Goal: Task Accomplishment & Management: Manage account settings

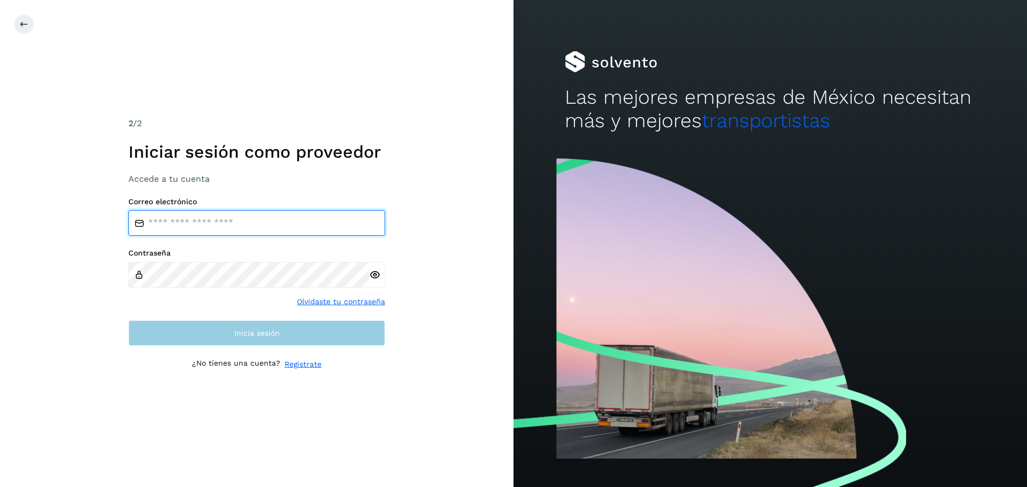
type input "**********"
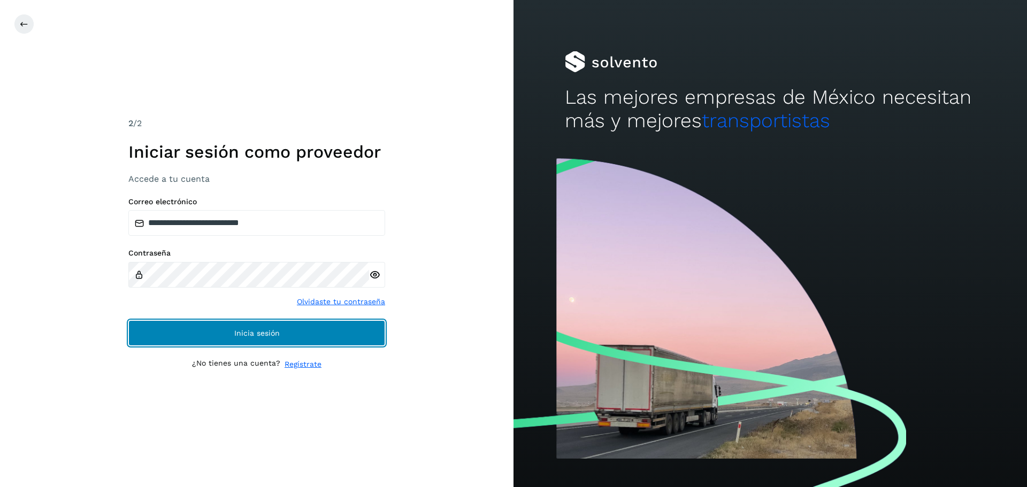
click at [349, 340] on button "Inicia sesión" at bounding box center [256, 333] width 257 height 26
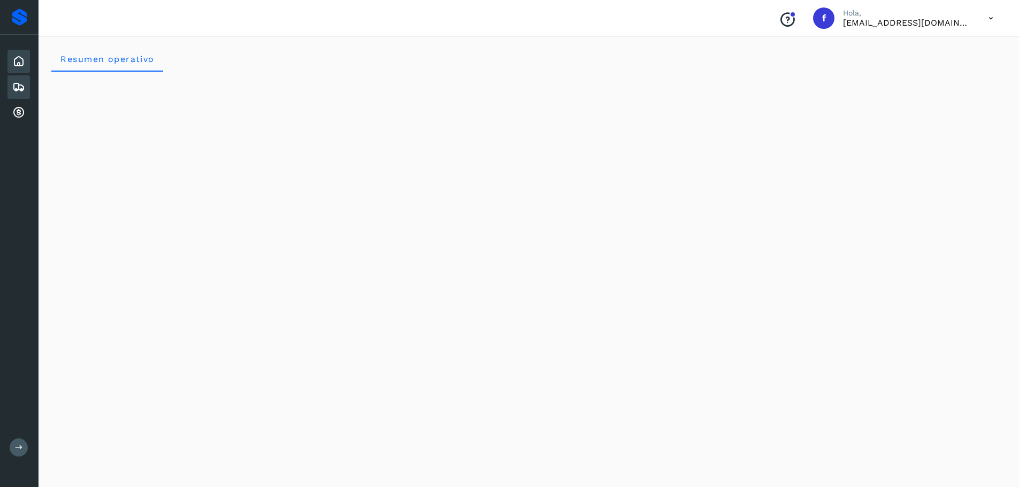
click at [14, 89] on icon at bounding box center [18, 87] width 13 height 13
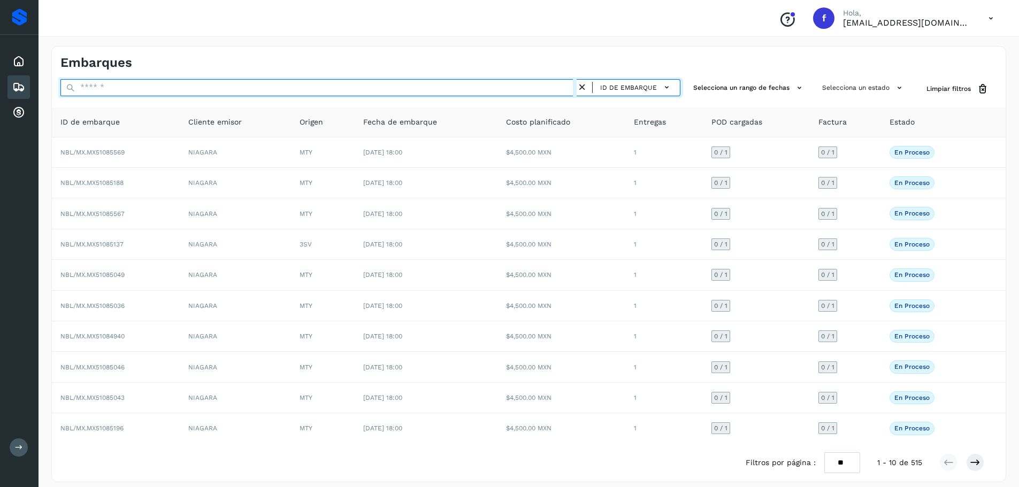
click at [488, 89] on input "text" at bounding box center [318, 87] width 516 height 17
paste input "**********"
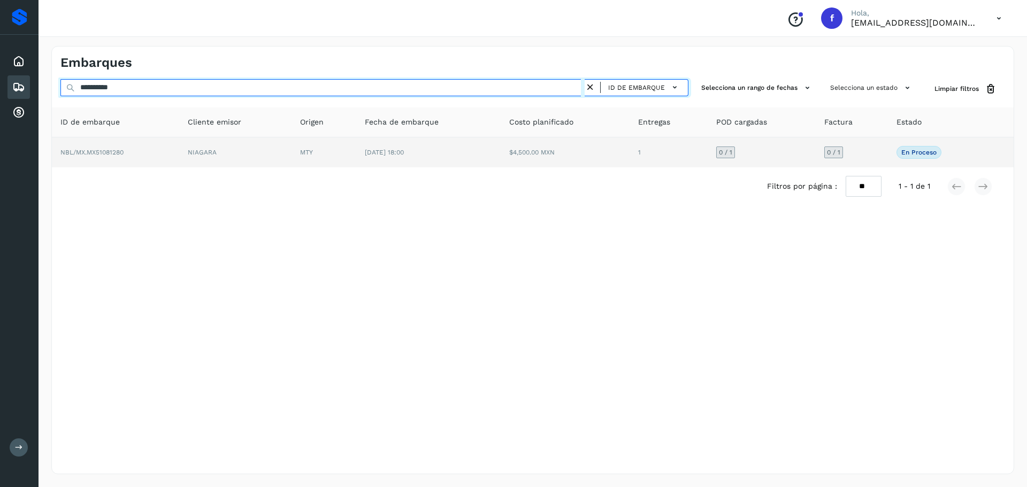
type input "**********"
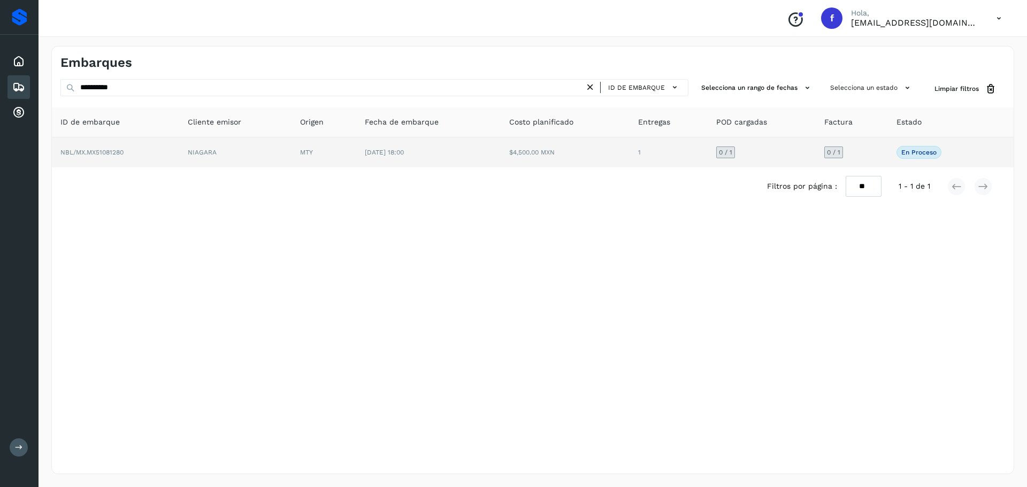
click at [535, 154] on td "$4,500.00 MXN" at bounding box center [564, 152] width 129 height 30
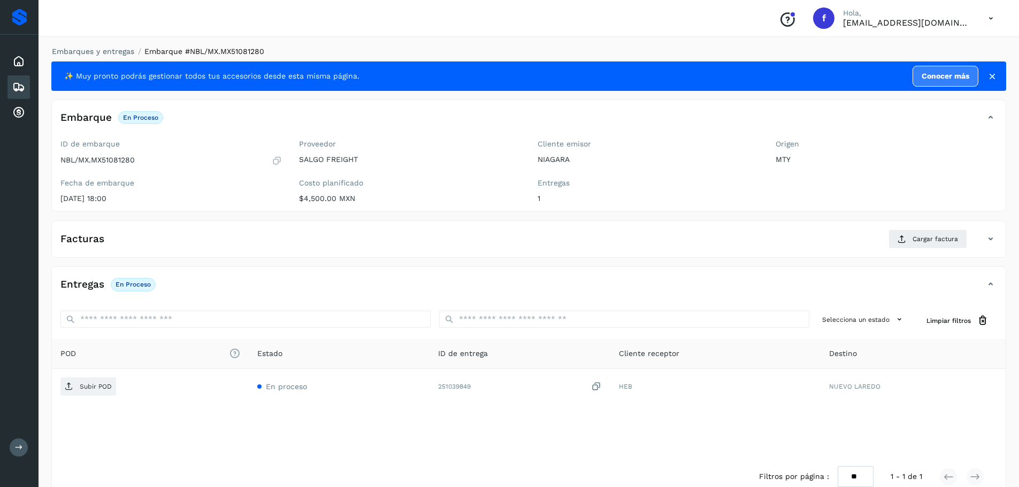
click at [961, 249] on div "Facturas Cargar factura" at bounding box center [528, 243] width 953 height 28
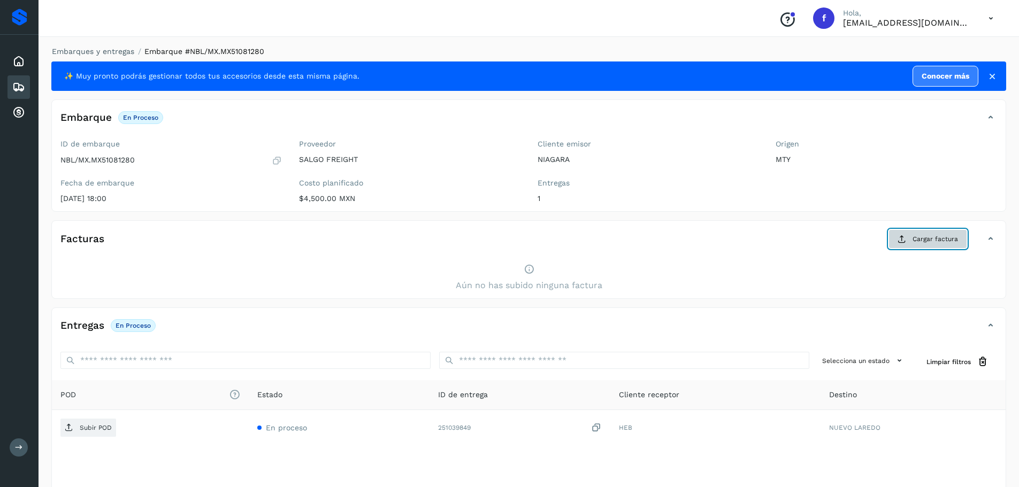
click at [904, 243] on icon at bounding box center [901, 239] width 9 height 9
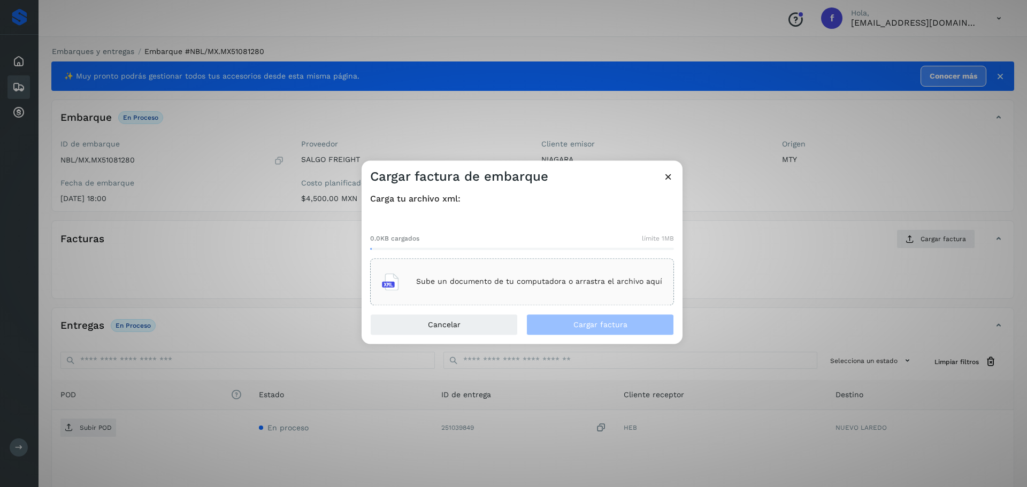
click at [507, 283] on p "Sube un documento de tu computadora o arrastra el archivo aquí" at bounding box center [539, 281] width 246 height 9
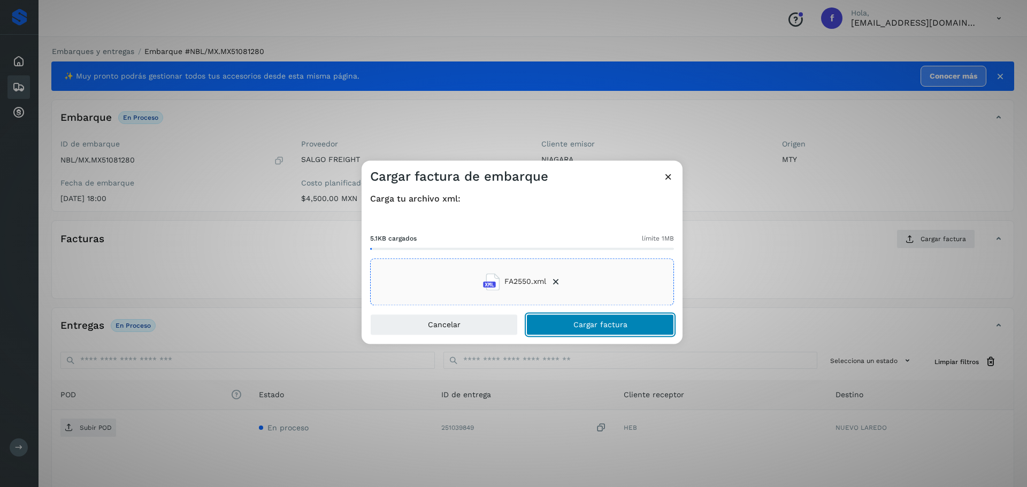
click at [648, 317] on button "Cargar factura" at bounding box center [600, 324] width 148 height 21
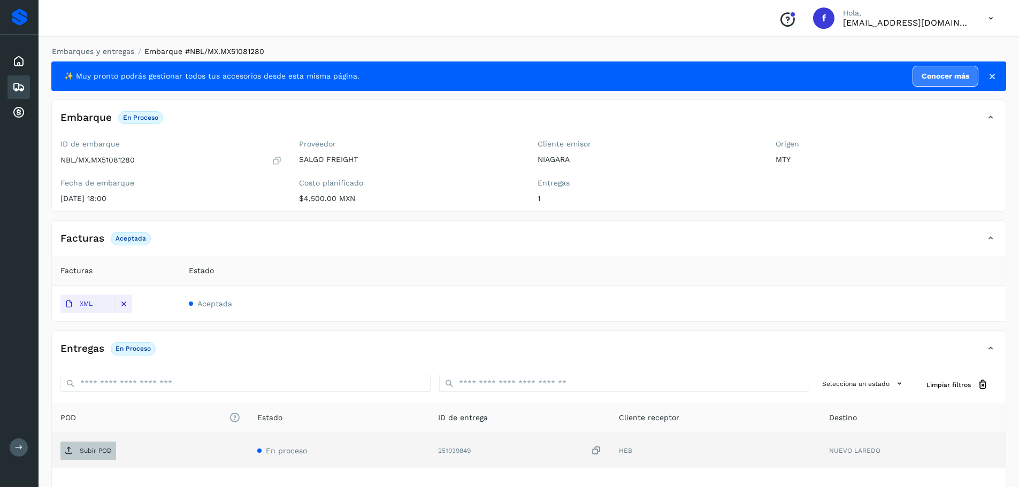
click at [87, 445] on span "Subir POD" at bounding box center [88, 450] width 56 height 17
click at [28, 84] on div "Embarques" at bounding box center [18, 87] width 22 height 24
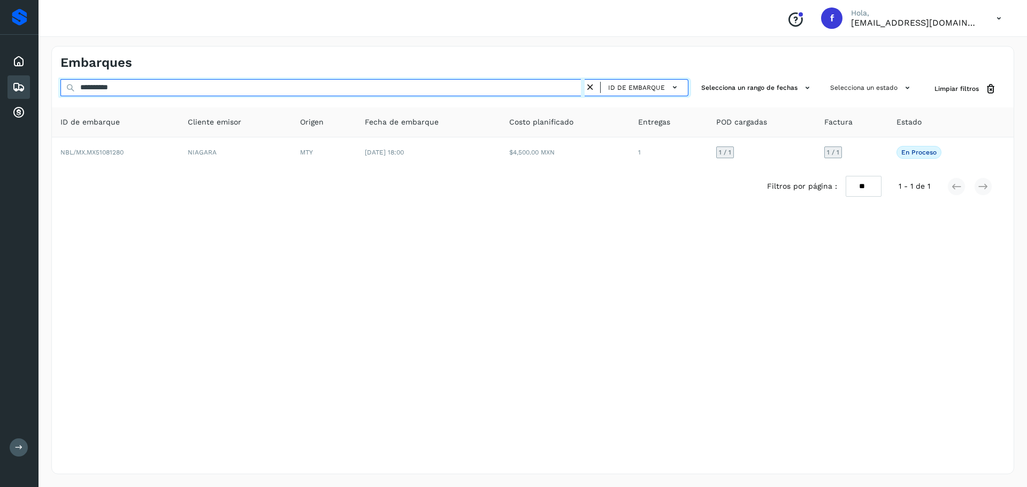
click at [225, 86] on input "**********" at bounding box center [322, 87] width 524 height 17
paste input "text"
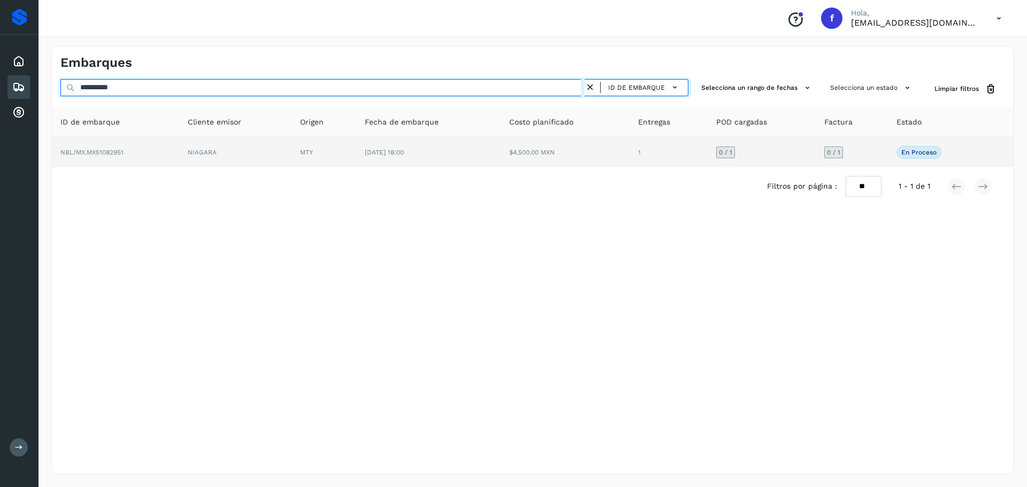
type input "**********"
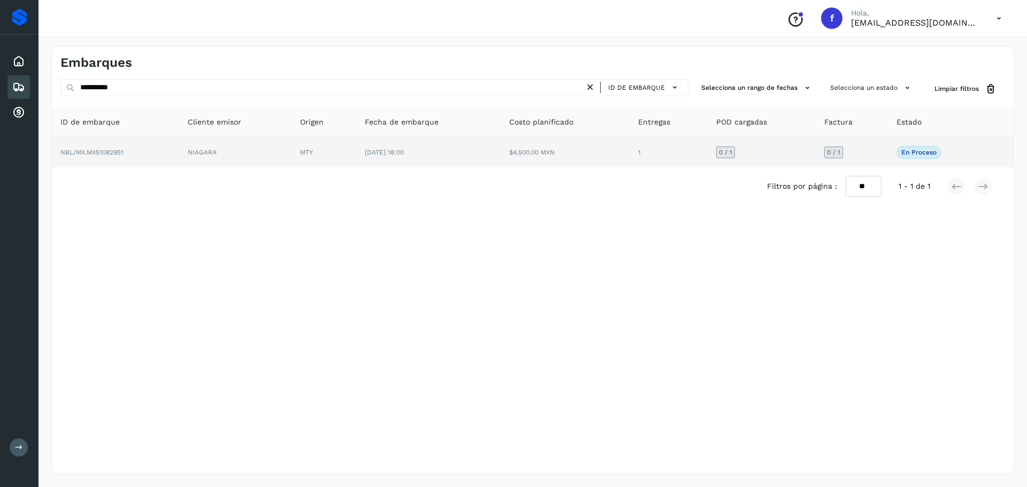
click at [664, 150] on td "1" at bounding box center [668, 152] width 78 height 30
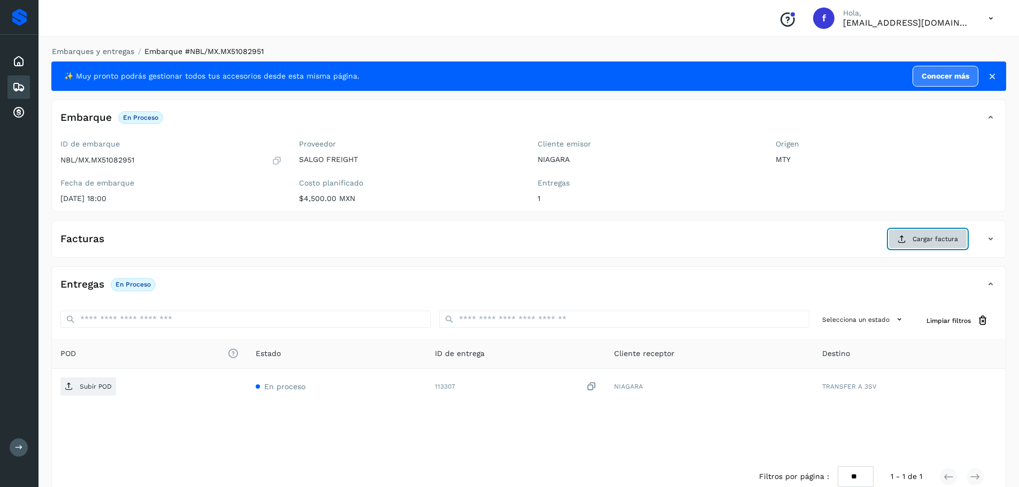
click at [928, 238] on span "Cargar factura" at bounding box center [934, 239] width 45 height 10
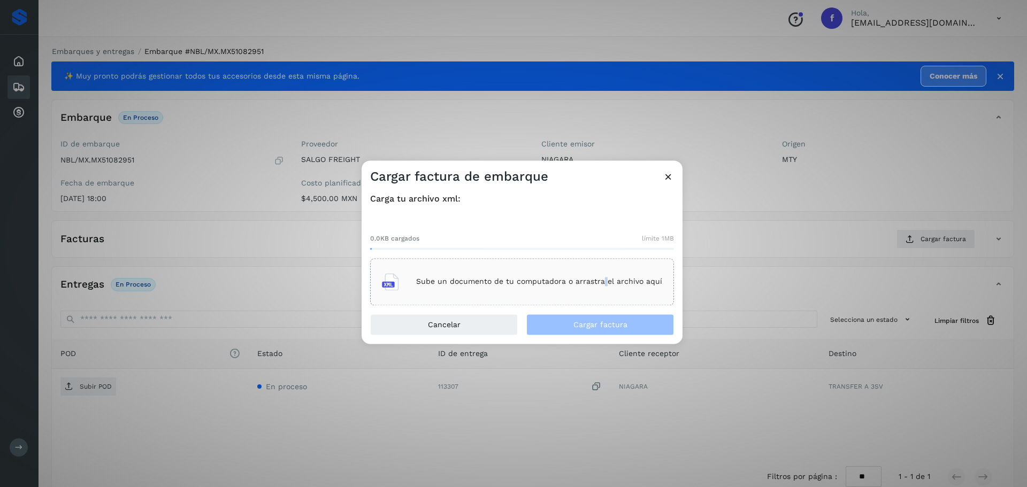
click at [605, 275] on div "Sube un documento de tu computadora o arrastra el archivo aquí" at bounding box center [522, 281] width 280 height 29
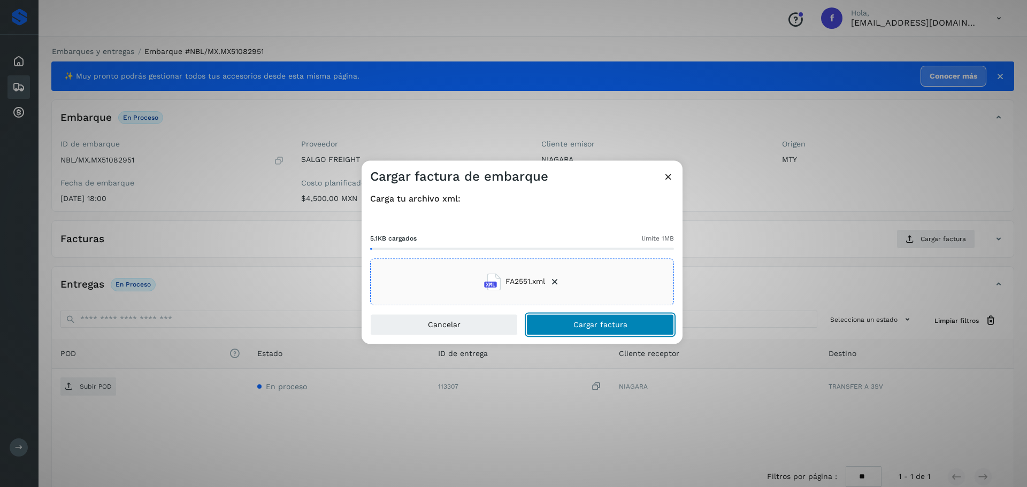
click at [595, 323] on span "Cargar factura" at bounding box center [600, 324] width 54 height 7
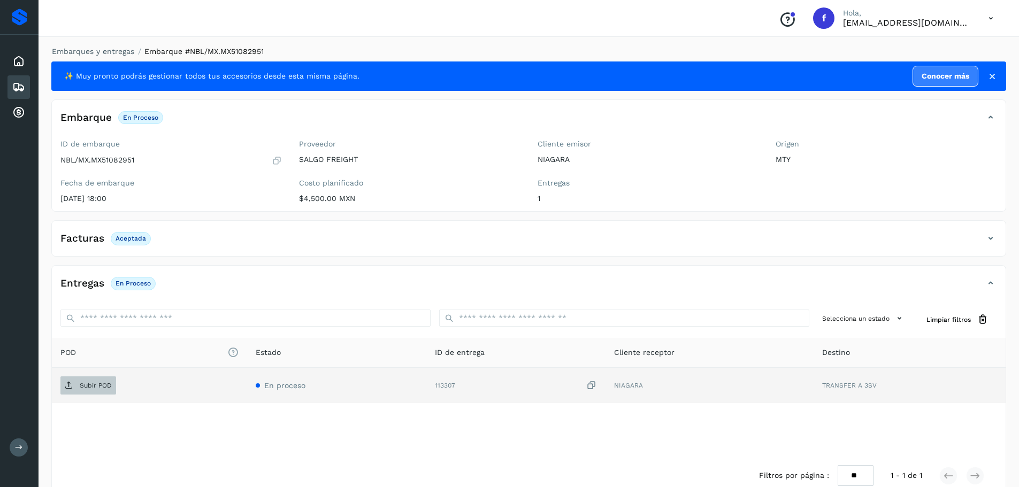
click at [103, 384] on p "Subir POD" at bounding box center [96, 385] width 32 height 7
click at [20, 83] on icon at bounding box center [18, 87] width 13 height 13
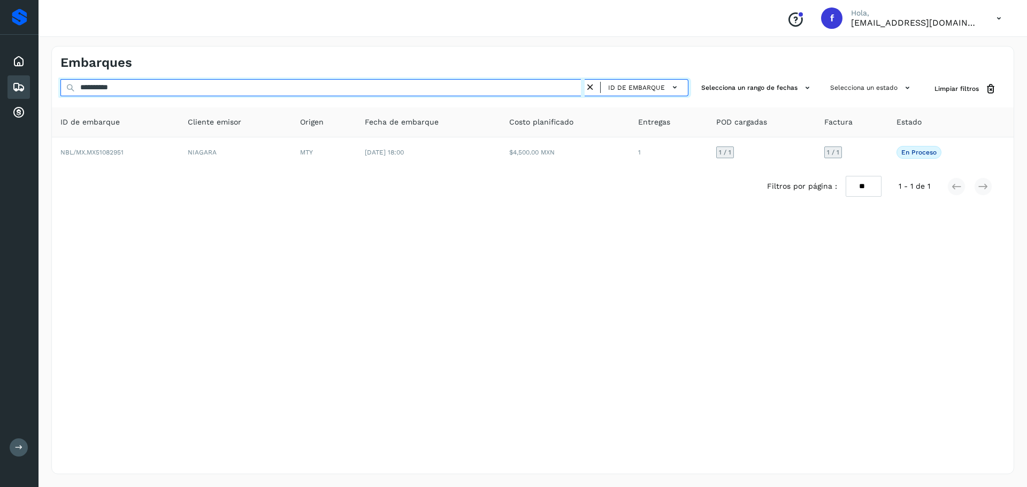
click at [183, 88] on input "**********" at bounding box center [322, 87] width 524 height 17
paste input "text"
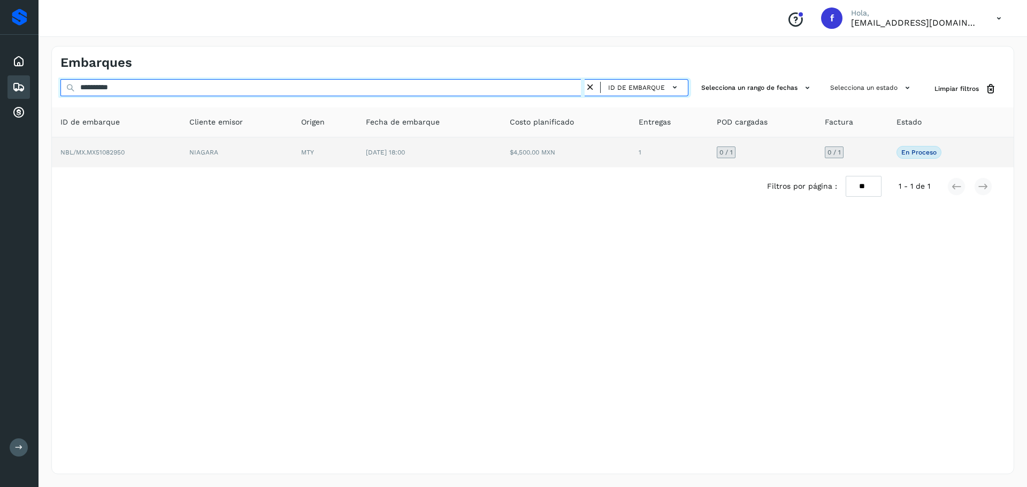
type input "**********"
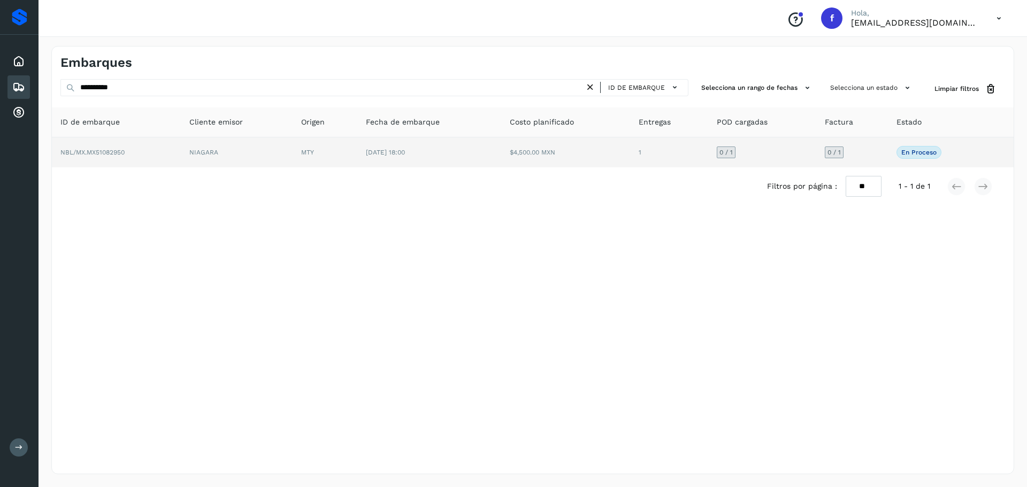
click at [592, 150] on td "$4,500.00 MXN" at bounding box center [565, 152] width 129 height 30
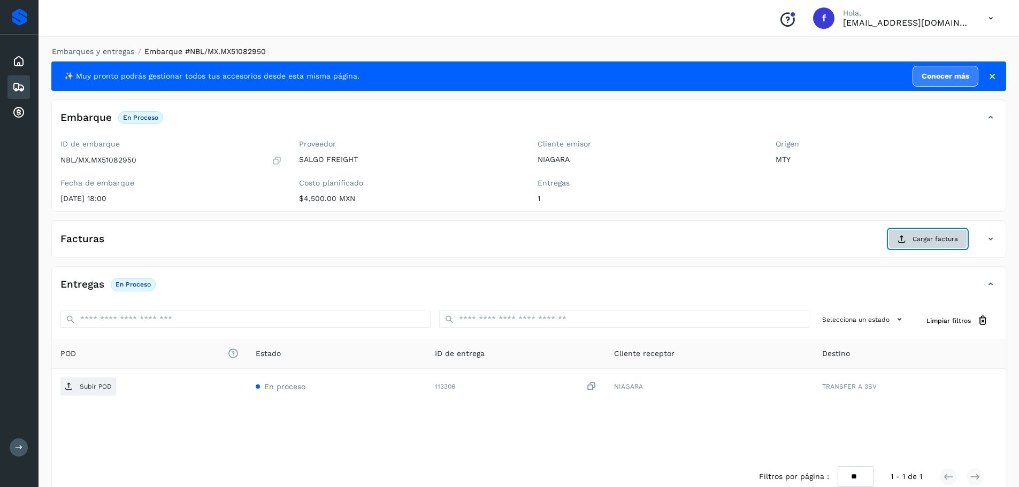
click at [913, 247] on button "Cargar factura" at bounding box center [927, 238] width 79 height 19
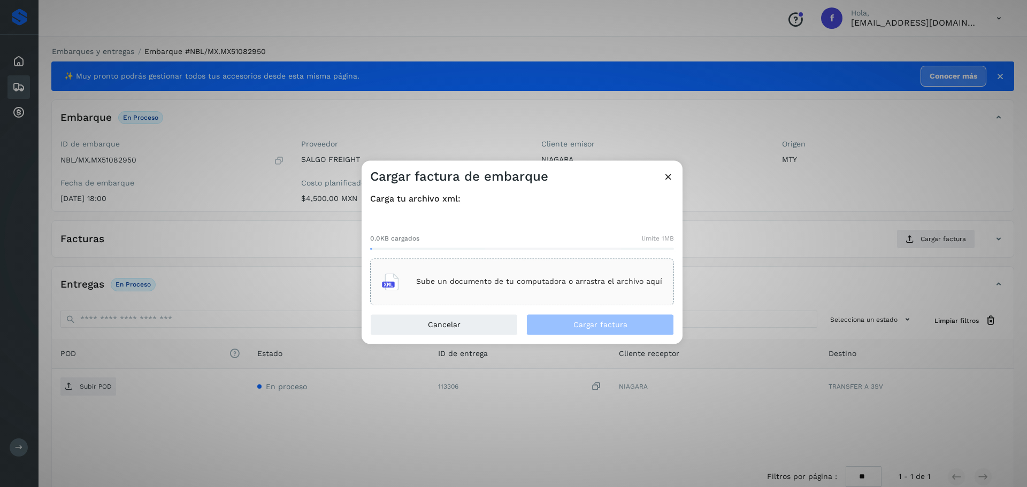
click at [503, 280] on p "Sube un documento de tu computadora o arrastra el archivo aquí" at bounding box center [539, 281] width 246 height 9
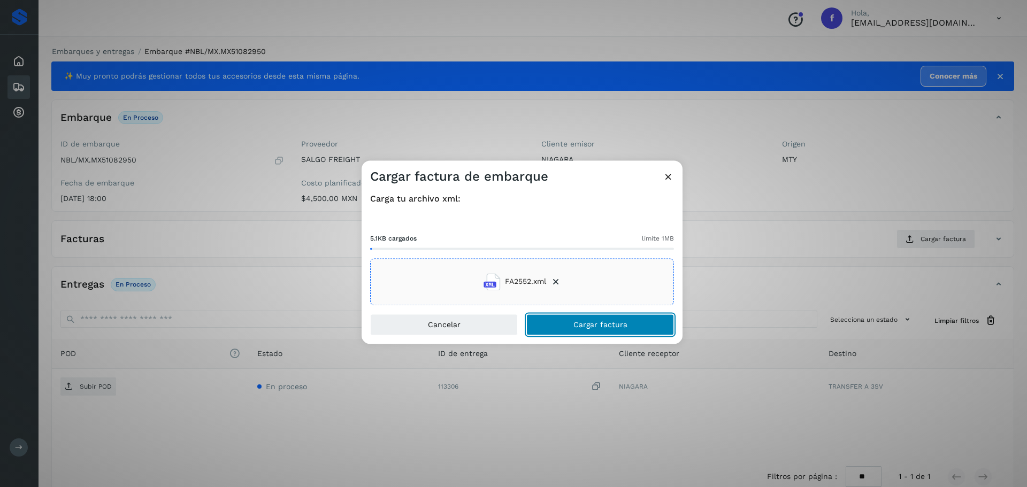
click at [605, 323] on span "Cargar factura" at bounding box center [600, 324] width 54 height 7
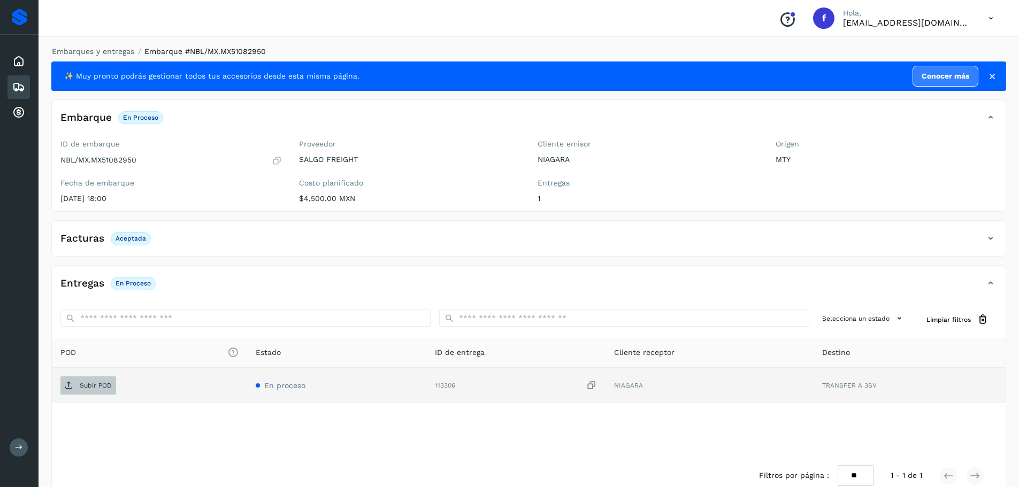
click at [110, 391] on span "Subir POD" at bounding box center [88, 385] width 56 height 17
click at [718, 271] on div "Entregas En proceso Selecciona un estado Limpiar filtros POD El tamaño máximo d…" at bounding box center [528, 380] width 954 height 230
click at [718, 268] on div "Entregas En proceso Selecciona un estado Limpiar filtros POD El tamaño máximo d…" at bounding box center [528, 380] width 954 height 230
click at [20, 82] on icon at bounding box center [18, 87] width 13 height 13
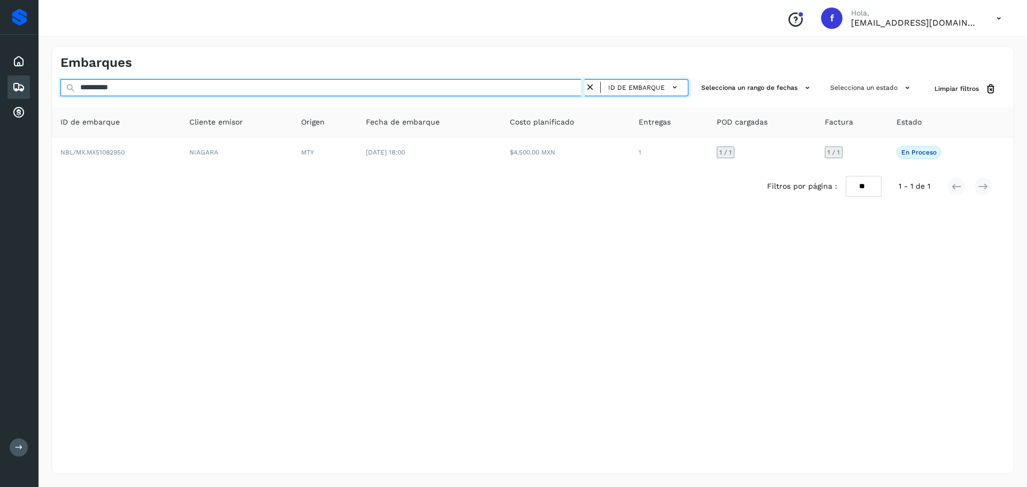
click at [207, 89] on input "**********" at bounding box center [322, 87] width 524 height 17
paste input "text"
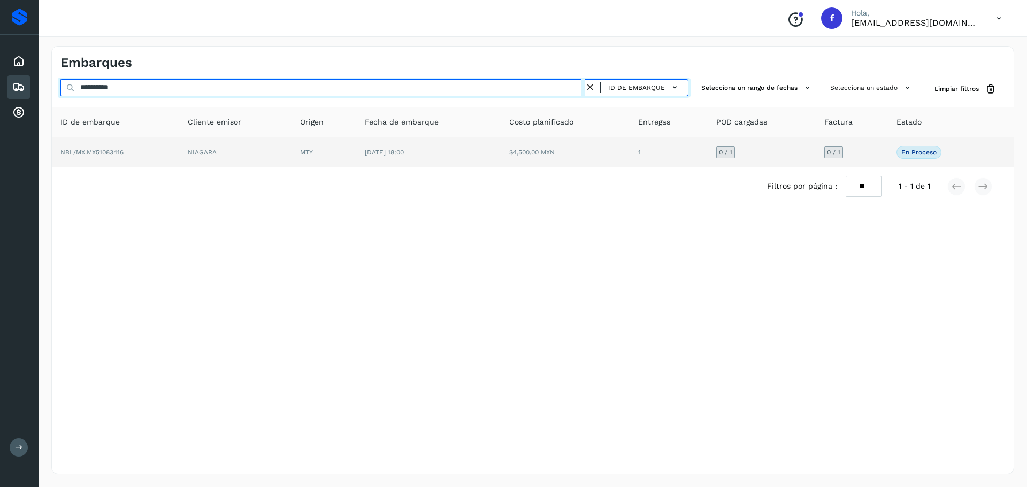
type input "**********"
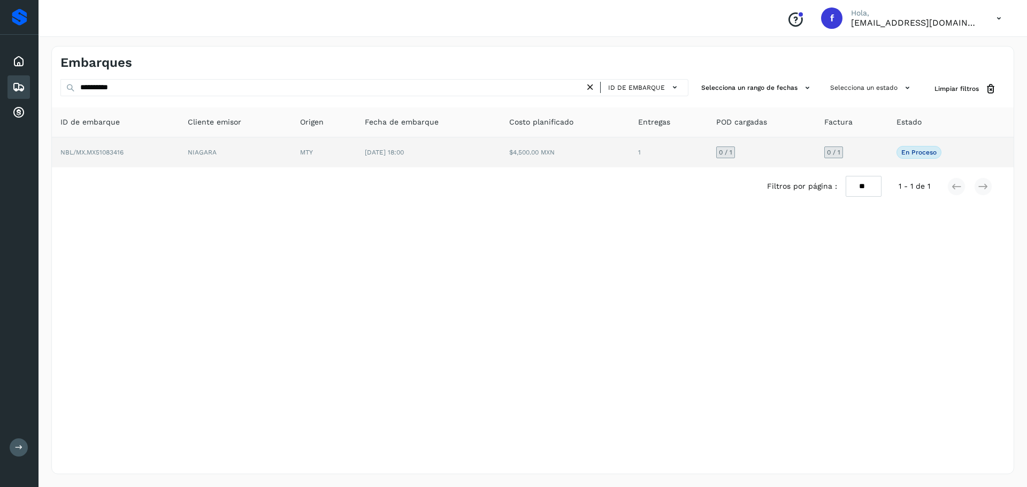
click at [404, 154] on span "[DATE] 18:00" at bounding box center [384, 152] width 39 height 7
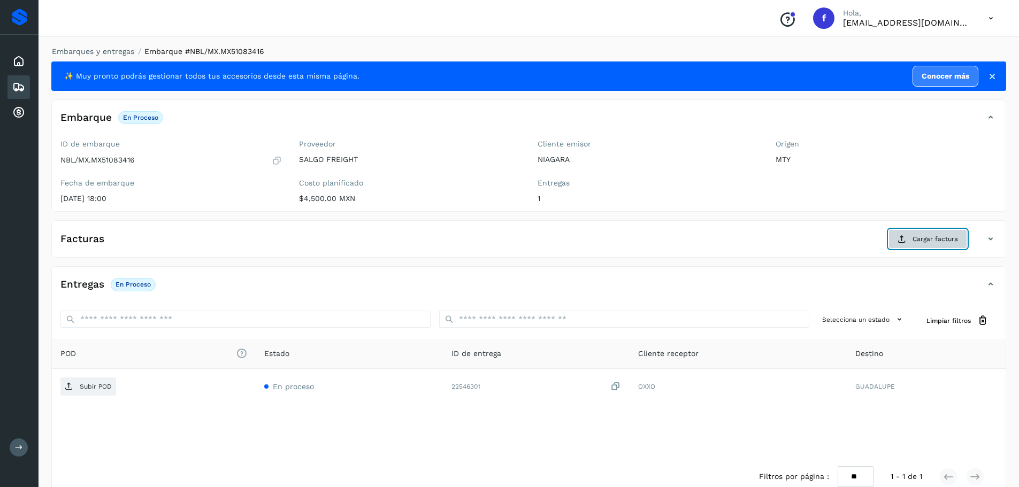
click at [933, 241] on span "Cargar factura" at bounding box center [934, 239] width 45 height 10
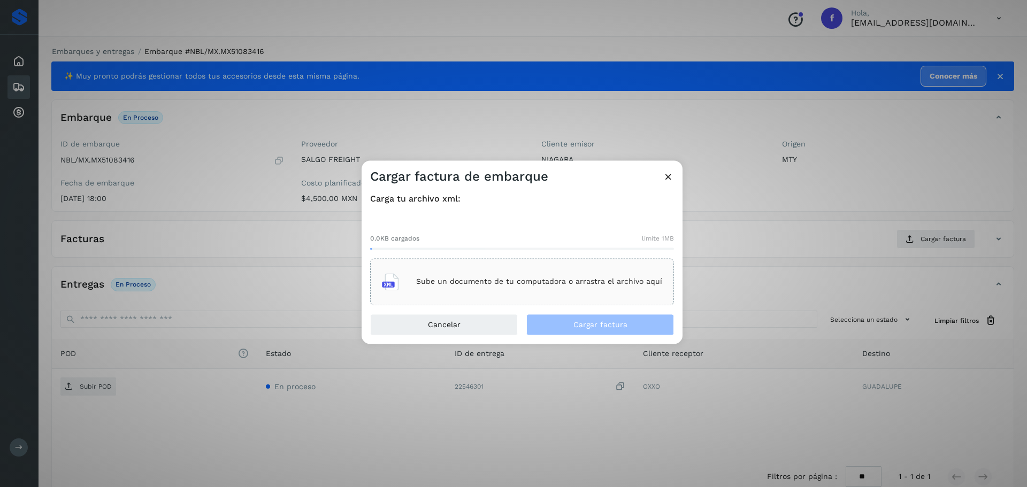
click at [478, 284] on p "Sube un documento de tu computadora o arrastra el archivo aquí" at bounding box center [539, 281] width 246 height 9
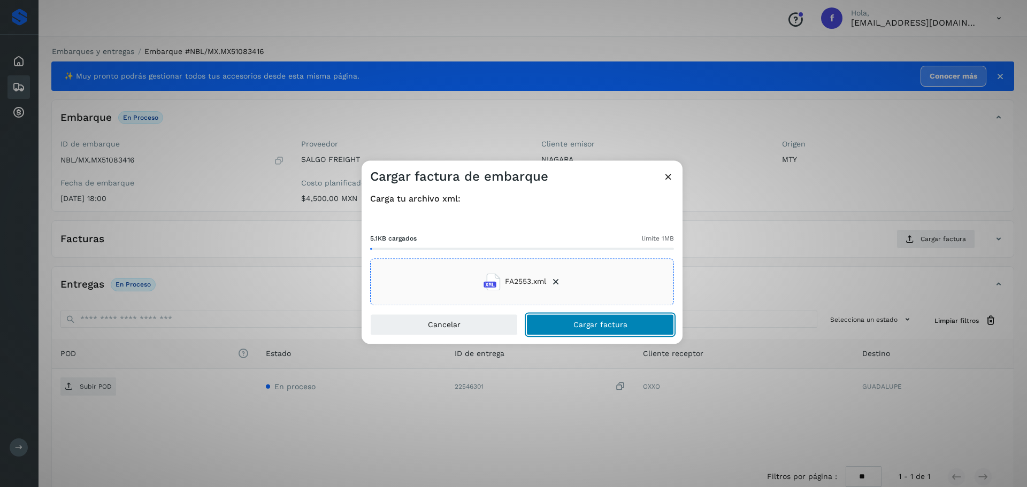
click at [582, 329] on button "Cargar factura" at bounding box center [600, 324] width 148 height 21
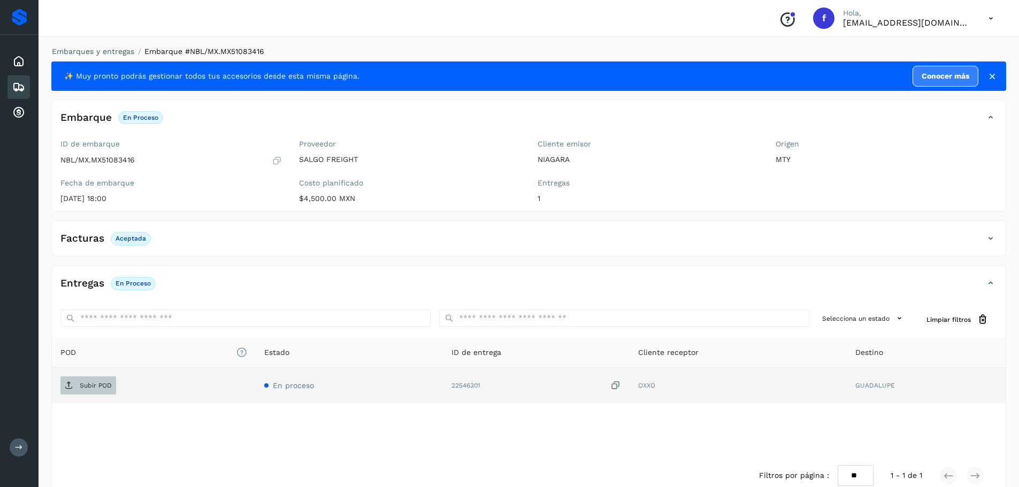
click at [86, 384] on p "Subir POD" at bounding box center [96, 385] width 32 height 7
click at [20, 84] on icon at bounding box center [18, 87] width 13 height 13
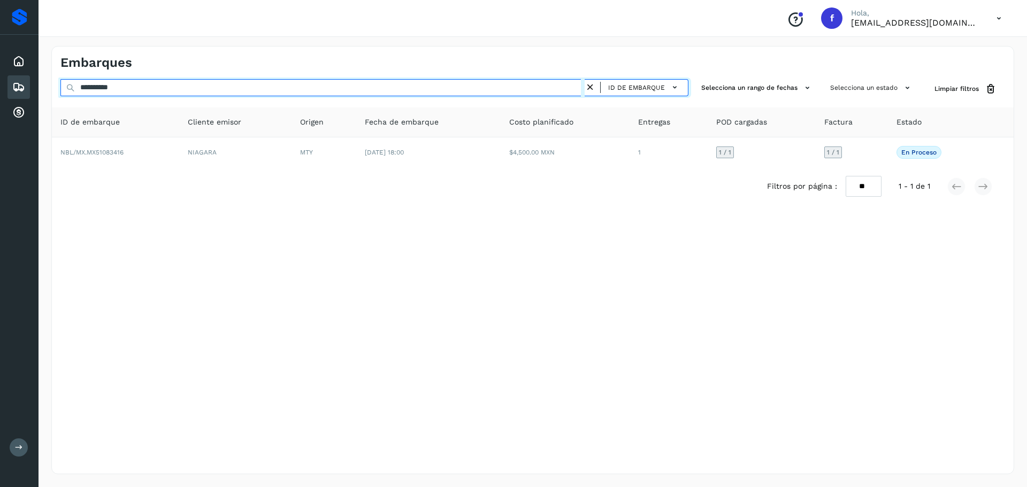
click at [286, 86] on input "**********" at bounding box center [322, 87] width 524 height 17
click at [285, 86] on input "**********" at bounding box center [322, 87] width 524 height 17
paste input "text"
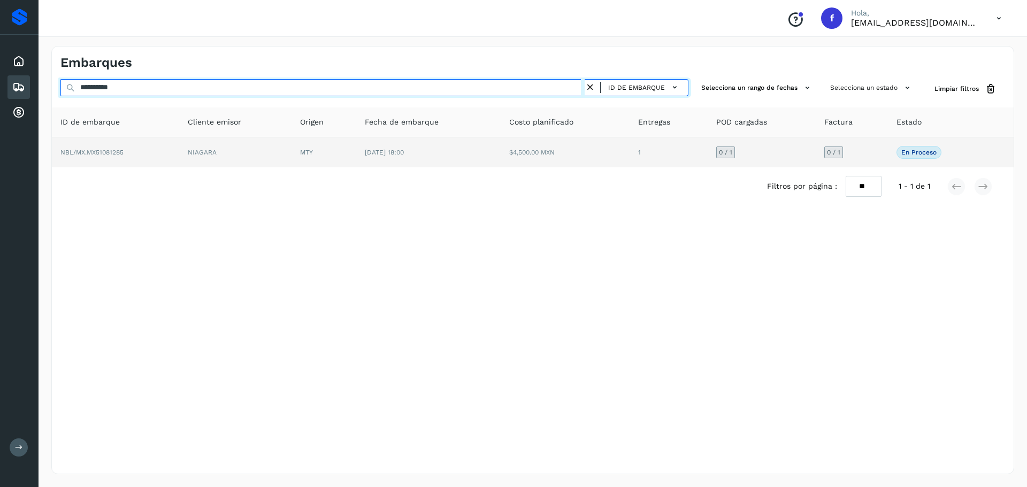
type input "**********"
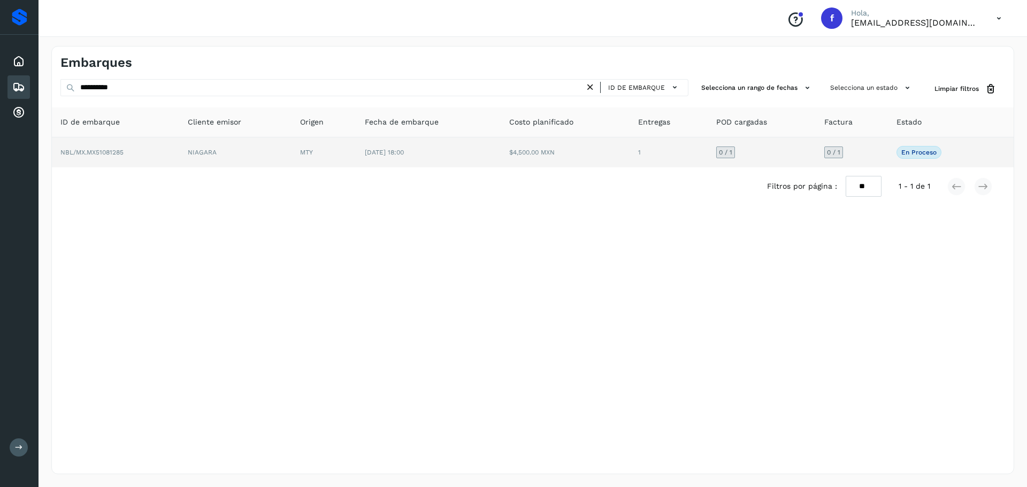
click at [523, 160] on td "$4,500.00 MXN" at bounding box center [564, 152] width 129 height 30
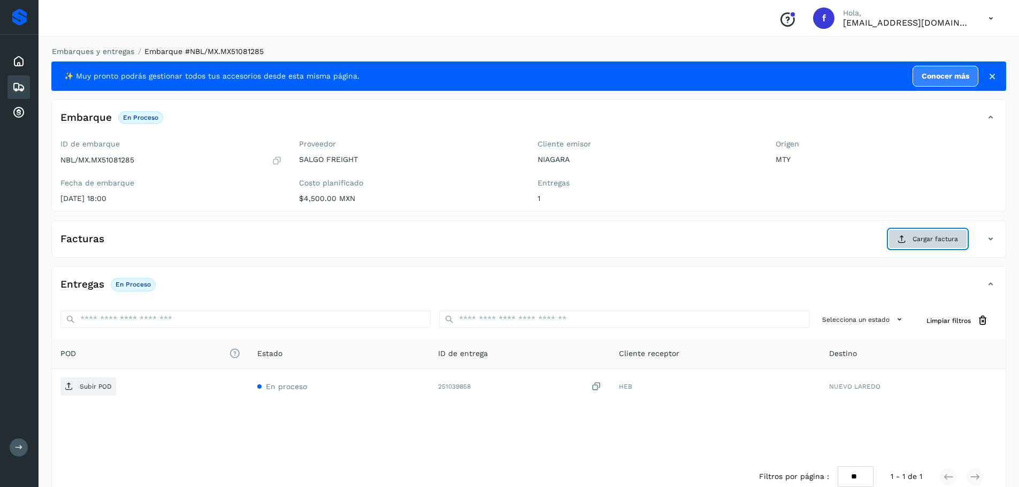
click at [911, 241] on button "Cargar factura" at bounding box center [927, 238] width 79 height 19
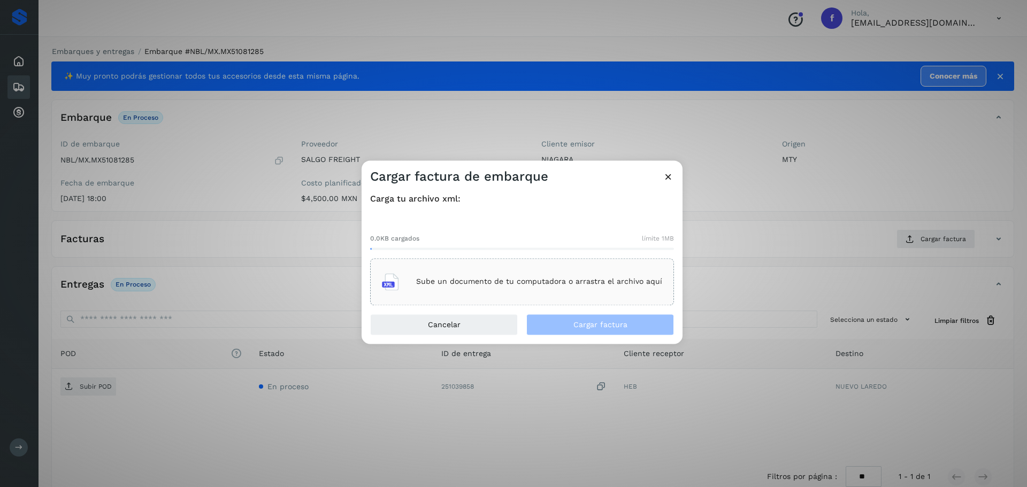
click at [613, 280] on p "Sube un documento de tu computadora o arrastra el archivo aquí" at bounding box center [539, 281] width 246 height 9
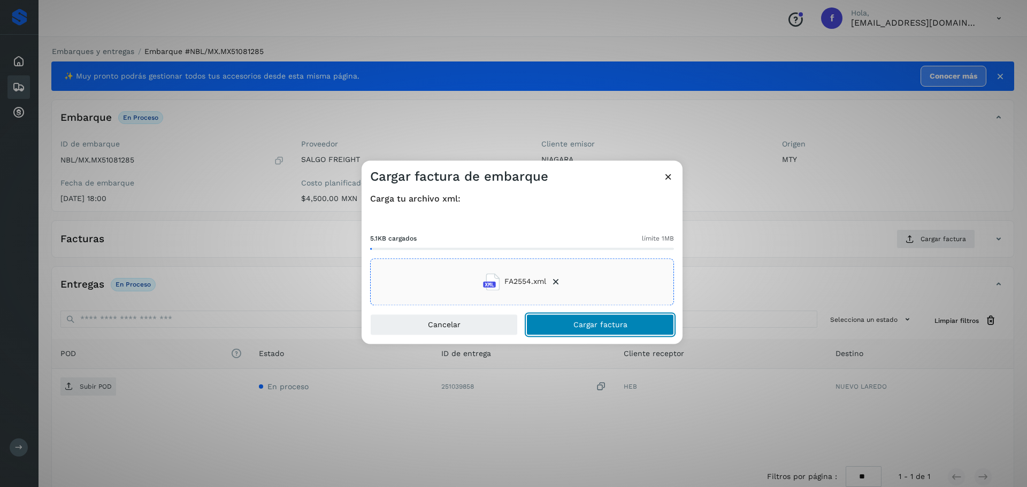
click at [665, 321] on button "Cargar factura" at bounding box center [600, 324] width 148 height 21
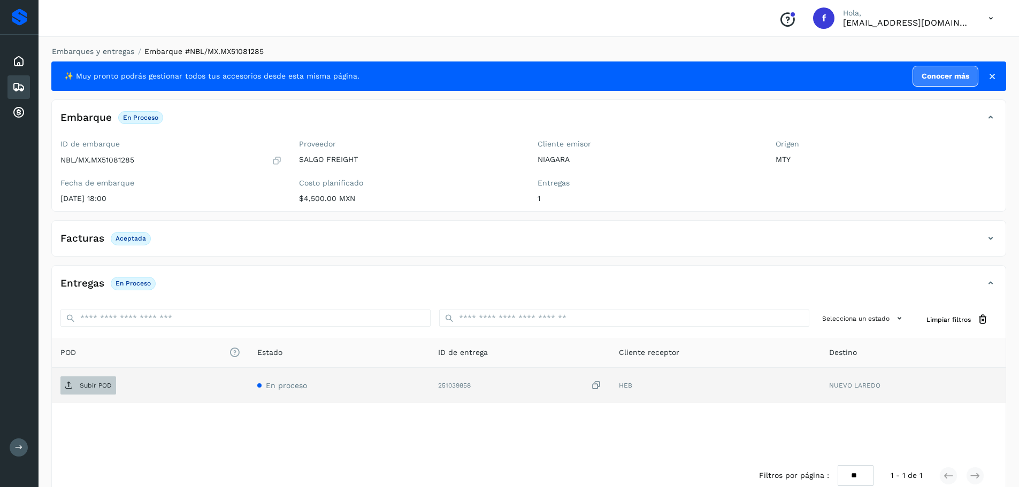
click at [90, 385] on p "Subir POD" at bounding box center [96, 385] width 32 height 7
click at [24, 87] on icon at bounding box center [18, 87] width 13 height 13
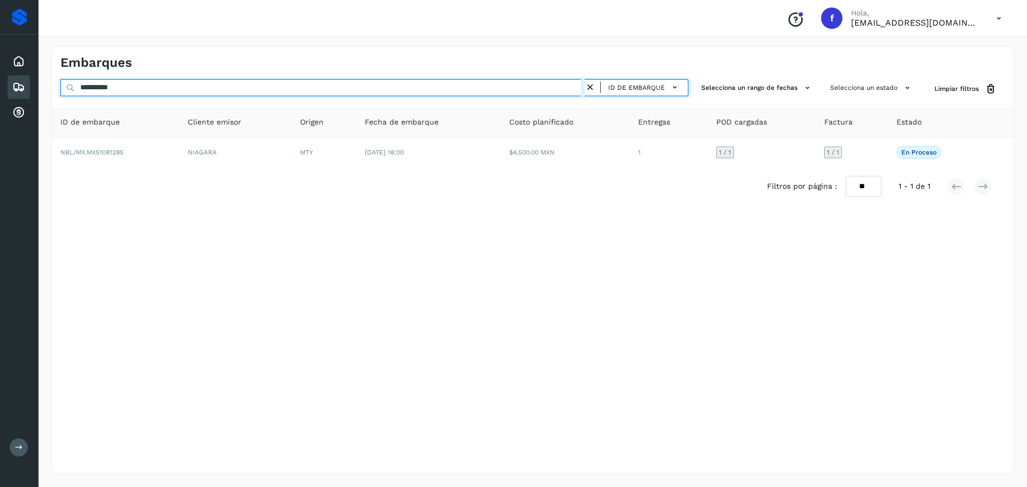
click at [172, 87] on input "**********" at bounding box center [322, 87] width 524 height 17
paste input "text"
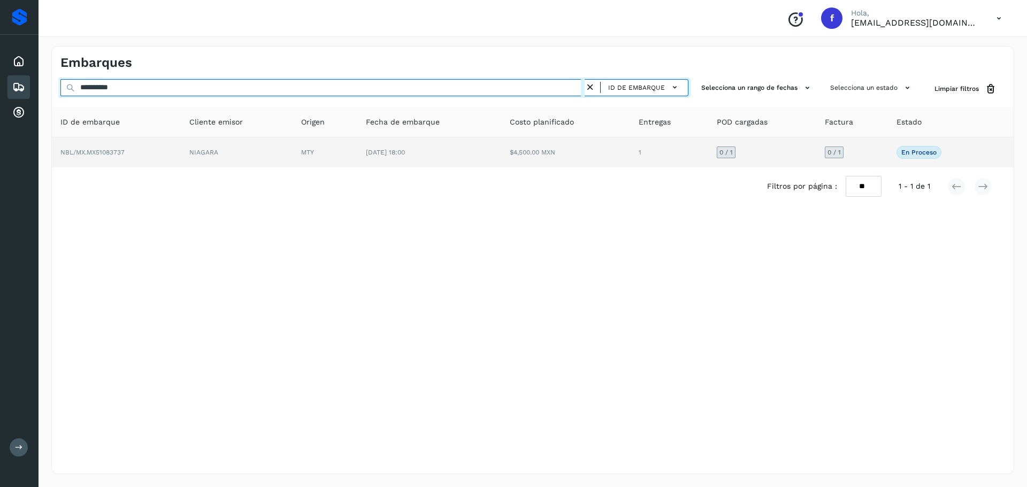
type input "**********"
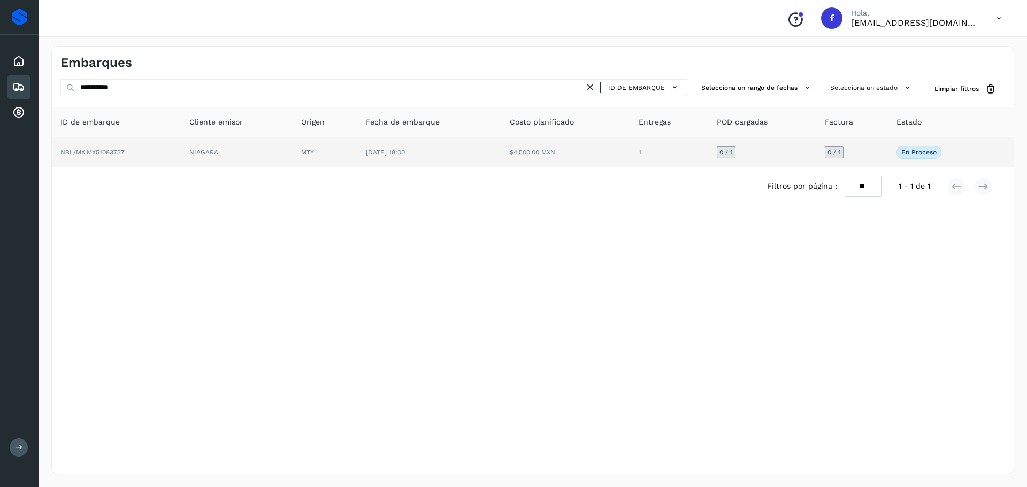
click at [582, 155] on td "$4,500.00 MXN" at bounding box center [565, 152] width 129 height 30
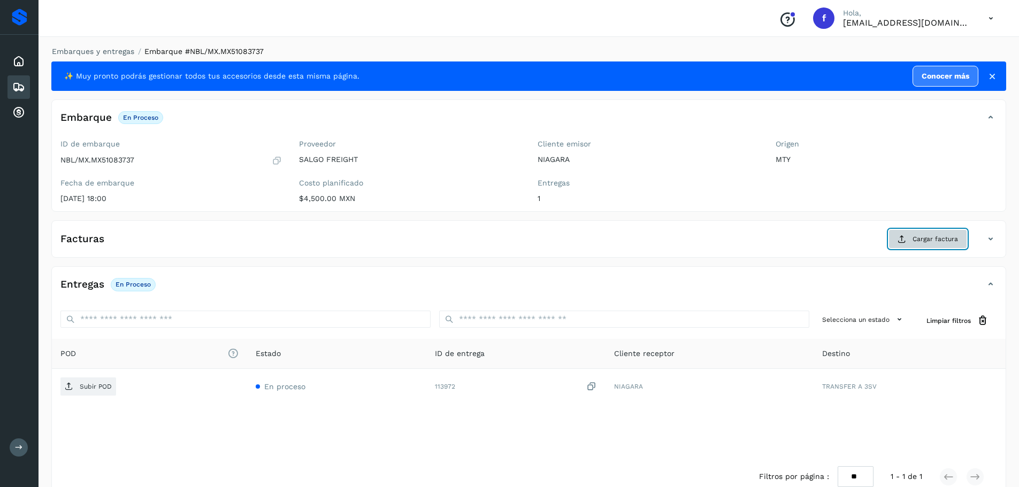
click at [918, 242] on span "Cargar factura" at bounding box center [934, 239] width 45 height 10
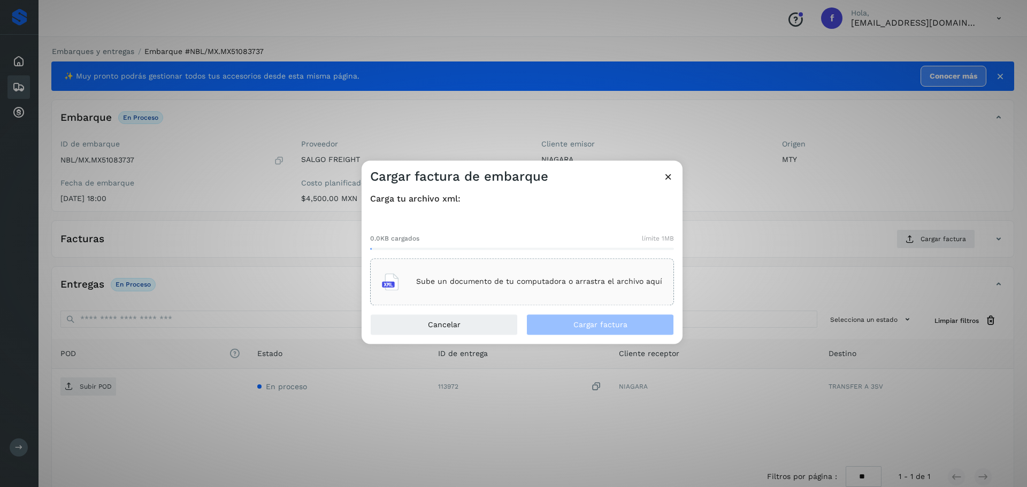
click at [538, 302] on div "Sube un documento de tu computadora o arrastra el archivo aquí" at bounding box center [522, 281] width 304 height 47
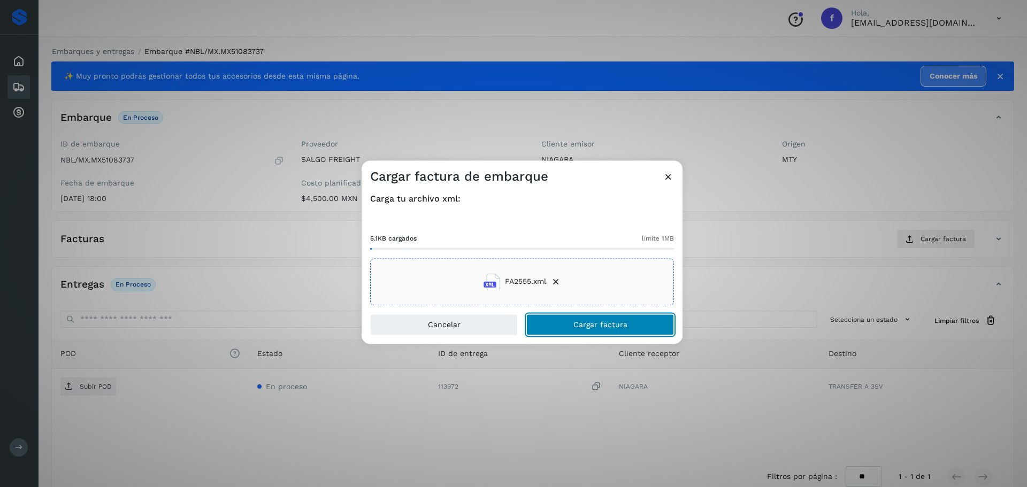
drag, startPoint x: 590, startPoint y: 323, endPoint x: 581, endPoint y: 324, distance: 9.2
click at [590, 324] on span "Cargar factura" at bounding box center [600, 324] width 54 height 7
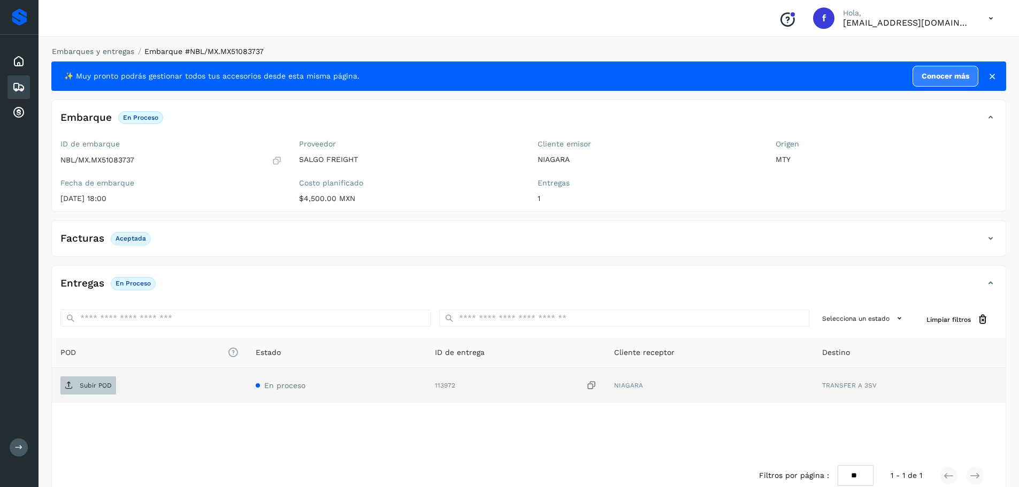
click at [80, 385] on p "Subir POD" at bounding box center [96, 385] width 32 height 7
click at [16, 89] on icon at bounding box center [18, 87] width 13 height 13
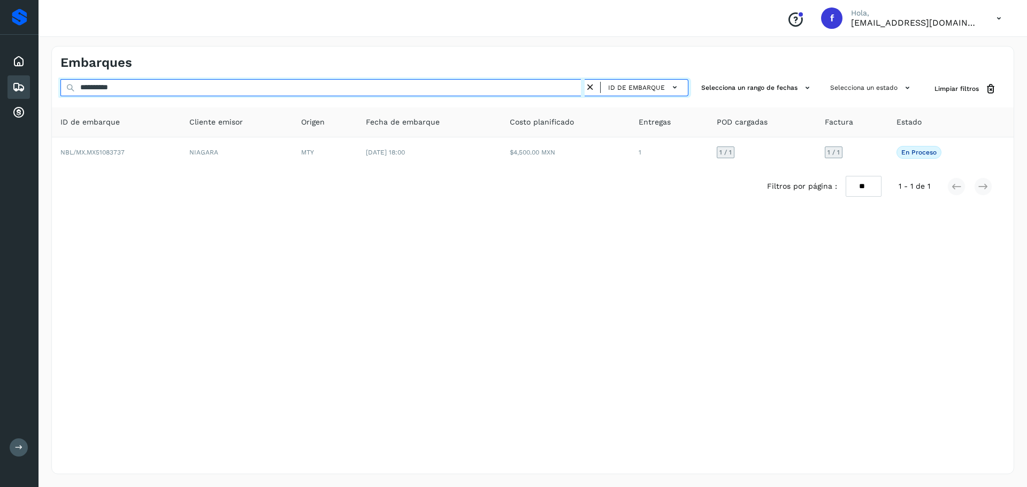
click at [258, 90] on input "**********" at bounding box center [322, 87] width 524 height 17
paste input "text"
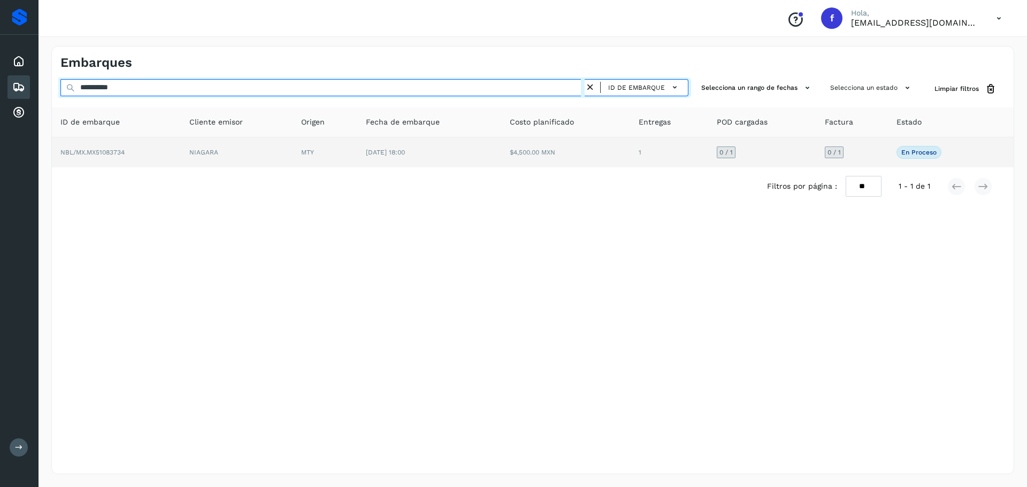
type input "**********"
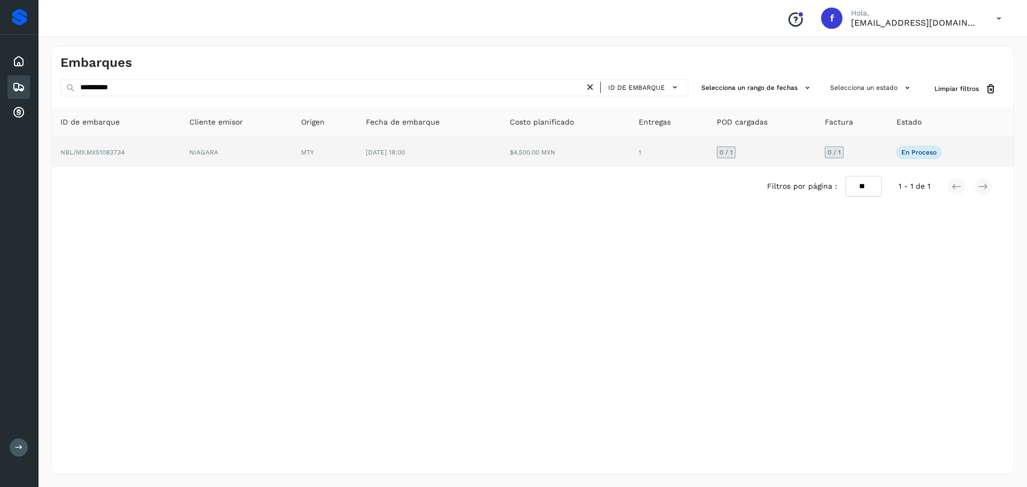
click at [408, 159] on td "[DATE] 18:00" at bounding box center [429, 152] width 144 height 30
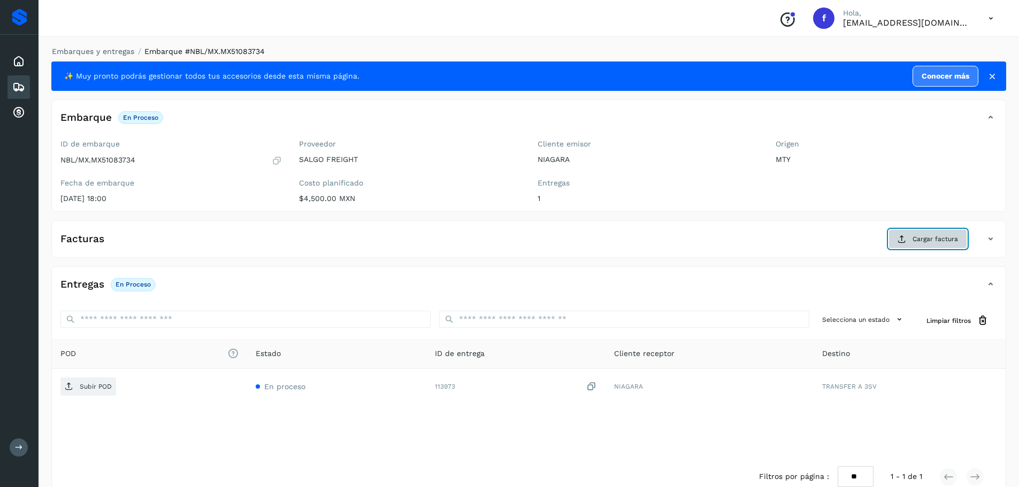
click at [937, 237] on span "Cargar factura" at bounding box center [934, 239] width 45 height 10
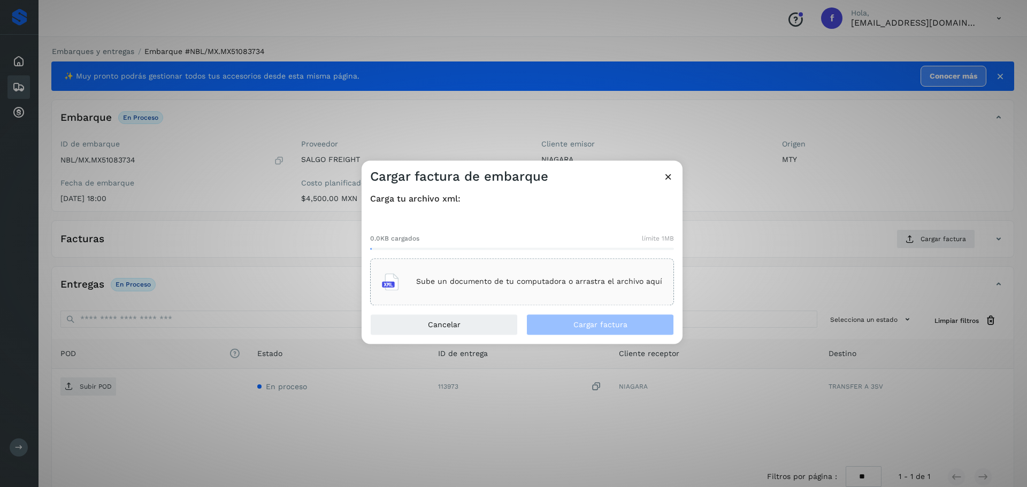
click at [583, 288] on div "Sube un documento de tu computadora o arrastra el archivo aquí" at bounding box center [522, 281] width 280 height 29
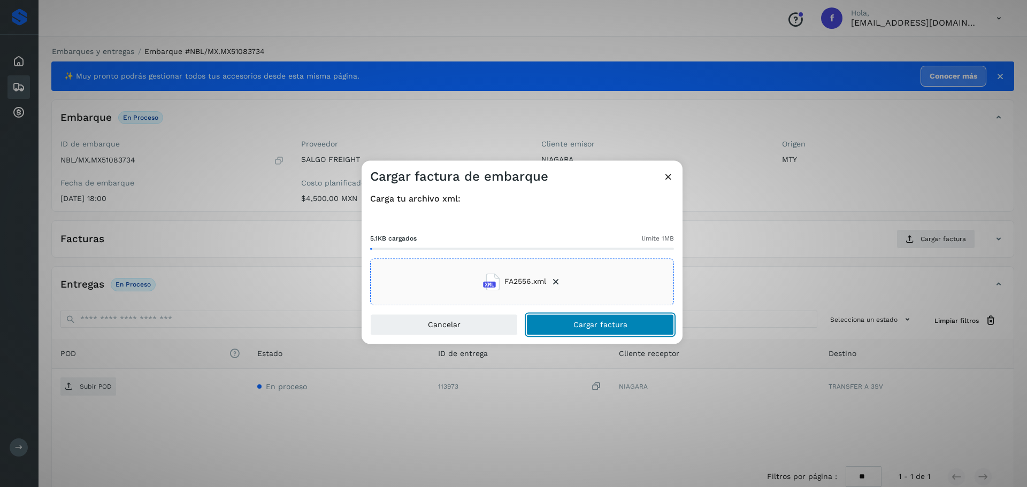
click at [645, 325] on button "Cargar factura" at bounding box center [600, 324] width 148 height 21
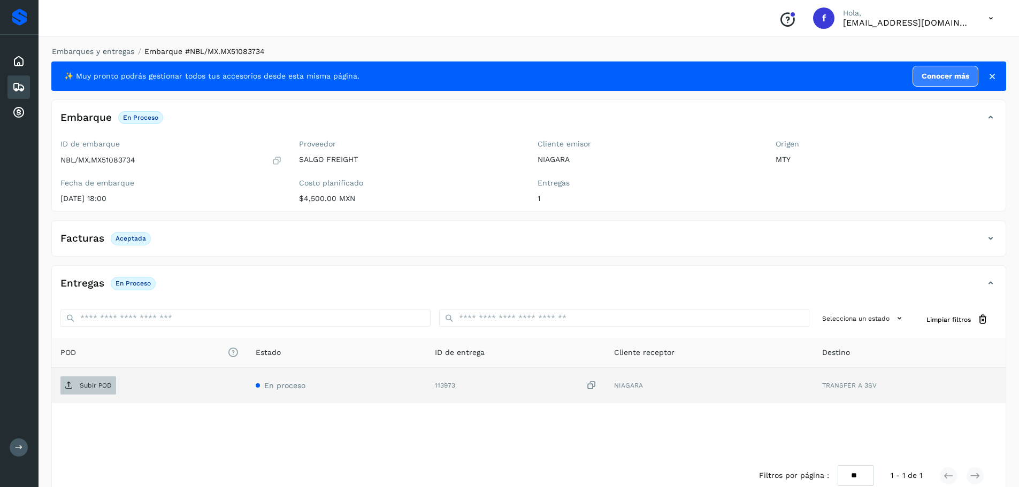
click at [101, 383] on p "Subir POD" at bounding box center [96, 385] width 32 height 7
click at [25, 84] on icon at bounding box center [18, 87] width 13 height 13
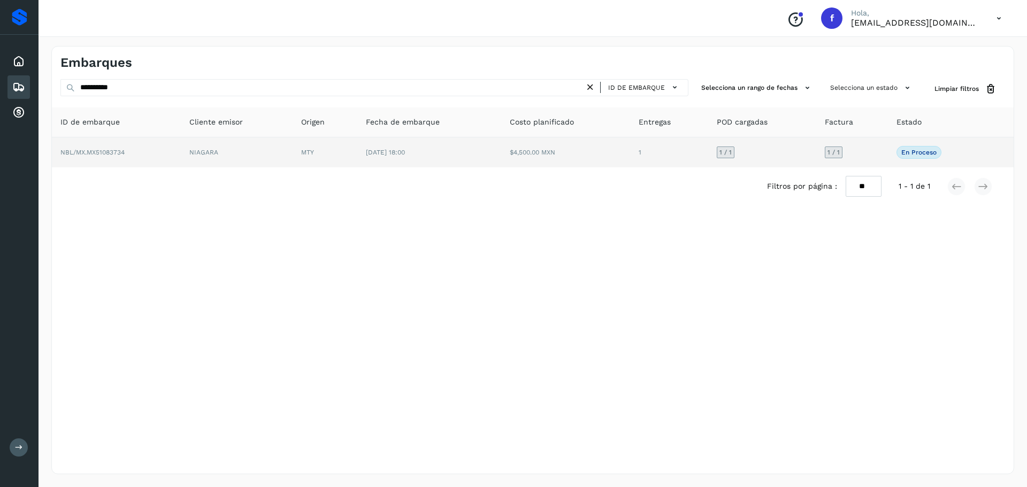
click at [625, 160] on td "$4,500.00 MXN" at bounding box center [565, 152] width 129 height 30
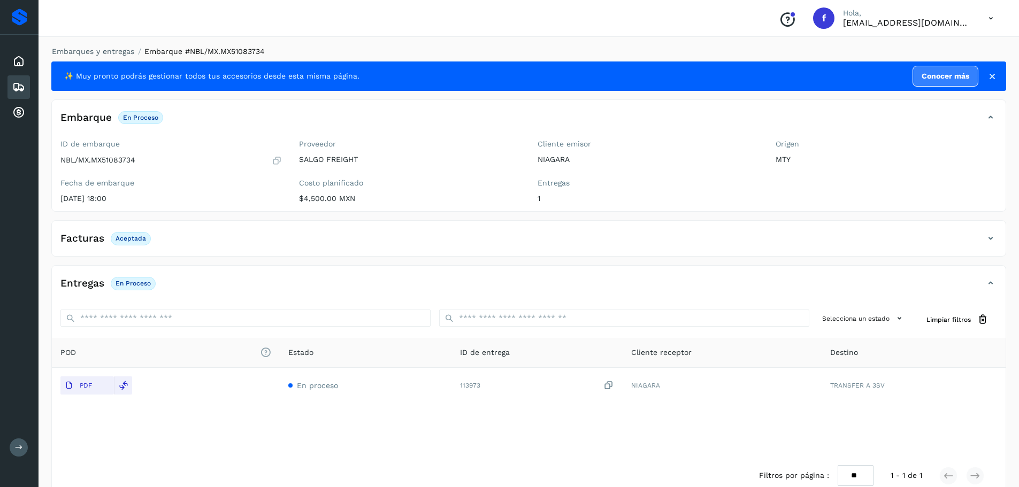
click at [22, 82] on icon at bounding box center [18, 87] width 13 height 13
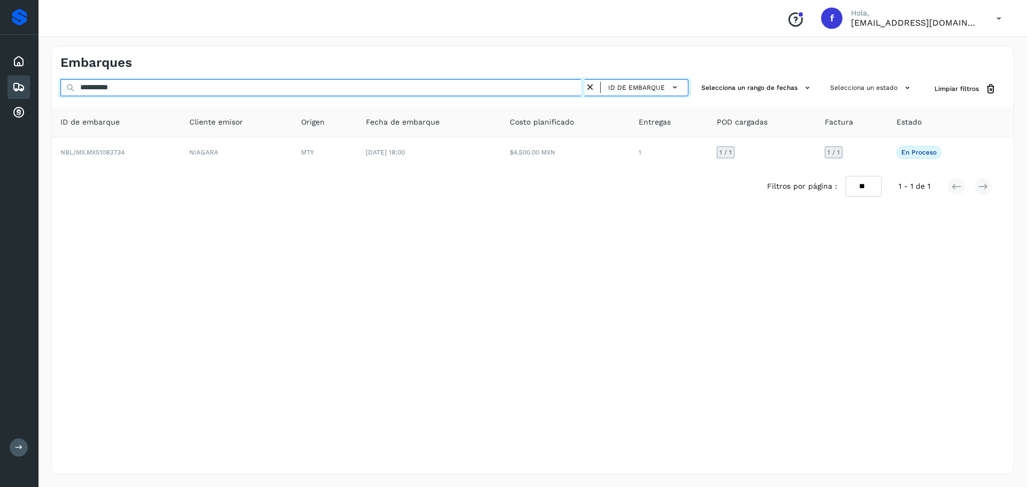
click at [398, 79] on input "**********" at bounding box center [322, 87] width 524 height 17
paste input "text"
type input "**********"
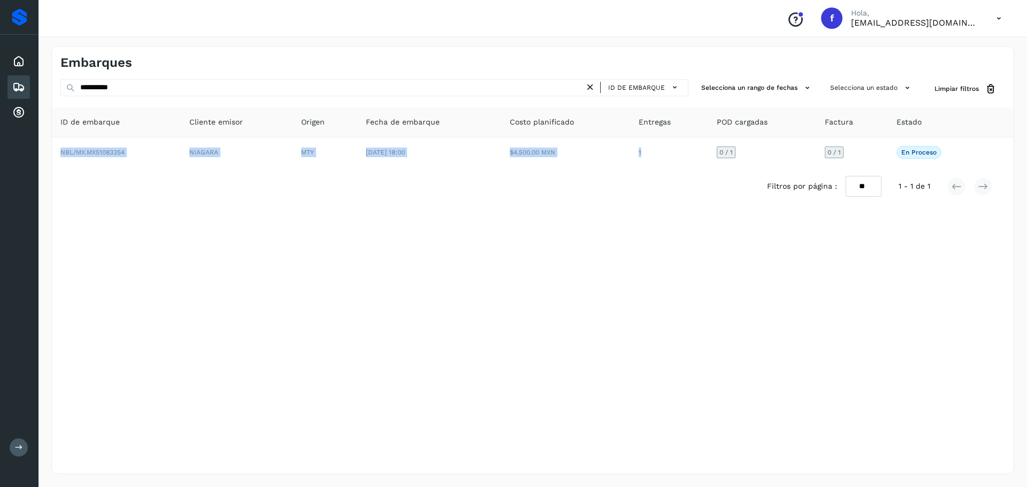
click at [659, 136] on table "ID de embarque Cliente emisor Origen Fecha de embarque Costo planificado Entreg…" at bounding box center [532, 137] width 961 height 60
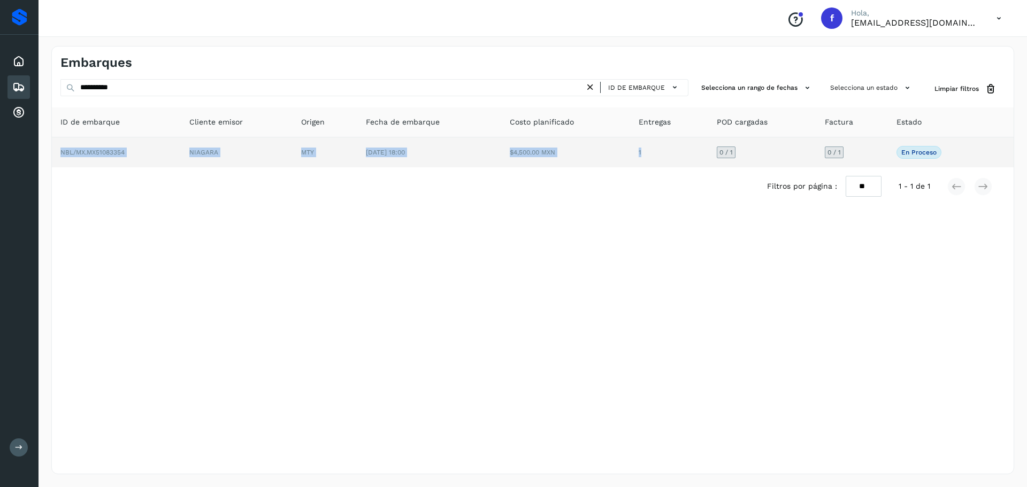
click at [657, 145] on td "1" at bounding box center [669, 152] width 78 height 30
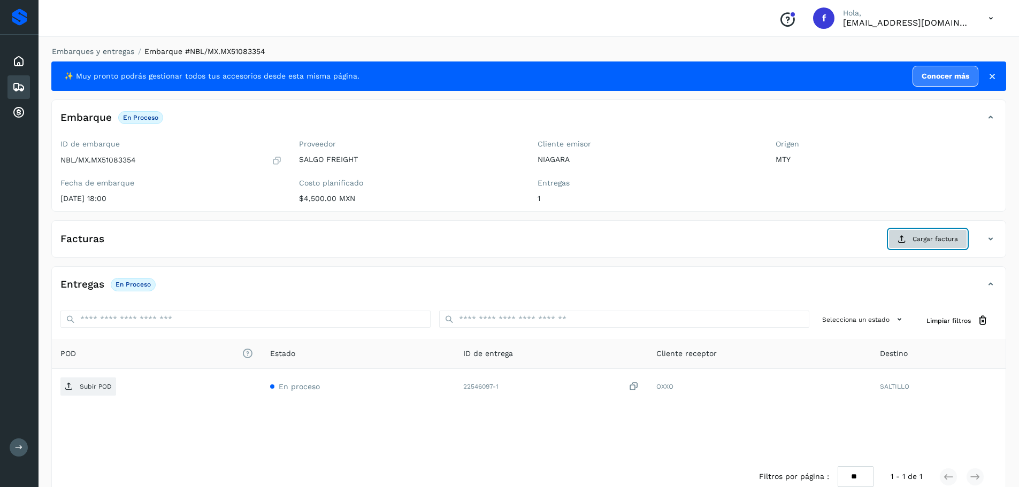
click at [928, 239] on span "Cargar factura" at bounding box center [934, 239] width 45 height 10
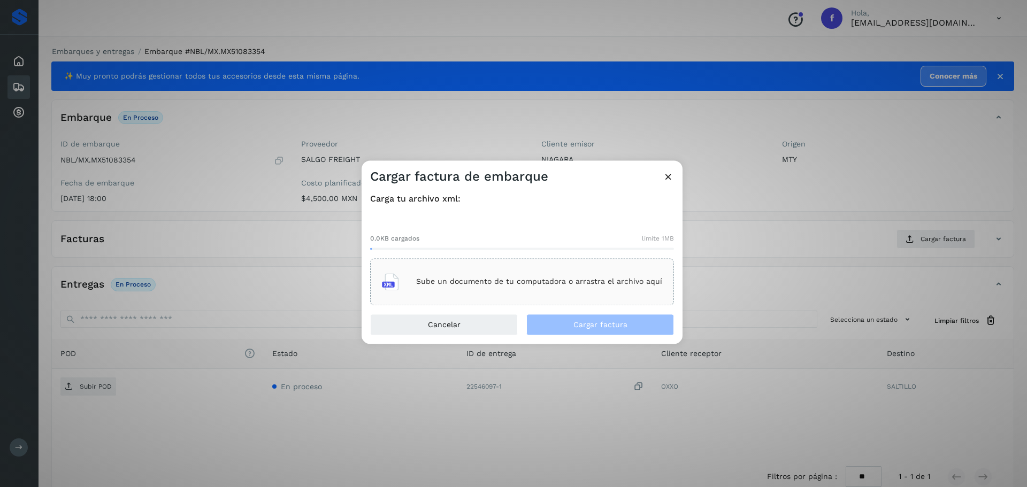
click at [537, 275] on div "Sube un documento de tu computadora o arrastra el archivo aquí" at bounding box center [522, 281] width 280 height 29
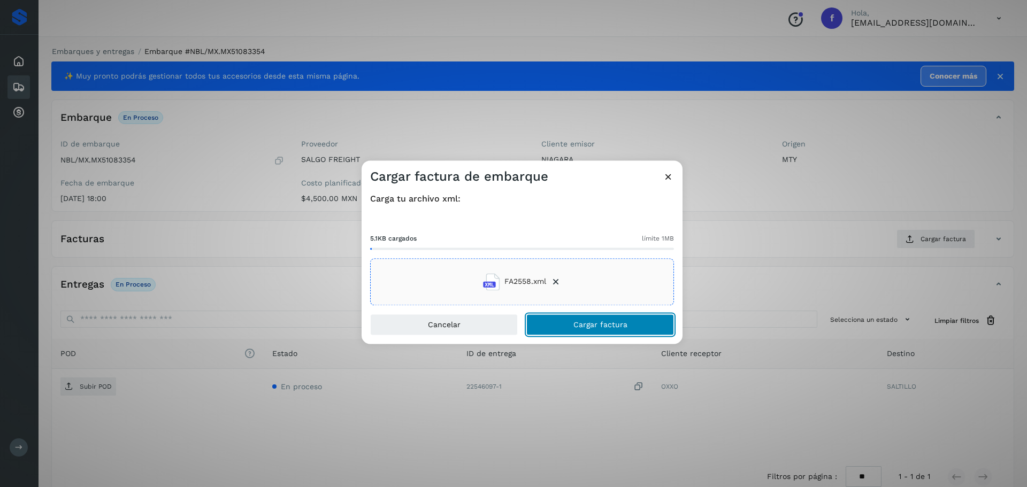
click at [593, 324] on span "Cargar factura" at bounding box center [600, 324] width 54 height 7
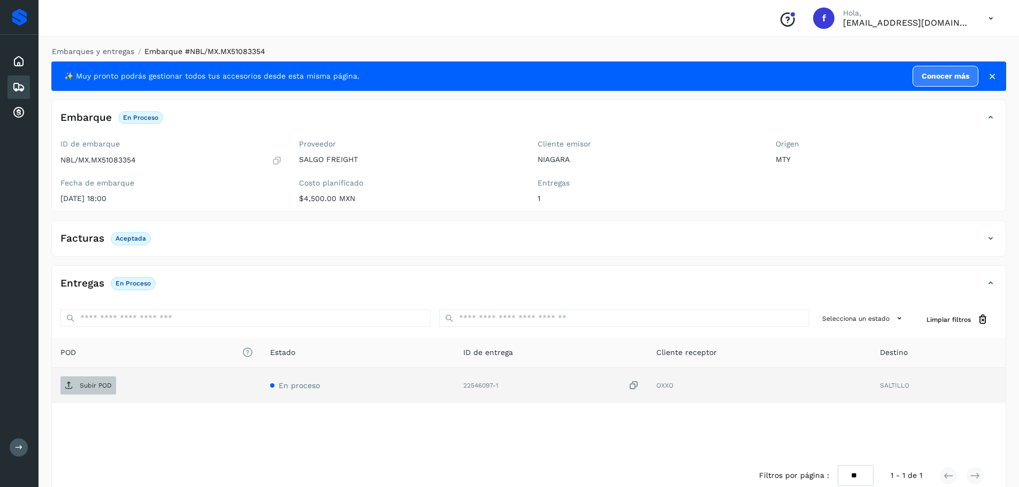
click at [94, 385] on p "Subir POD" at bounding box center [96, 385] width 32 height 7
click at [23, 84] on icon at bounding box center [18, 87] width 13 height 13
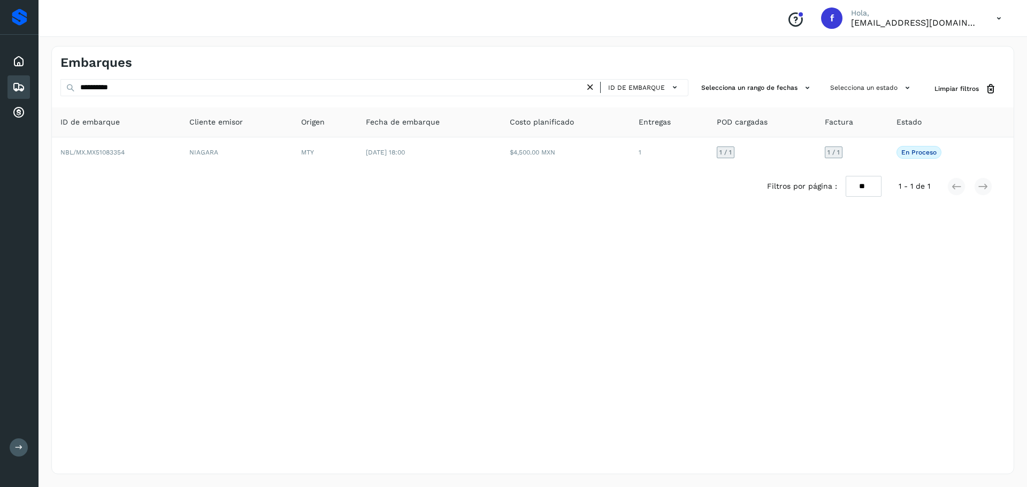
click at [28, 87] on div "Embarques" at bounding box center [18, 87] width 22 height 24
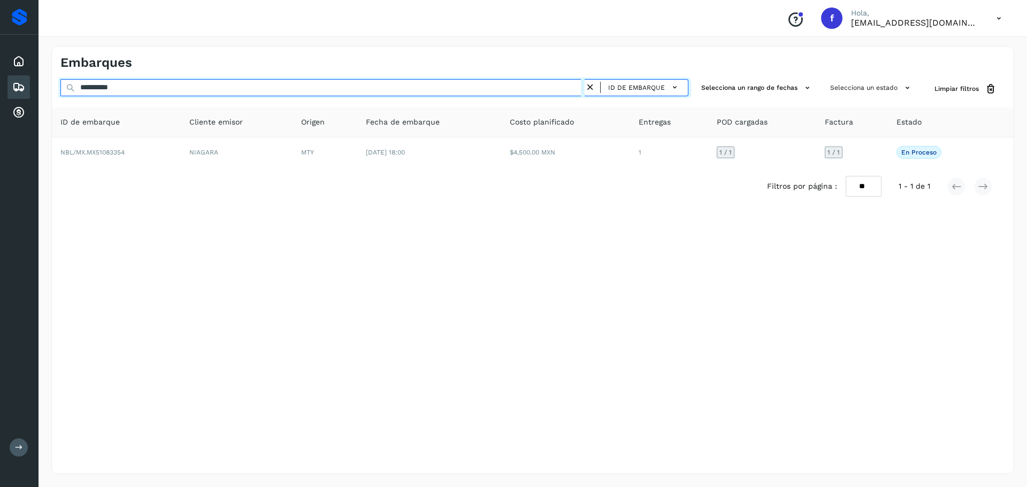
click at [280, 87] on input "**********" at bounding box center [322, 87] width 524 height 17
paste input "text"
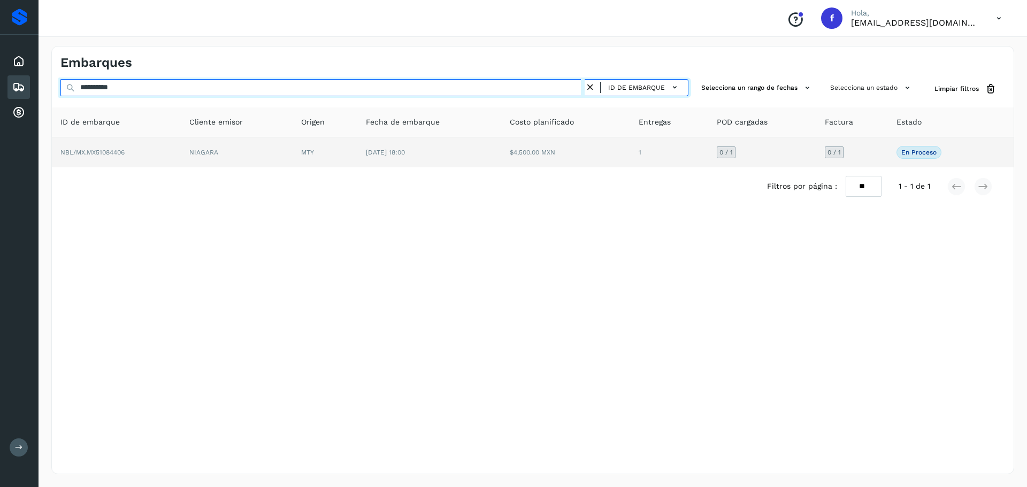
type input "**********"
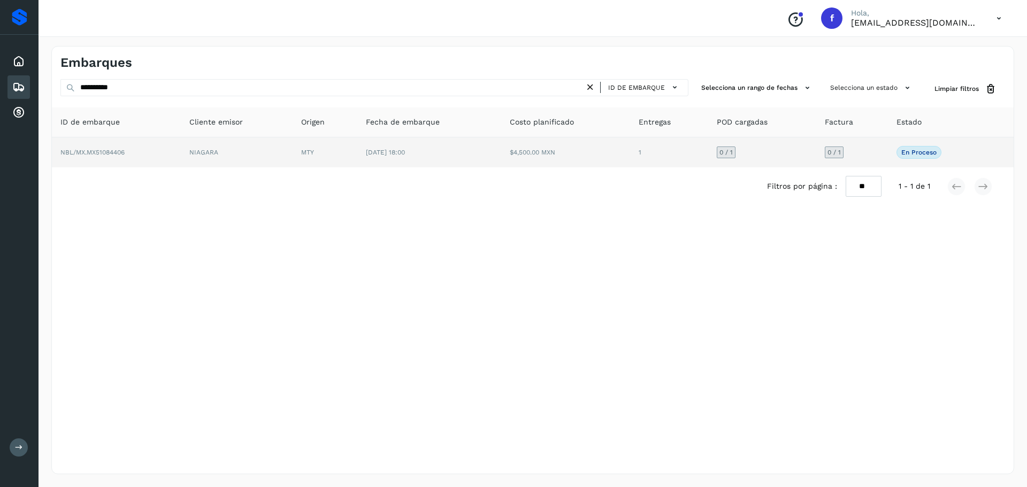
click at [637, 156] on td "1" at bounding box center [669, 152] width 78 height 30
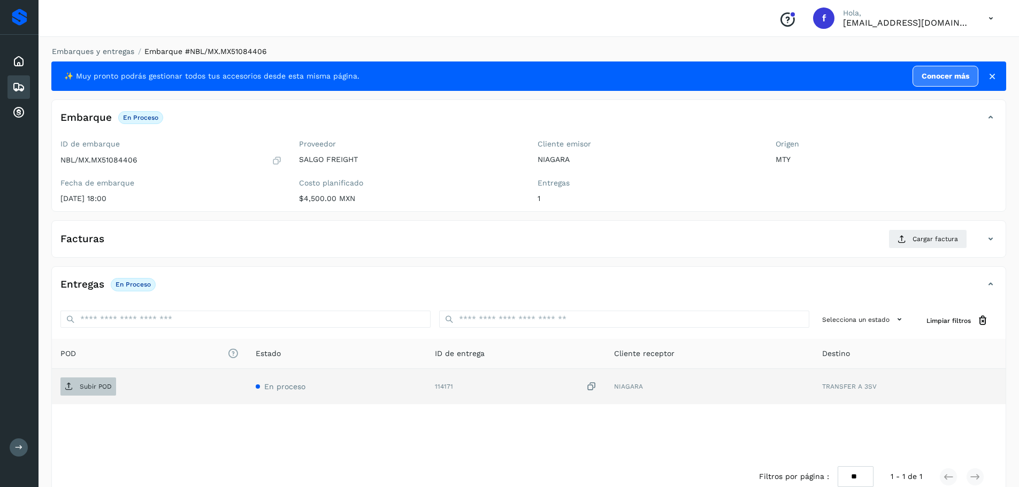
click at [107, 385] on p "Subir POD" at bounding box center [96, 386] width 32 height 7
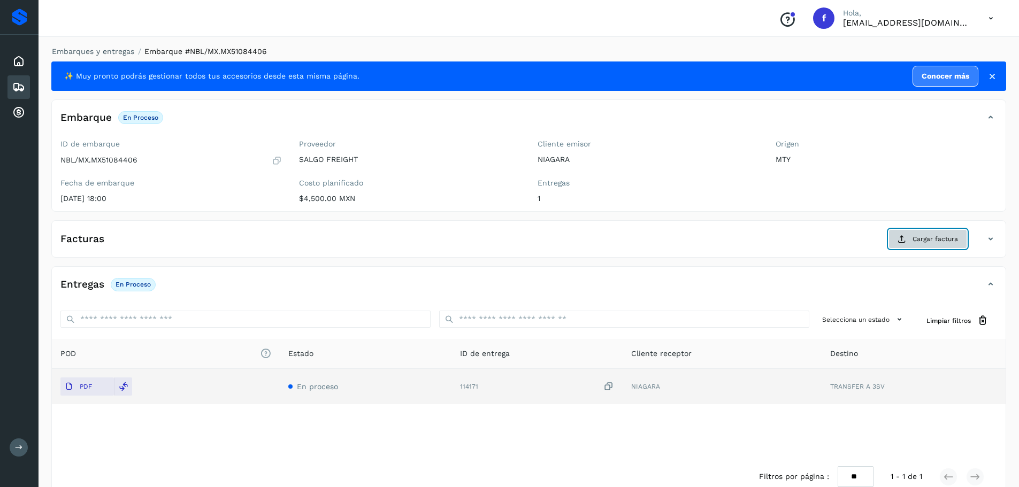
click at [936, 238] on span "Cargar factura" at bounding box center [934, 239] width 45 height 10
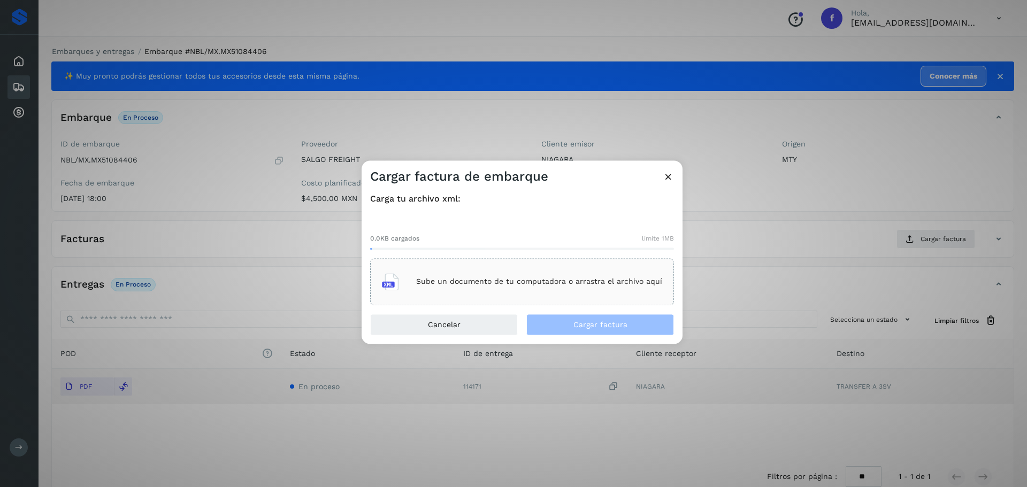
click at [476, 277] on p "Sube un documento de tu computadora o arrastra el archivo aquí" at bounding box center [539, 281] width 246 height 9
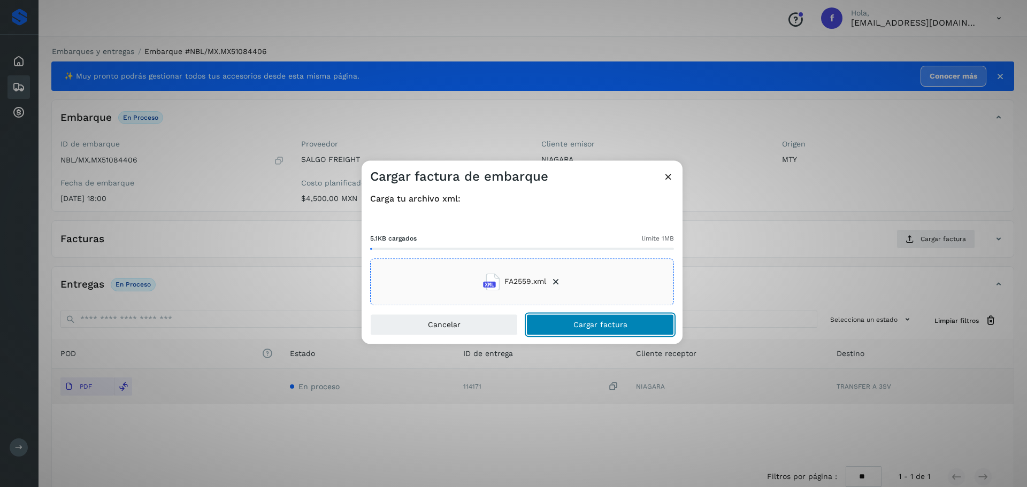
click at [626, 323] on button "Cargar factura" at bounding box center [600, 324] width 148 height 21
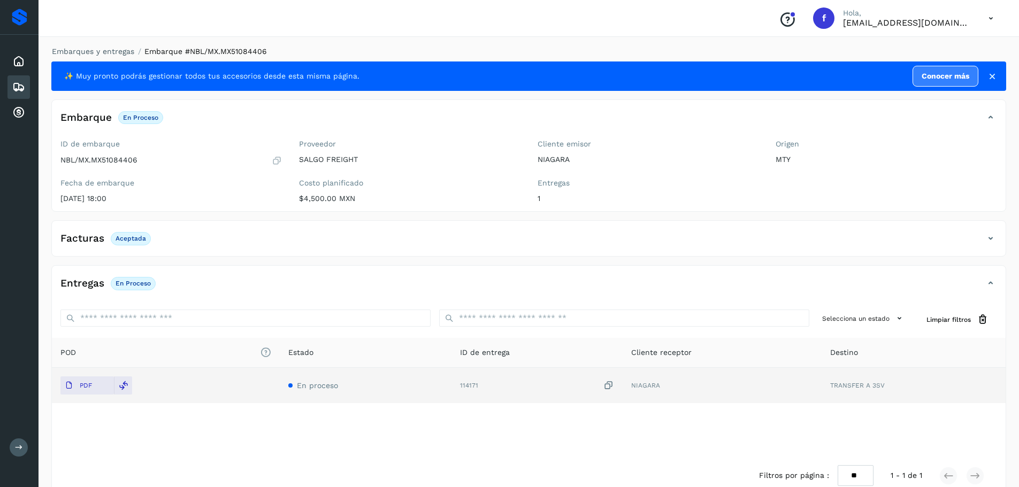
click at [9, 84] on div "Embarques" at bounding box center [18, 87] width 22 height 24
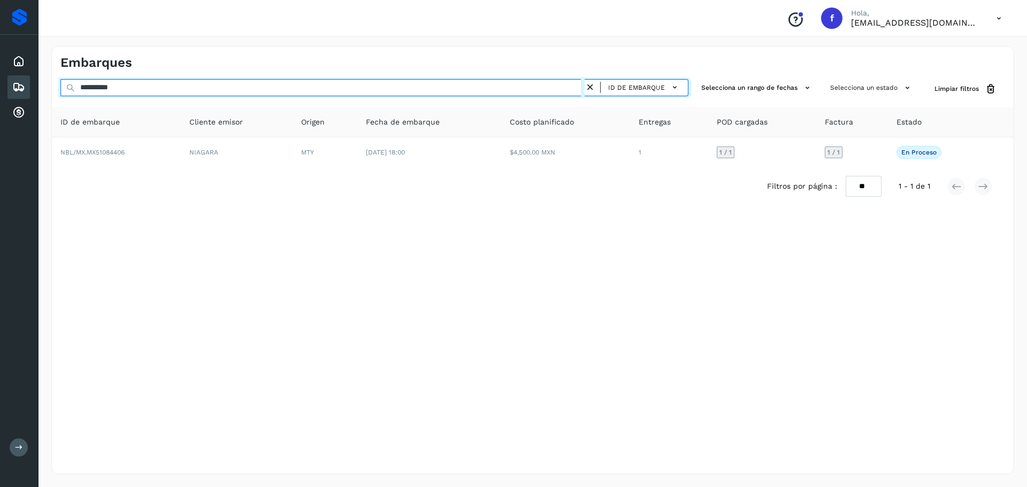
click at [165, 91] on input "**********" at bounding box center [322, 87] width 524 height 17
paste input "text"
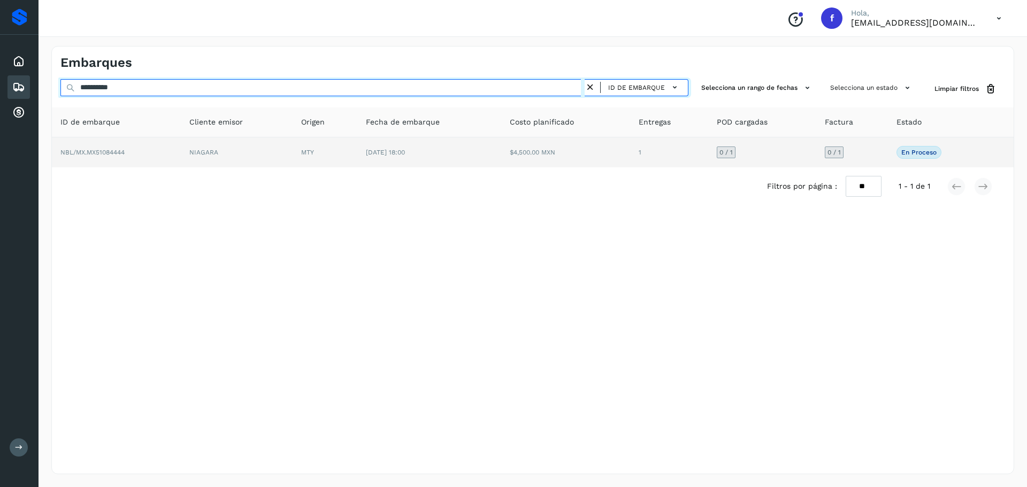
type input "**********"
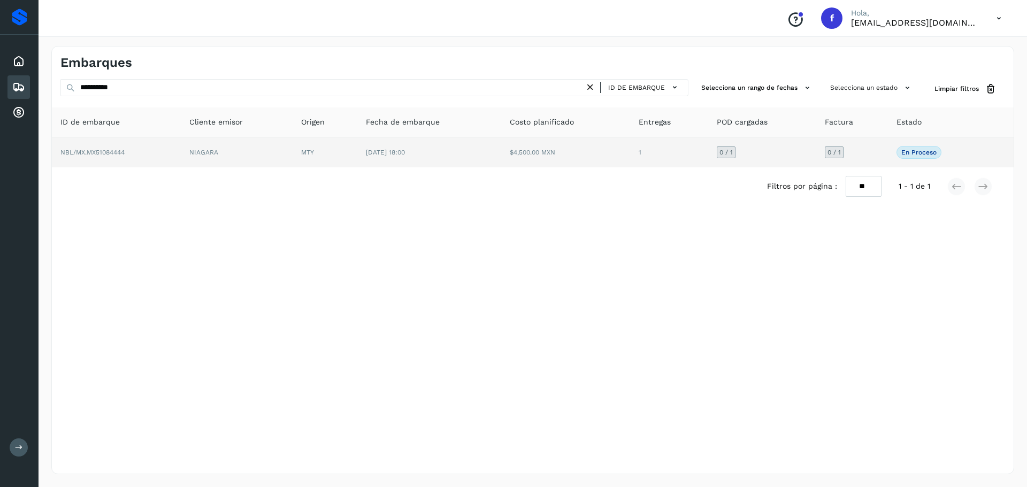
click at [400, 156] on td "[DATE] 18:00" at bounding box center [429, 152] width 144 height 30
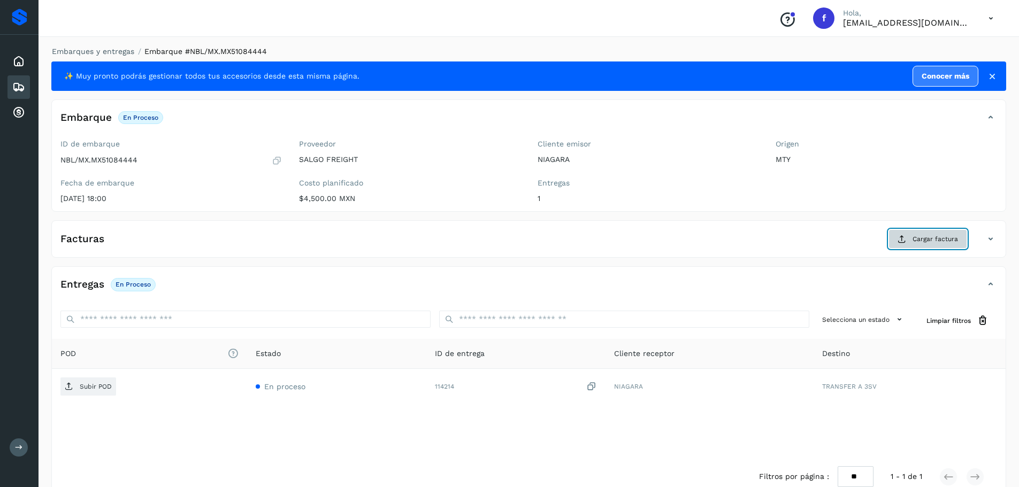
click at [927, 240] on span "Cargar factura" at bounding box center [934, 239] width 45 height 10
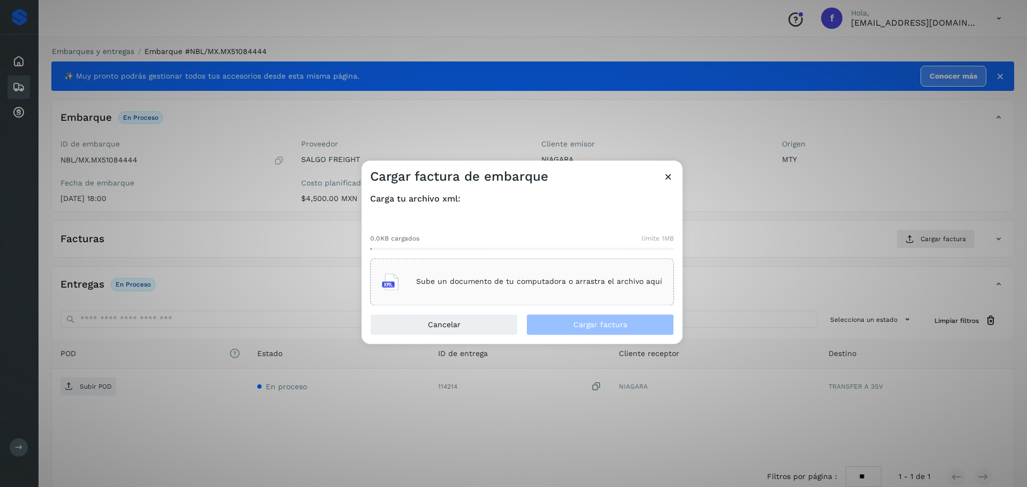
click at [543, 290] on div "Sube un documento de tu computadora o arrastra el archivo aquí" at bounding box center [522, 281] width 280 height 29
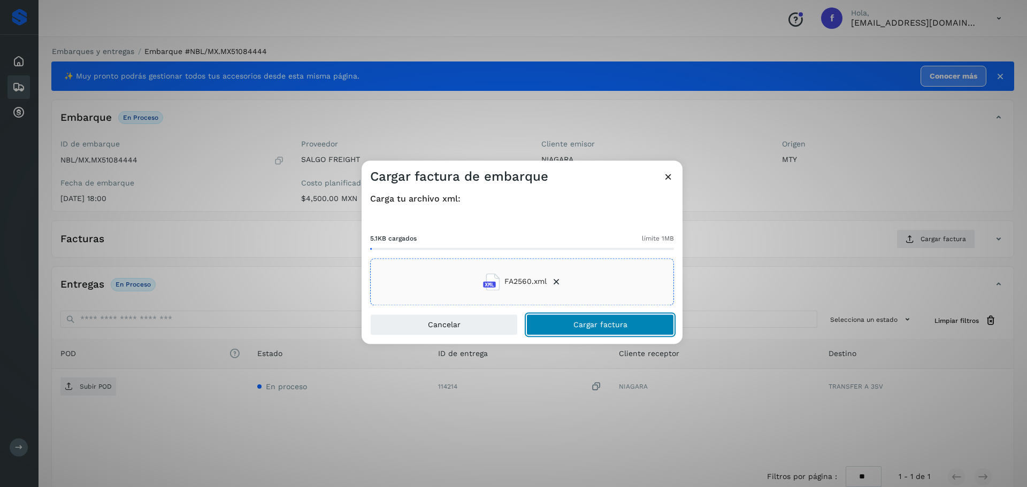
click at [586, 321] on span "Cargar factura" at bounding box center [600, 324] width 54 height 7
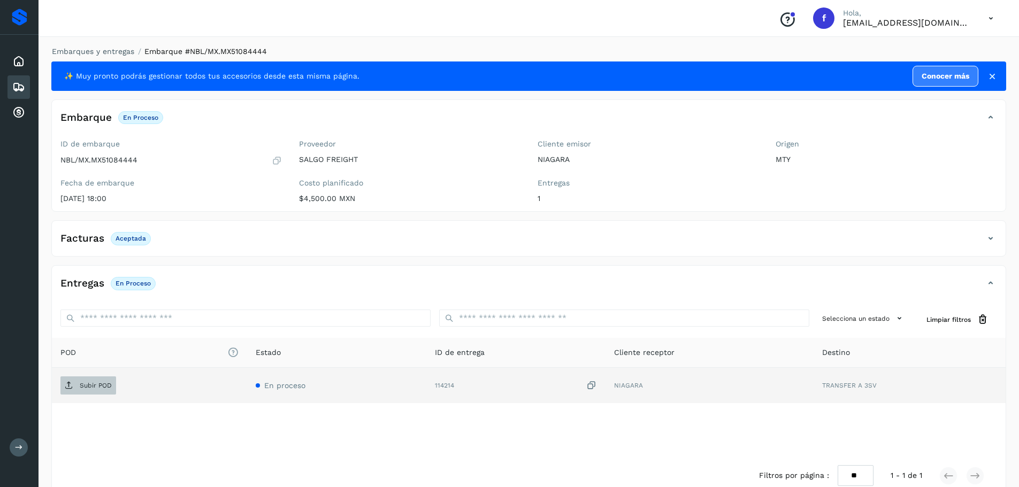
click at [96, 385] on p "Subir POD" at bounding box center [96, 385] width 32 height 7
click at [16, 91] on icon at bounding box center [18, 87] width 13 height 13
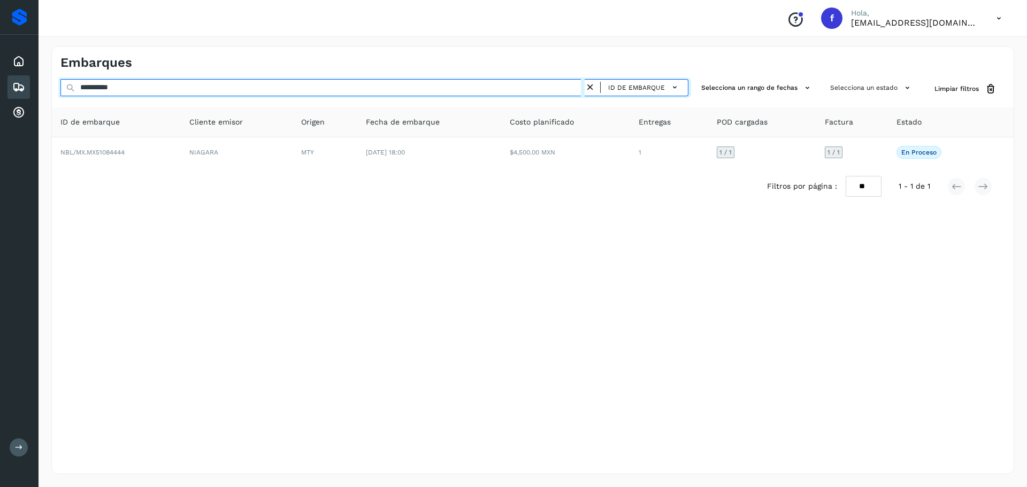
click at [253, 86] on input "**********" at bounding box center [322, 87] width 524 height 17
paste input "text"
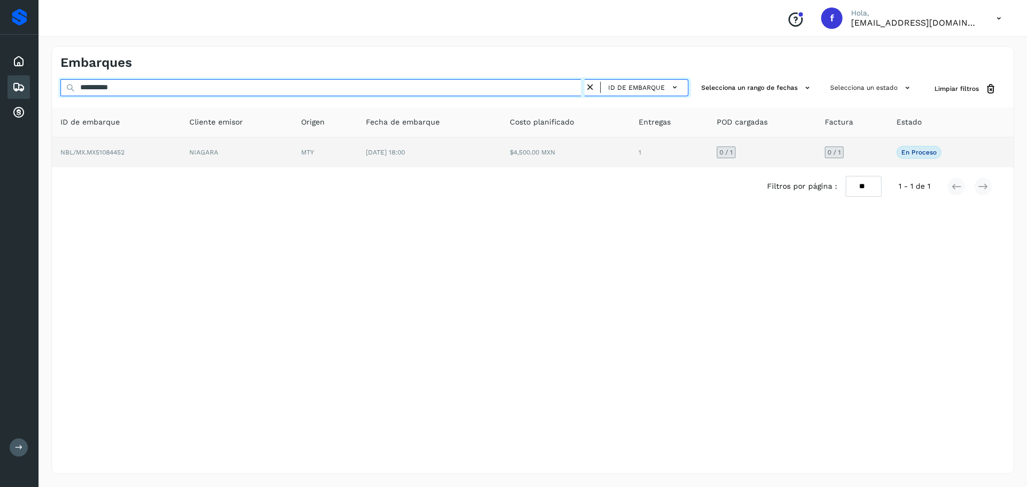
type input "**********"
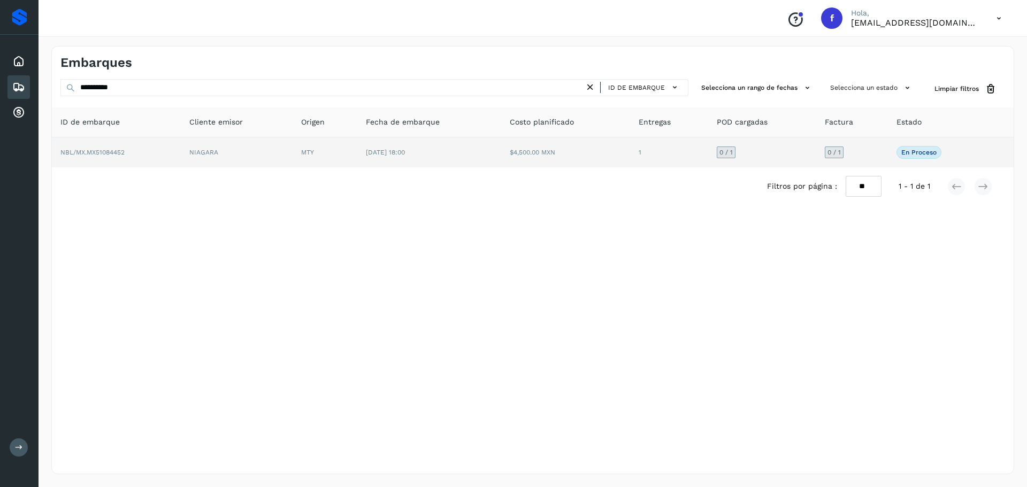
click at [662, 153] on td "1" at bounding box center [669, 152] width 78 height 30
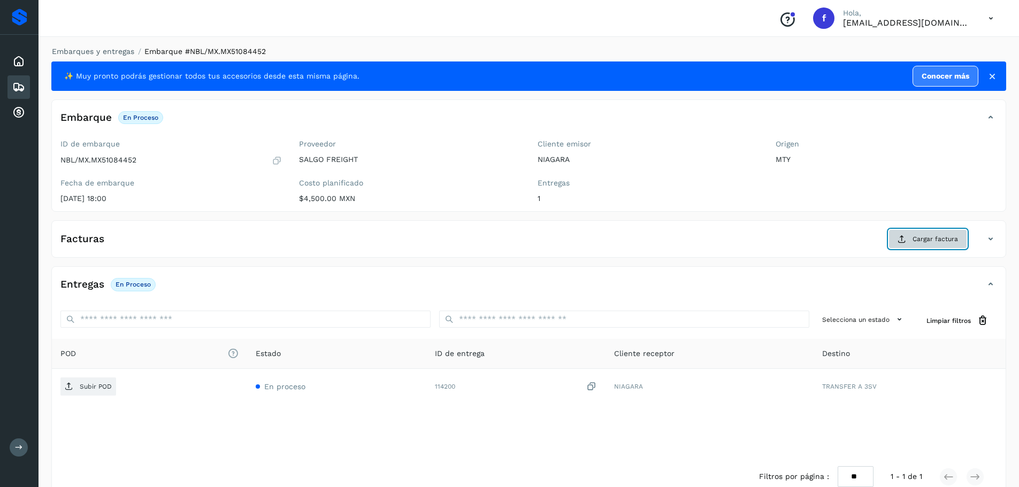
click at [945, 240] on span "Cargar factura" at bounding box center [934, 239] width 45 height 10
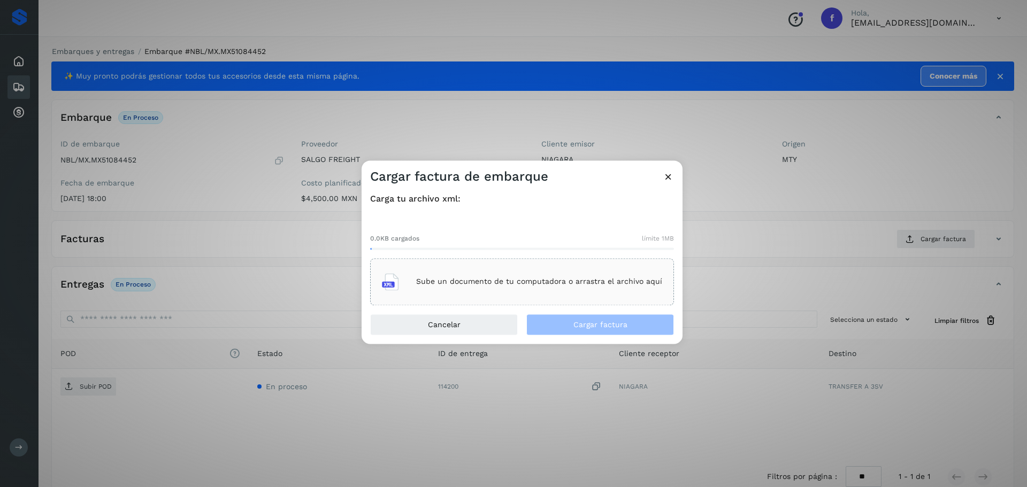
click at [646, 280] on p "Sube un documento de tu computadora o arrastra el archivo aquí" at bounding box center [539, 281] width 246 height 9
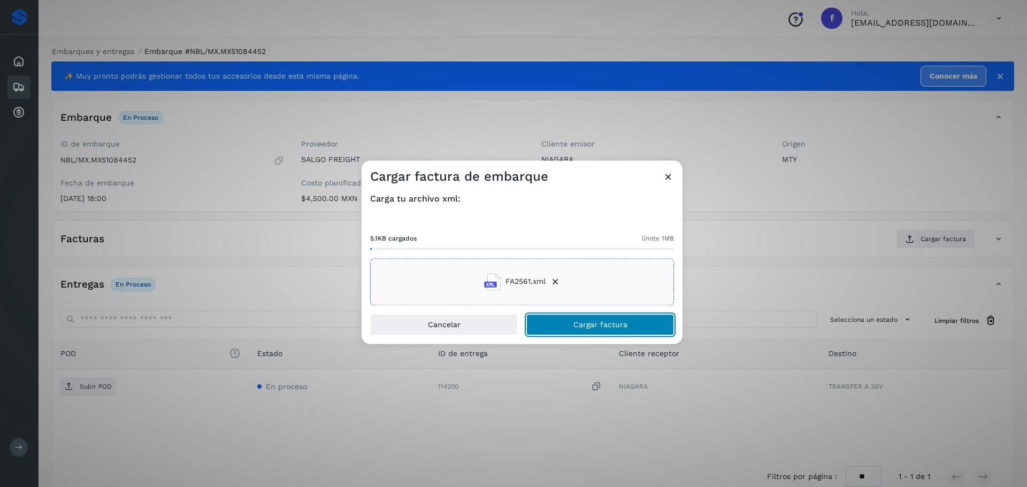
click at [574, 322] on span "Cargar factura" at bounding box center [600, 324] width 54 height 7
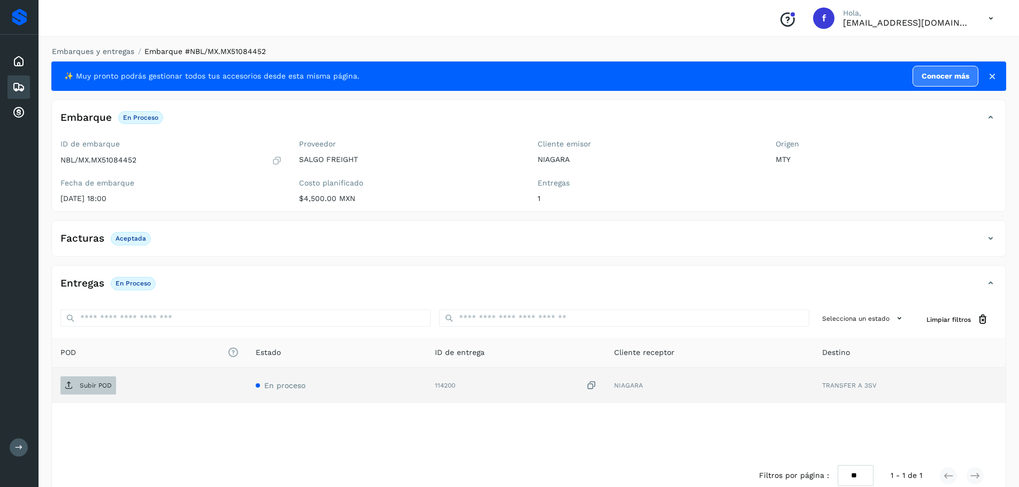
click at [83, 389] on p "Subir POD" at bounding box center [96, 385] width 32 height 7
click at [20, 83] on icon at bounding box center [18, 87] width 13 height 13
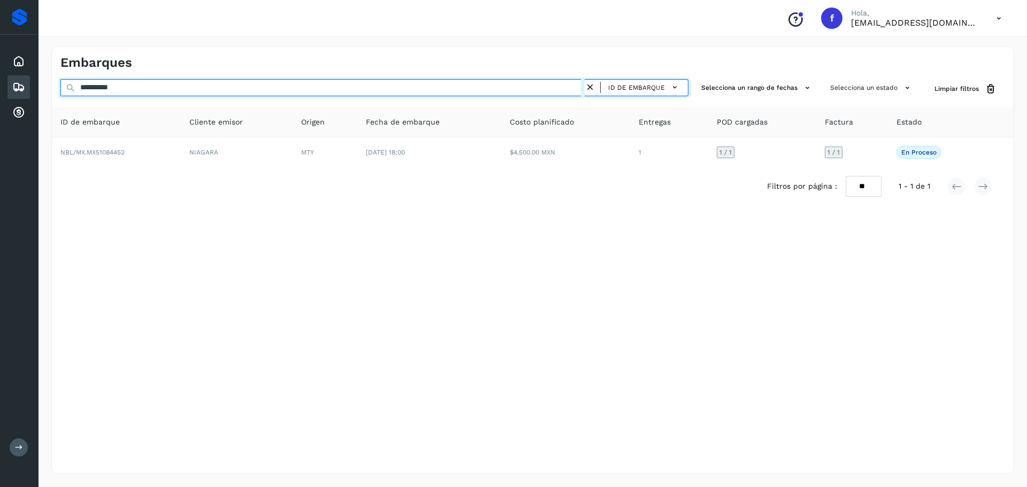
click at [312, 81] on input "**********" at bounding box center [322, 87] width 524 height 17
paste input "text"
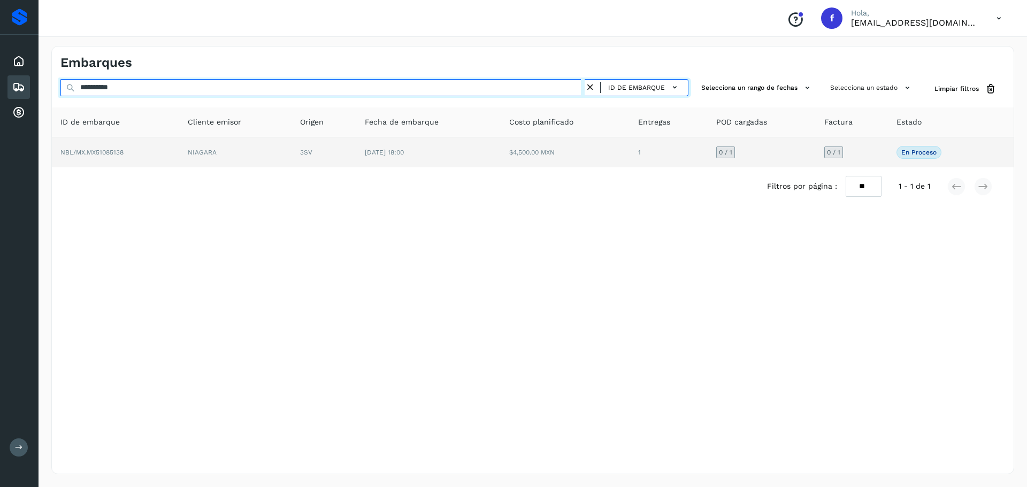
type input "**********"
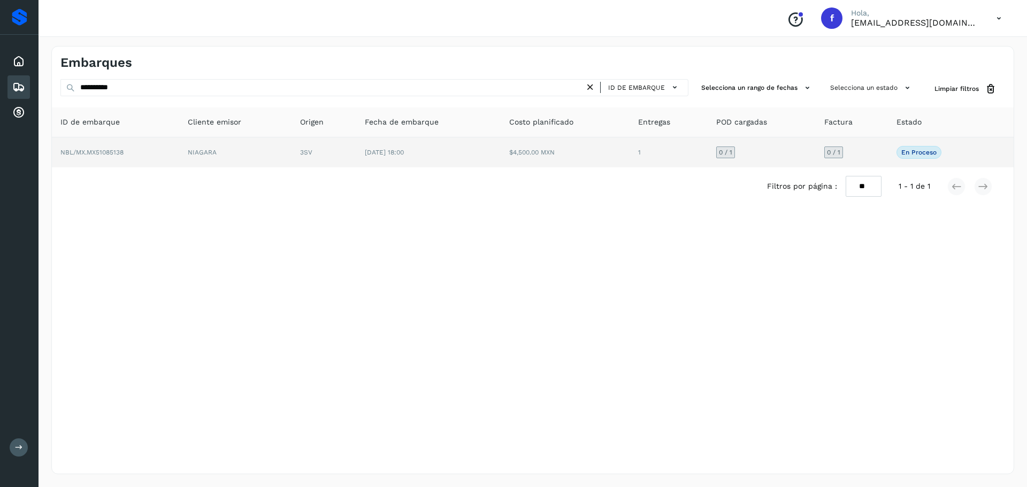
click at [548, 164] on td "$4,500.00 MXN" at bounding box center [564, 152] width 129 height 30
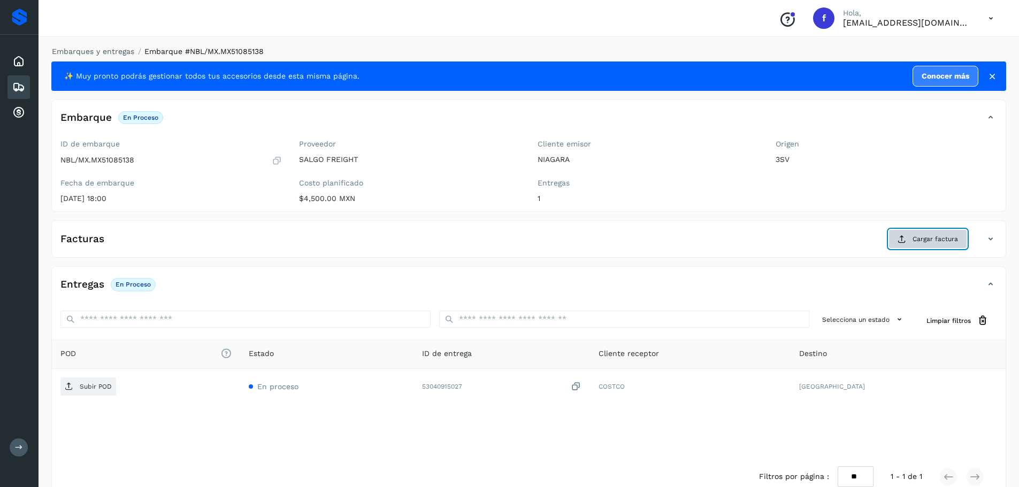
click at [915, 241] on span "Cargar factura" at bounding box center [934, 239] width 45 height 10
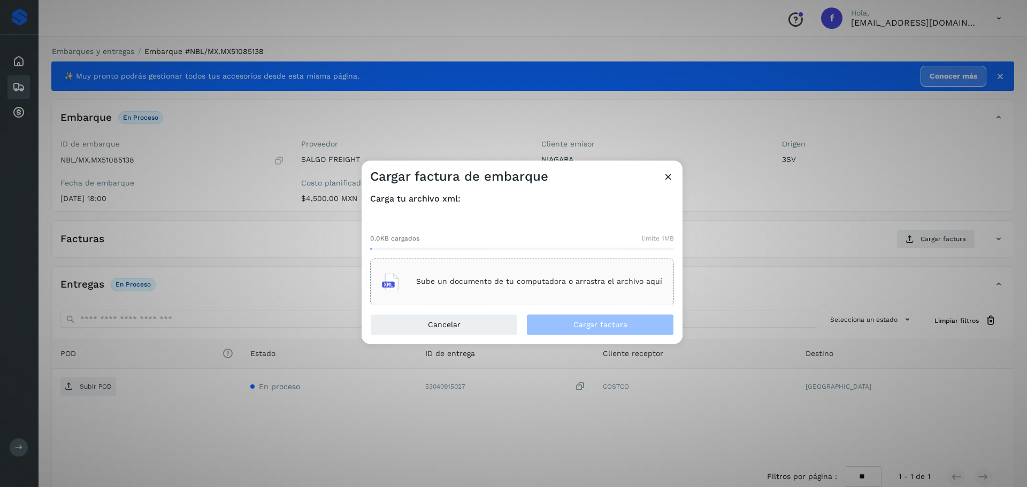
click at [604, 280] on p "Sube un documento de tu computadora o arrastra el archivo aquí" at bounding box center [539, 281] width 246 height 9
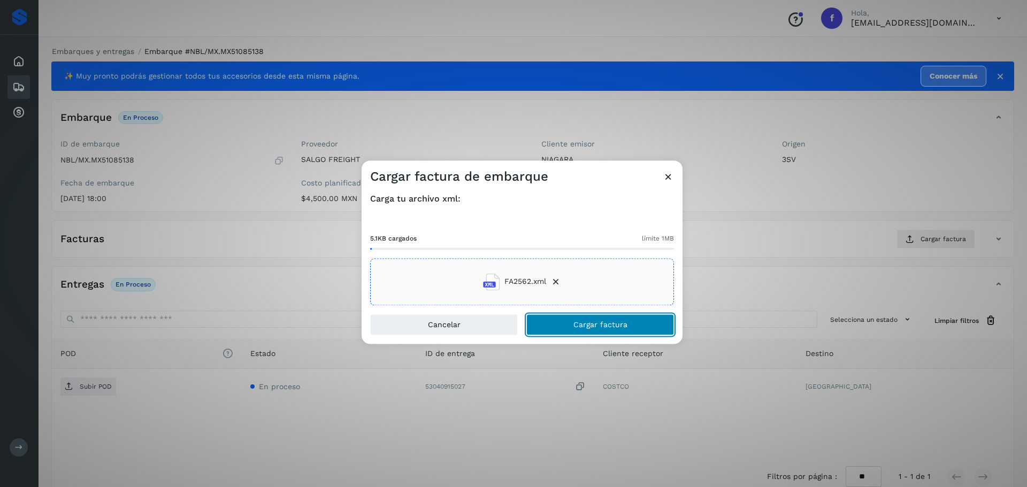
click at [614, 327] on span "Cargar factura" at bounding box center [600, 324] width 54 height 7
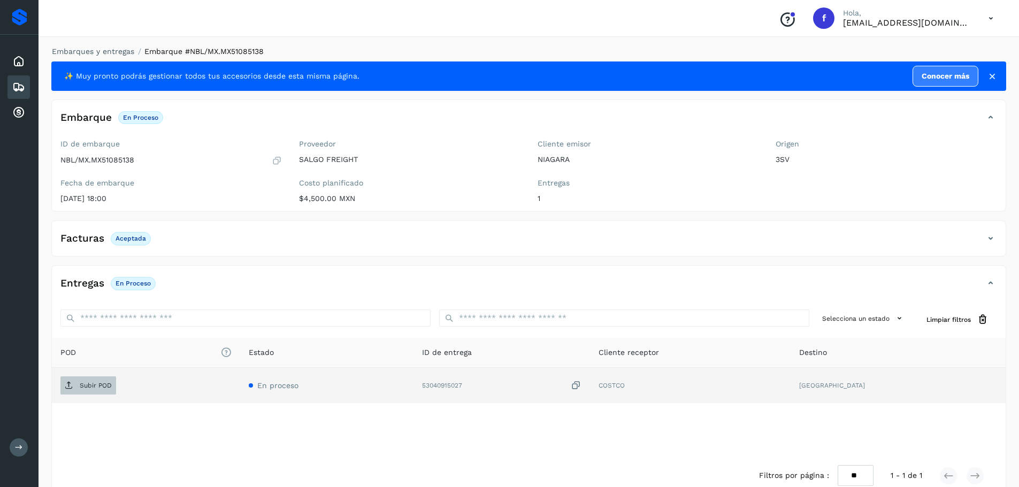
click at [91, 389] on p "Subir POD" at bounding box center [96, 385] width 32 height 7
click at [9, 82] on div "Embarques" at bounding box center [18, 87] width 22 height 24
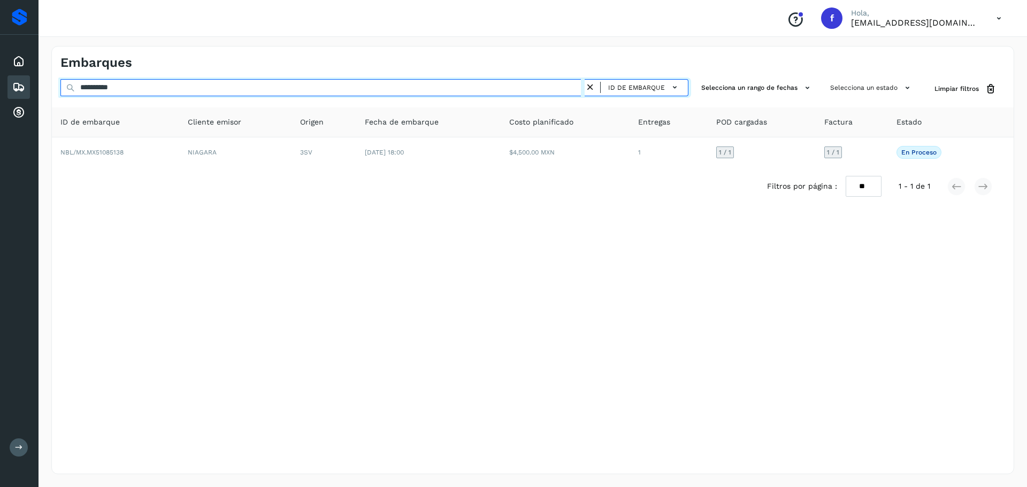
click at [316, 86] on input "**********" at bounding box center [322, 87] width 524 height 17
paste input "text"
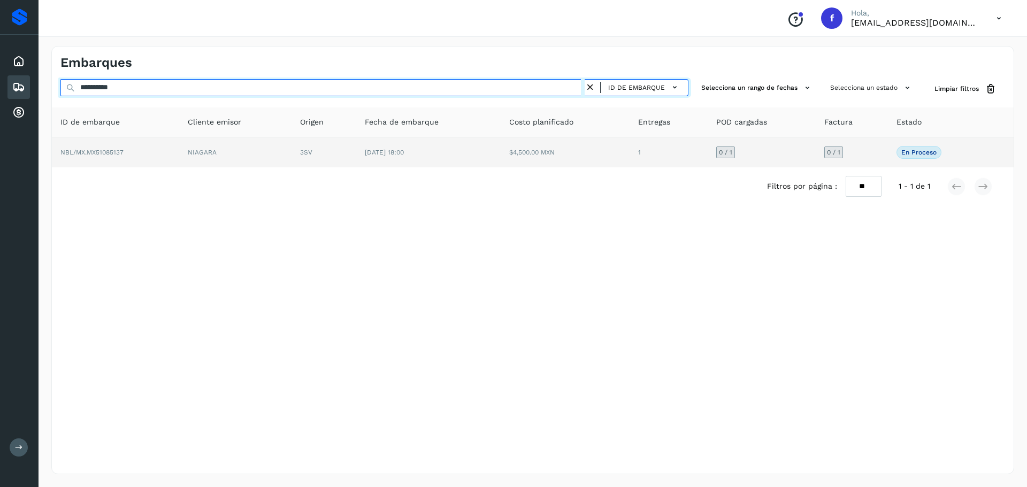
type input "**********"
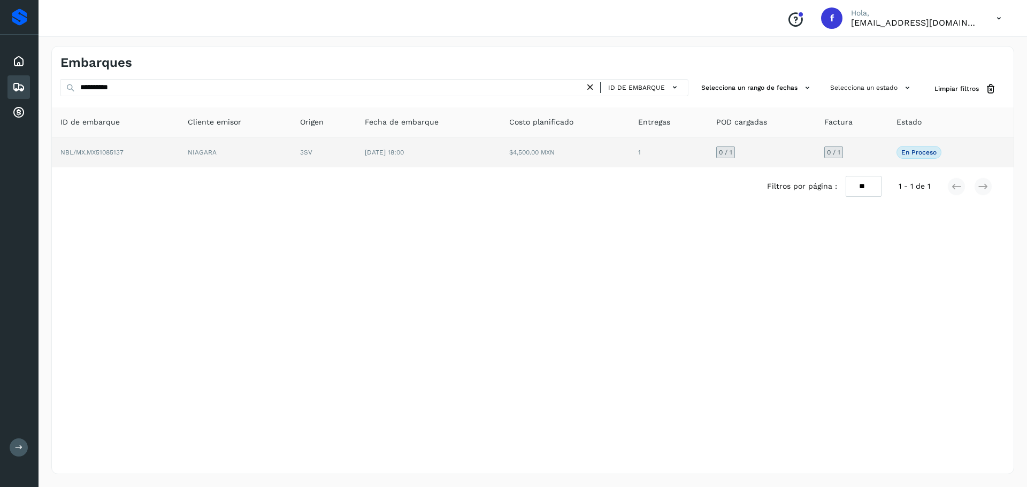
click at [687, 159] on td "1" at bounding box center [668, 152] width 78 height 30
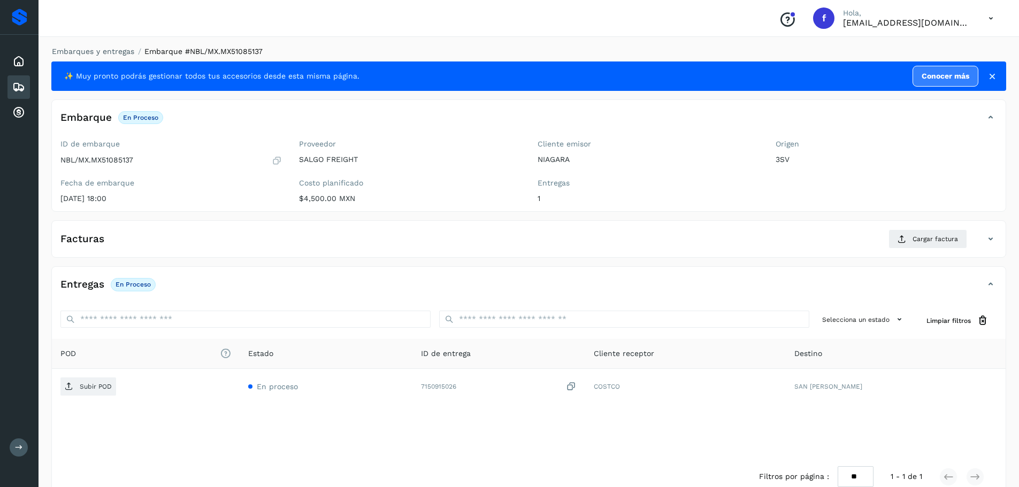
click at [923, 223] on div "Facturas Cargar factura Aún no has subido ninguna factura" at bounding box center [528, 238] width 954 height 37
click at [924, 236] on span "Cargar factura" at bounding box center [934, 239] width 45 height 10
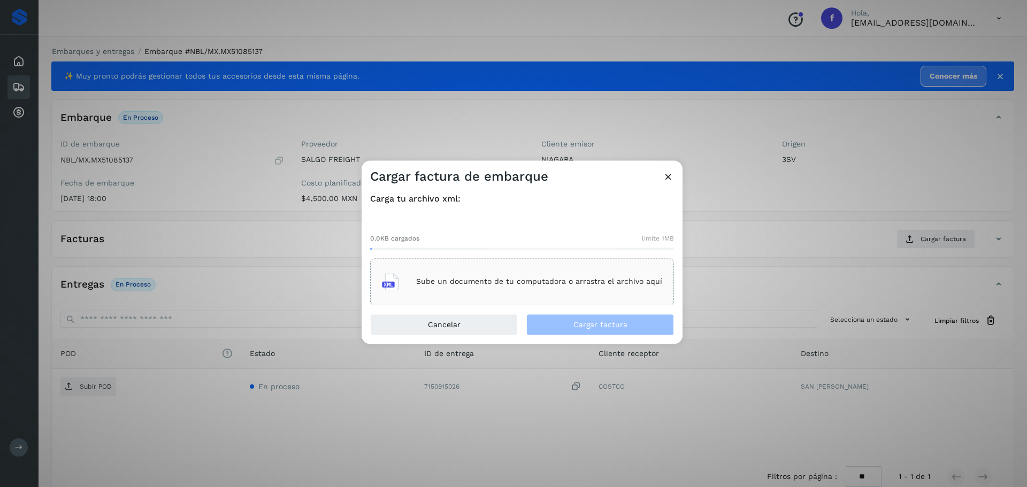
click at [498, 272] on div "Sube un documento de tu computadora o arrastra el archivo aquí" at bounding box center [522, 281] width 280 height 29
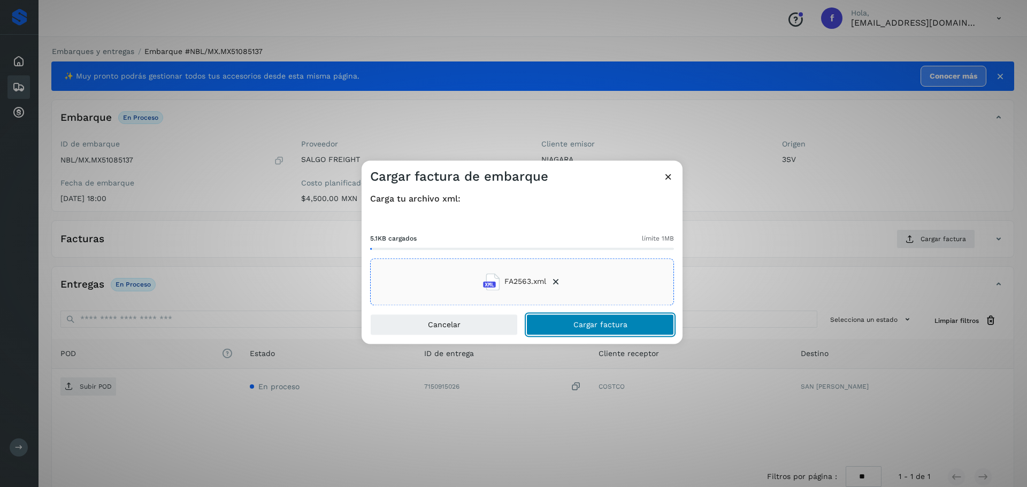
click at [601, 321] on span "Cargar factura" at bounding box center [600, 324] width 54 height 7
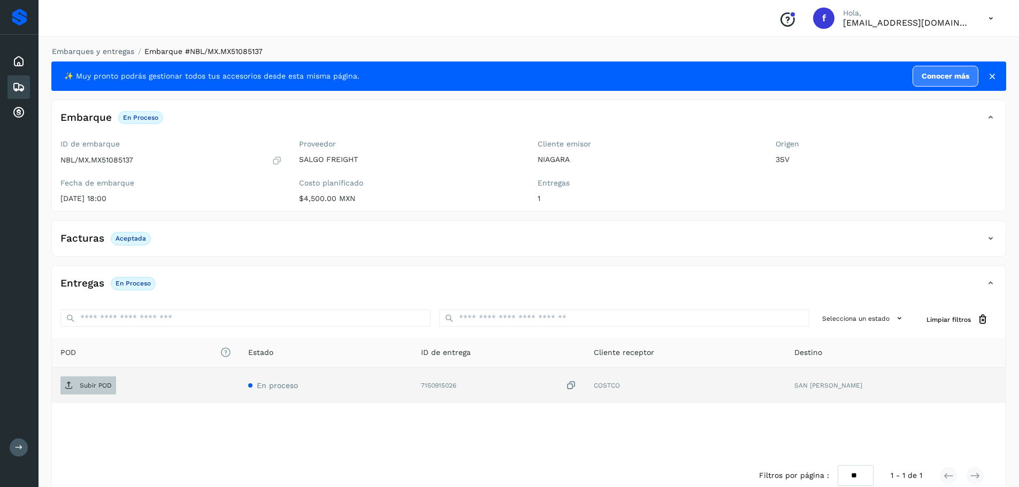
click at [111, 383] on p "Subir POD" at bounding box center [96, 385] width 32 height 7
drag, startPoint x: 14, startPoint y: 88, endPoint x: 45, endPoint y: 81, distance: 32.4
click at [13, 88] on icon at bounding box center [18, 87] width 13 height 13
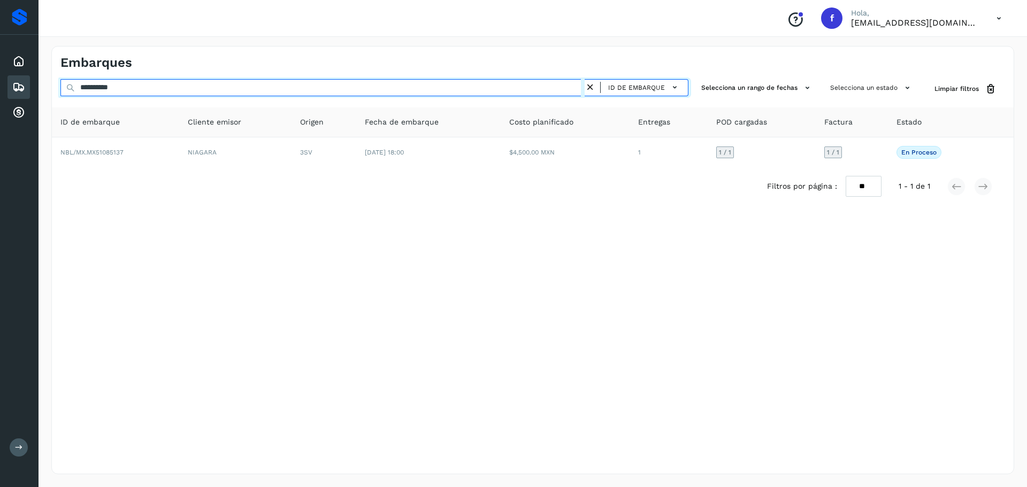
click at [258, 88] on input "**********" at bounding box center [322, 87] width 524 height 17
paste input "text"
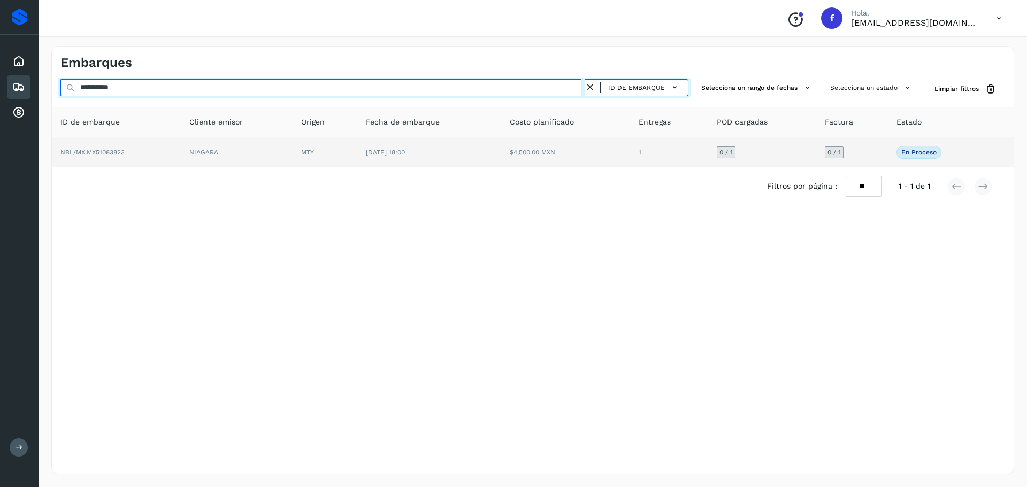
type input "**********"
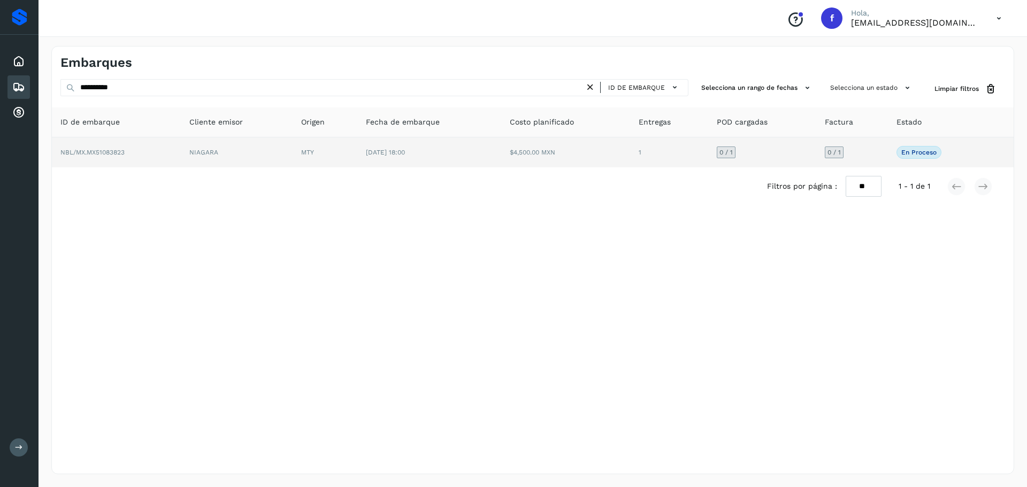
click at [563, 158] on td "$4,500.00 MXN" at bounding box center [565, 152] width 129 height 30
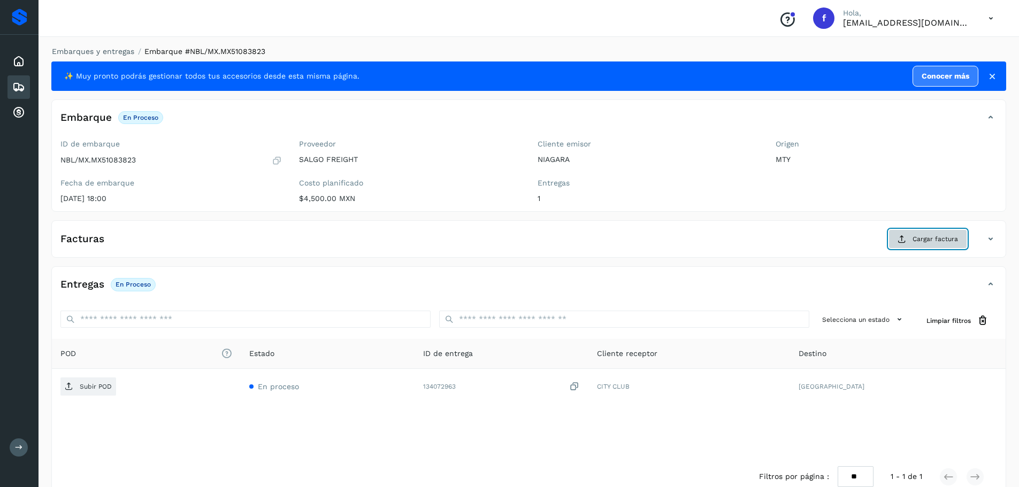
click at [920, 239] on span "Cargar factura" at bounding box center [934, 239] width 45 height 10
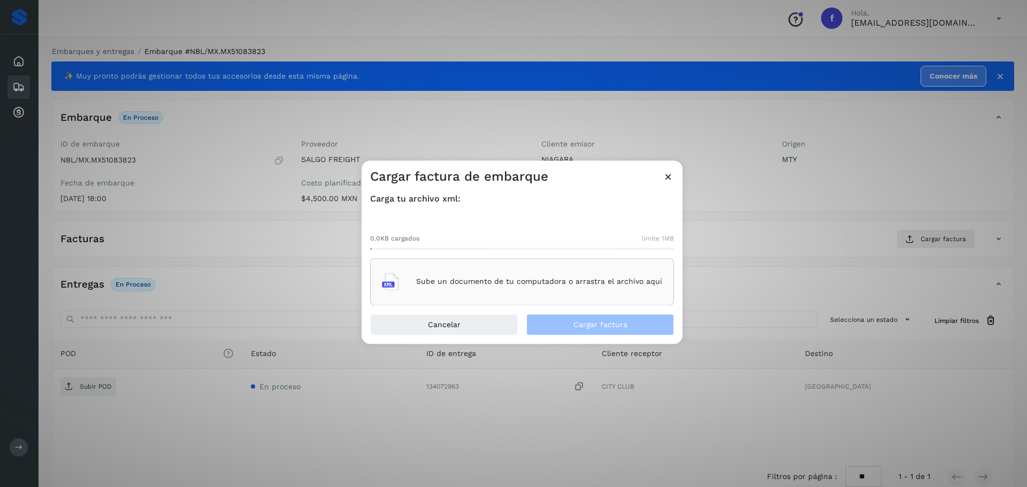
click at [549, 271] on div "Sube un documento de tu computadora o arrastra el archivo aquí" at bounding box center [522, 281] width 280 height 29
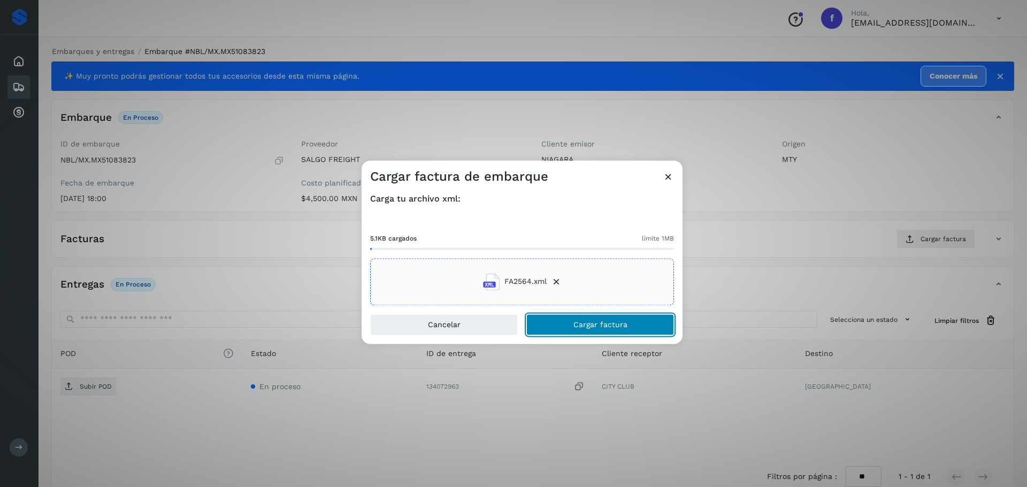
click at [618, 323] on span "Cargar factura" at bounding box center [600, 324] width 54 height 7
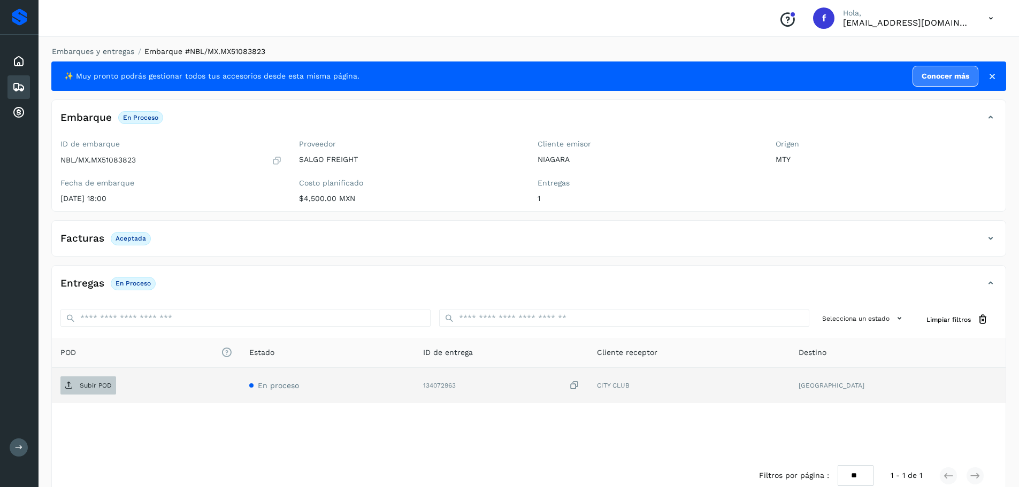
click at [101, 388] on p "Subir POD" at bounding box center [96, 385] width 32 height 7
click at [18, 87] on icon at bounding box center [18, 87] width 13 height 13
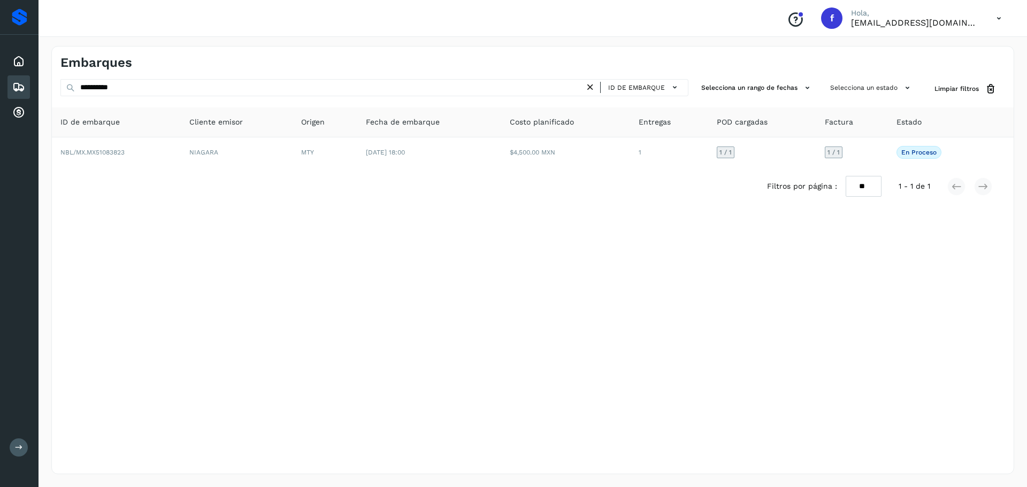
click at [25, 89] on div "Embarques" at bounding box center [18, 87] width 22 height 24
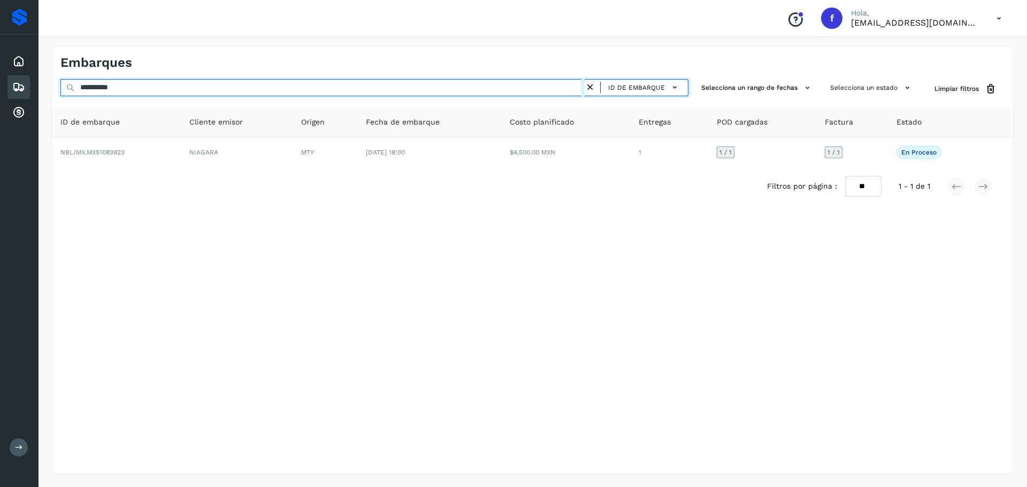
click at [473, 86] on input "**********" at bounding box center [322, 87] width 524 height 17
paste input "text"
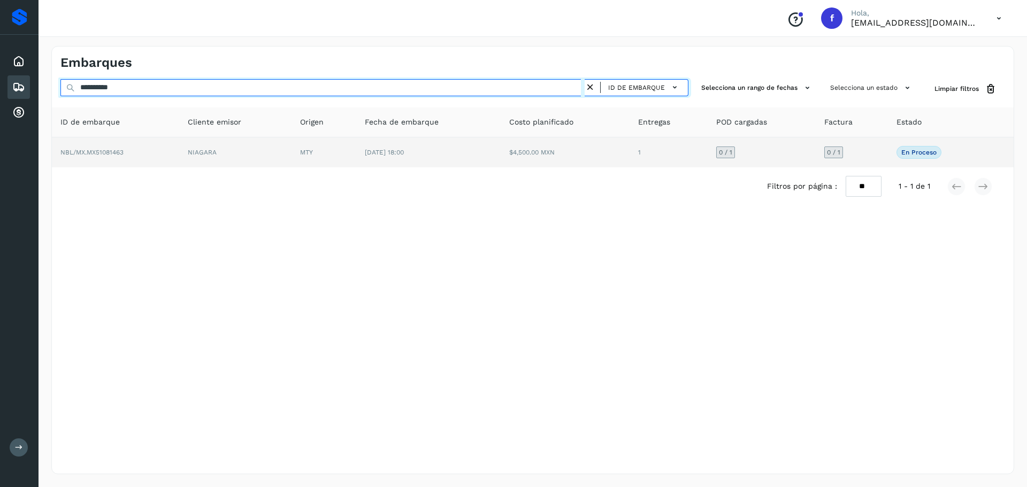
type input "**********"
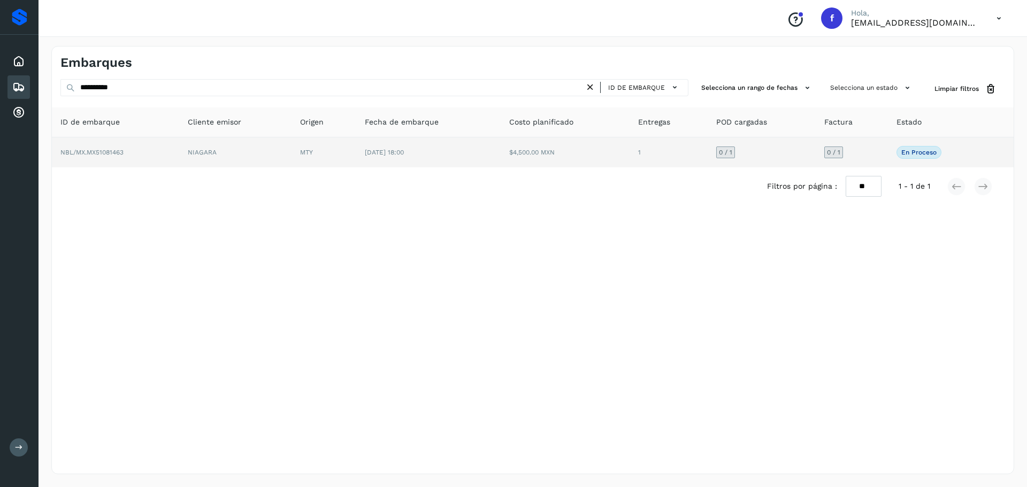
click at [640, 156] on td "1" at bounding box center [668, 152] width 78 height 30
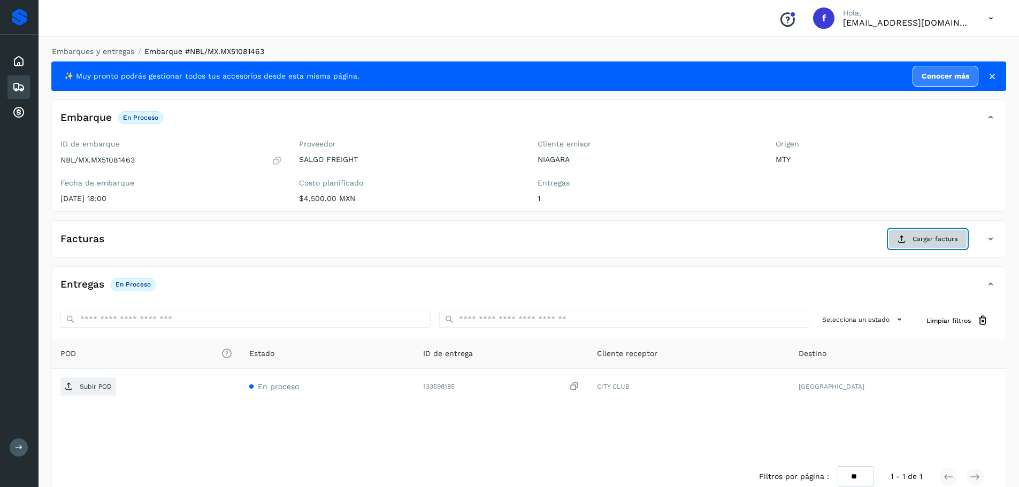
click at [916, 240] on span "Cargar factura" at bounding box center [934, 239] width 45 height 10
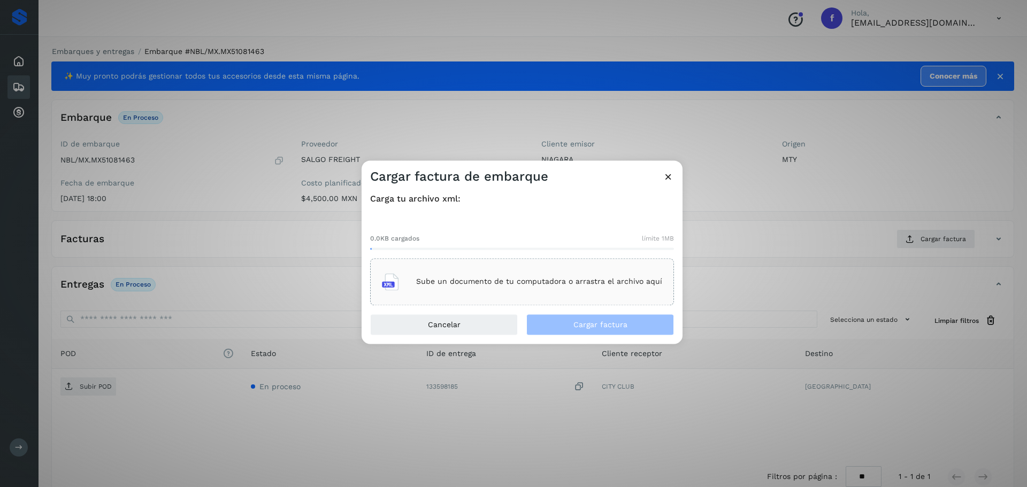
click at [579, 270] on div "Sube un documento de tu computadora o arrastra el archivo aquí" at bounding box center [522, 281] width 280 height 29
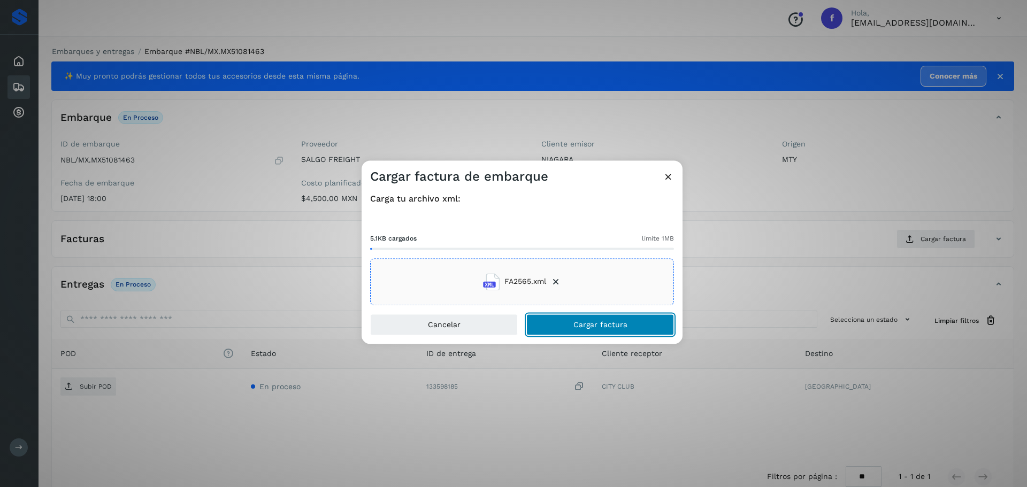
click at [622, 324] on span "Cargar factura" at bounding box center [600, 324] width 54 height 7
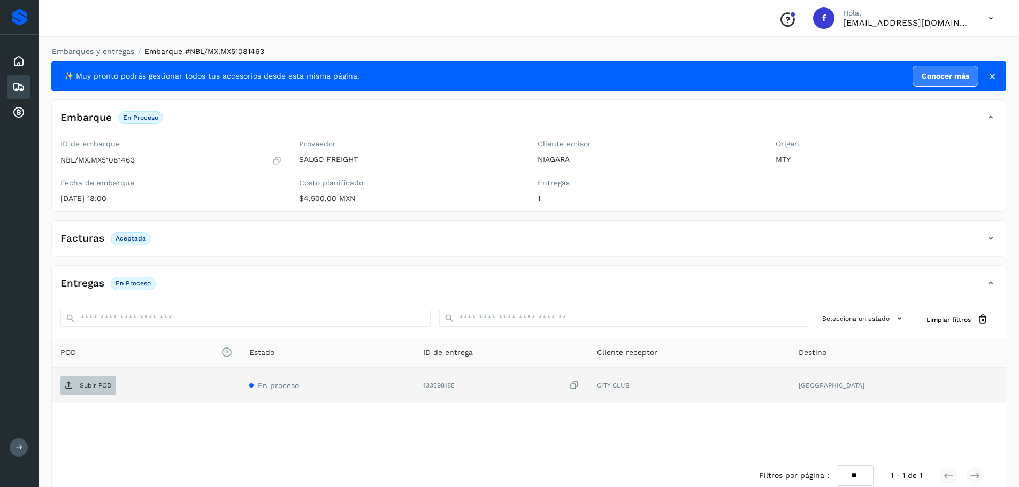
click at [104, 384] on p "Subir POD" at bounding box center [96, 385] width 32 height 7
drag, startPoint x: 19, startPoint y: 83, endPoint x: 51, endPoint y: 80, distance: 31.7
click at [19, 84] on icon at bounding box center [18, 87] width 13 height 13
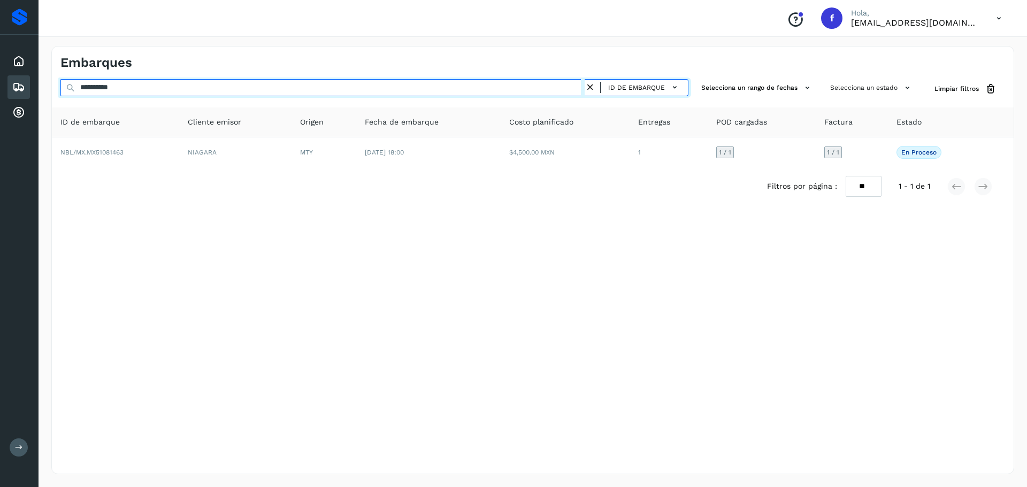
click at [325, 89] on input "**********" at bounding box center [322, 87] width 524 height 17
paste input "text"
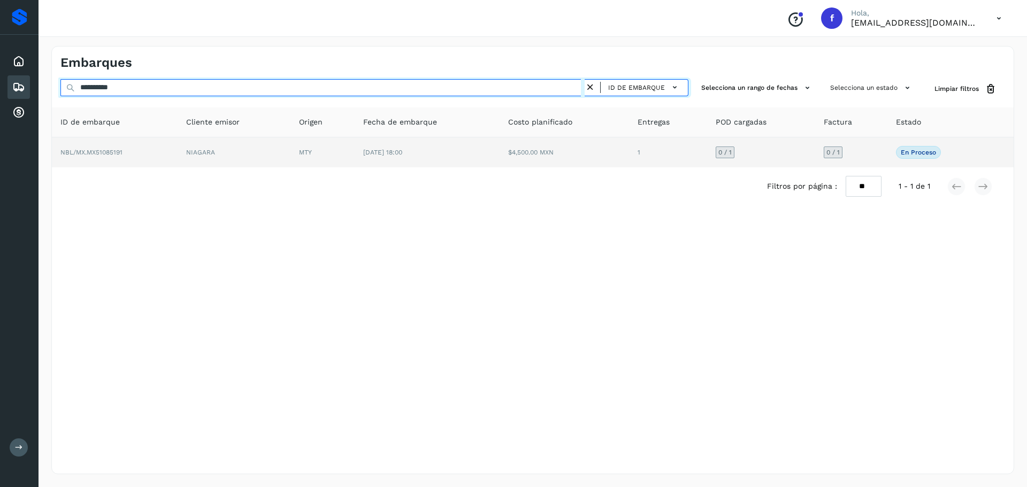
type input "**********"
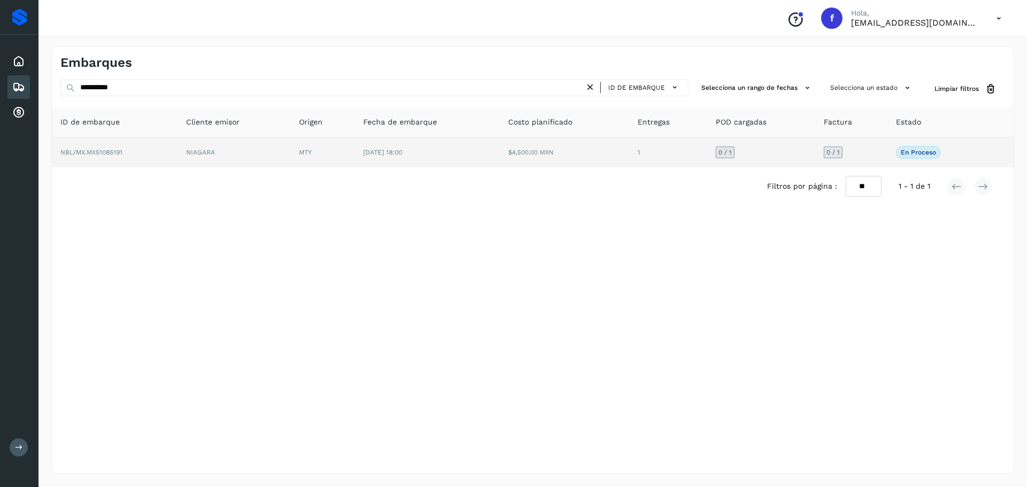
click at [567, 155] on td "$4,500.00 MXN" at bounding box center [563, 152] width 129 height 30
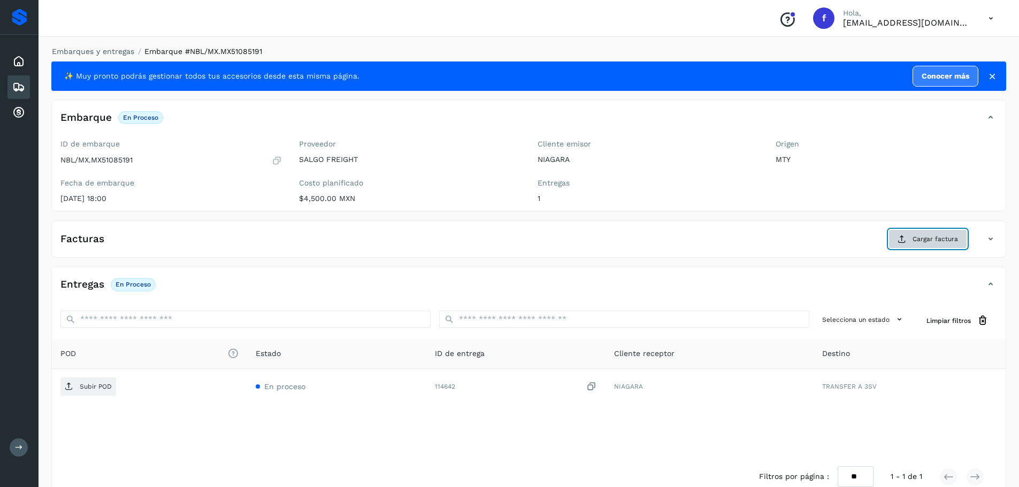
click at [925, 241] on span "Cargar factura" at bounding box center [934, 239] width 45 height 10
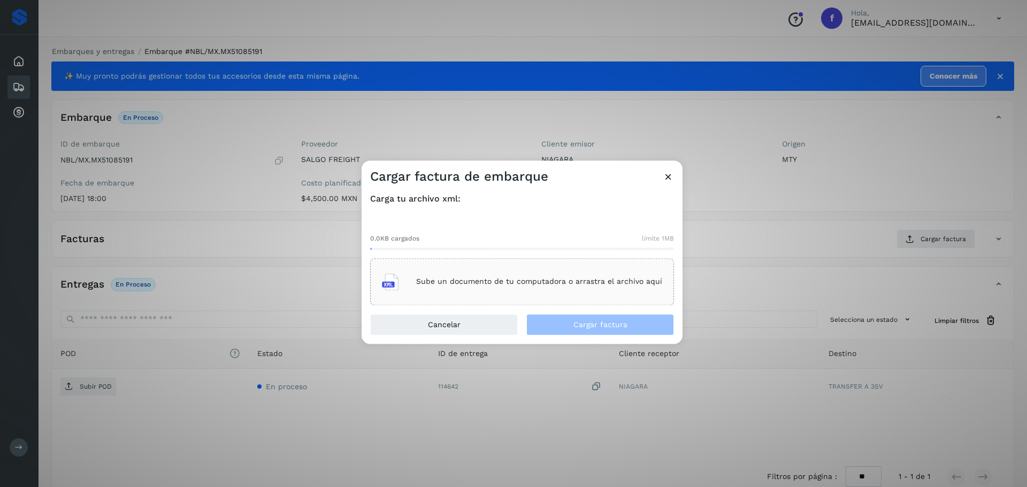
click at [576, 281] on p "Sube un documento de tu computadora o arrastra el archivo aquí" at bounding box center [539, 281] width 246 height 9
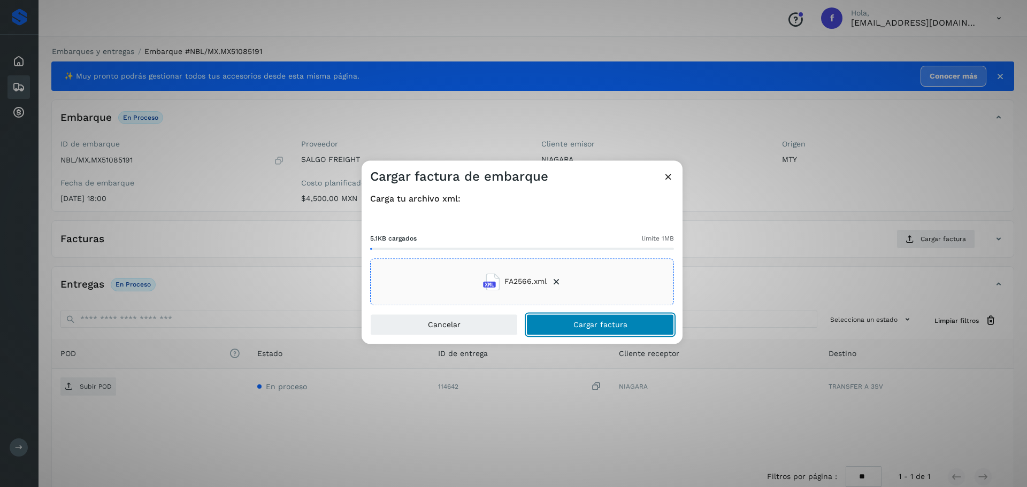
click at [583, 327] on span "Cargar factura" at bounding box center [600, 324] width 54 height 7
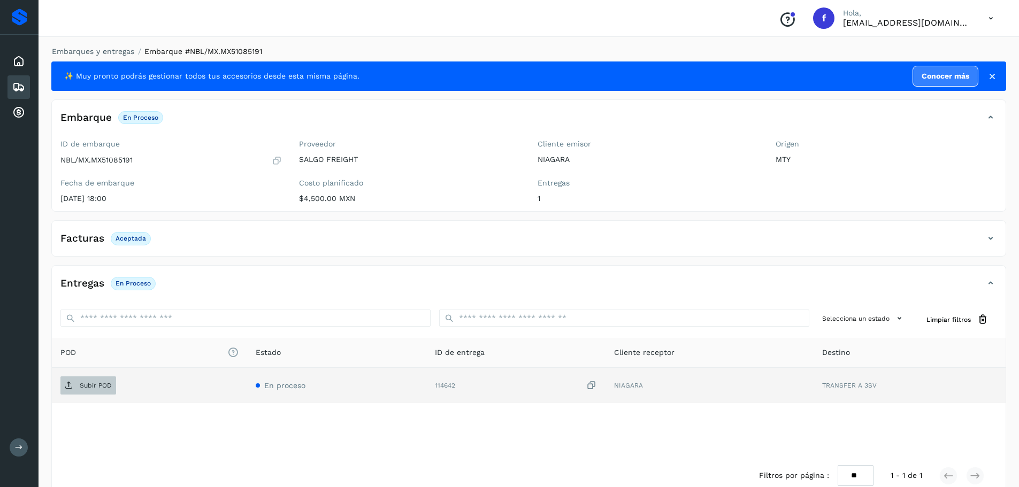
click at [89, 391] on span "Subir POD" at bounding box center [88, 385] width 56 height 17
click at [14, 88] on icon at bounding box center [18, 87] width 13 height 13
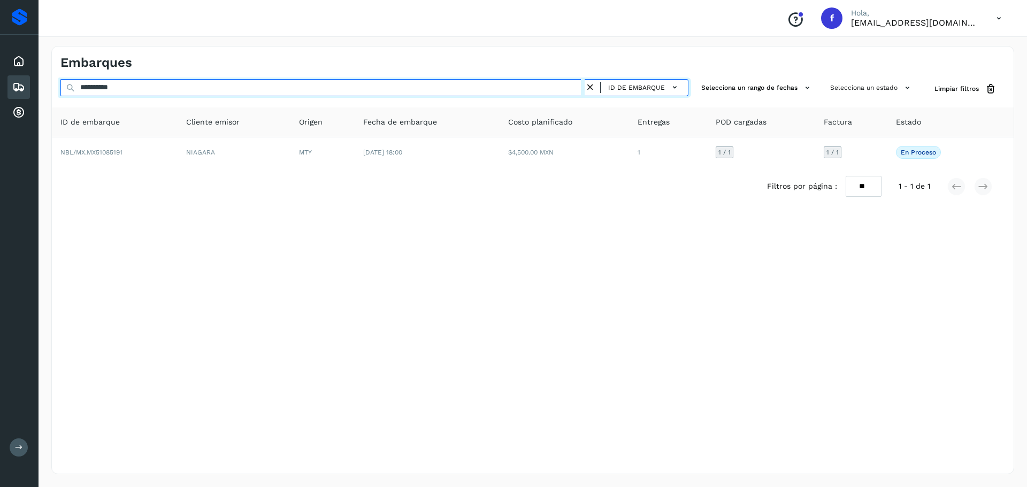
click at [240, 87] on input "**********" at bounding box center [322, 87] width 524 height 17
paste input "text"
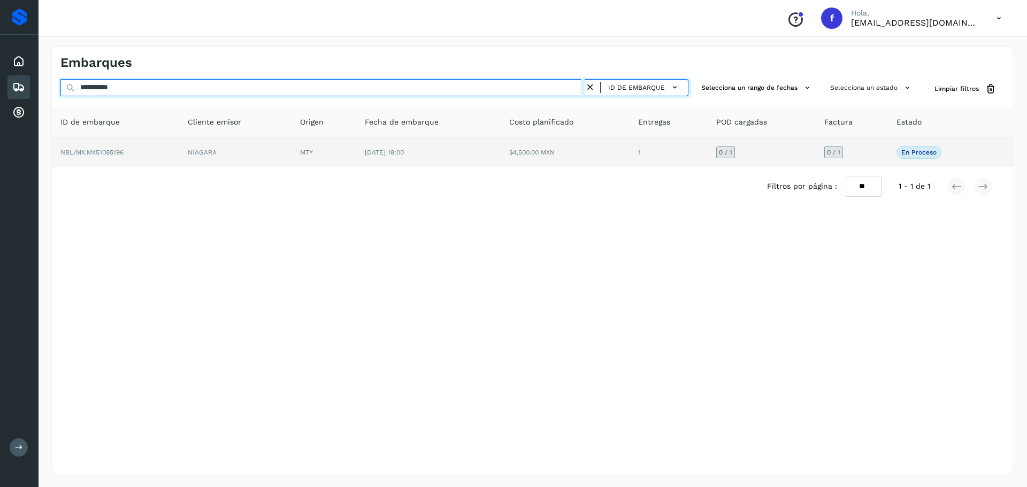
type input "**********"
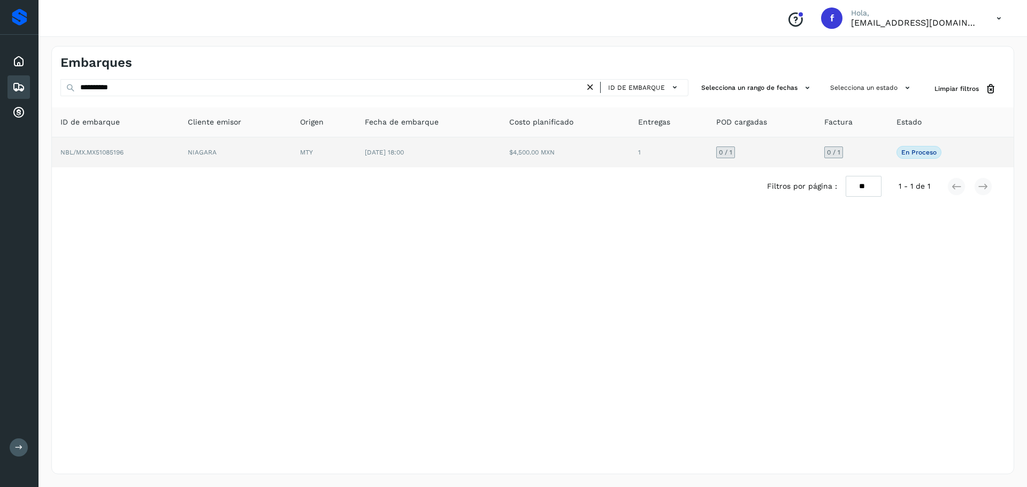
click at [565, 150] on td "$4,500.00 MXN" at bounding box center [564, 152] width 129 height 30
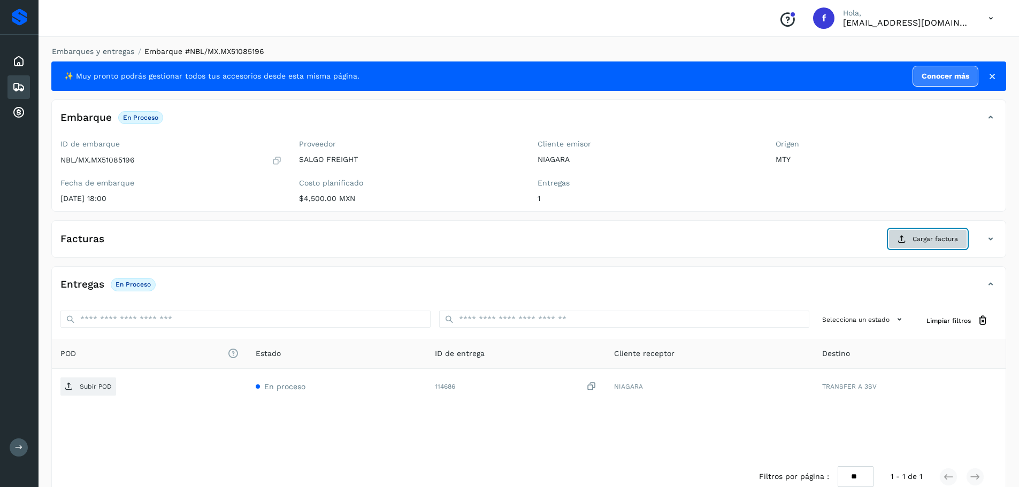
click at [910, 238] on button "Cargar factura" at bounding box center [927, 238] width 79 height 19
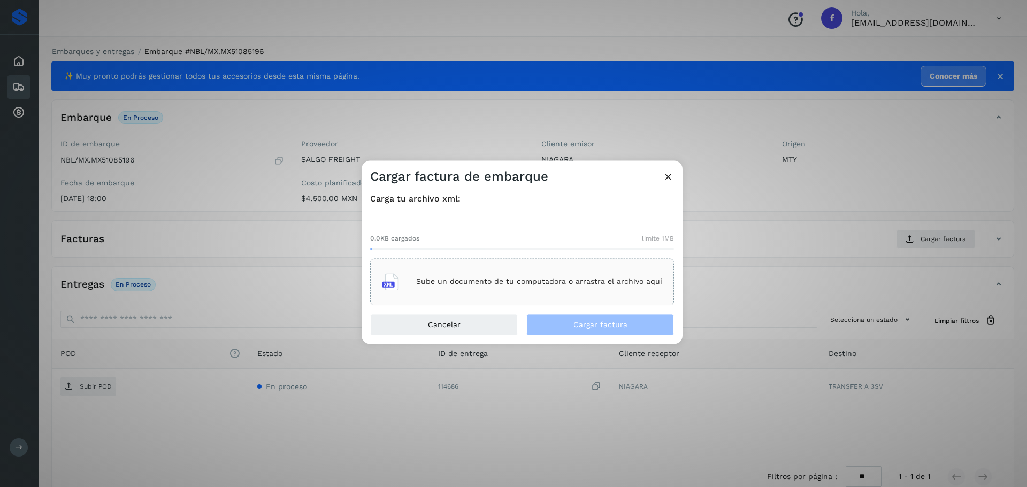
click at [582, 278] on p "Sube un documento de tu computadora o arrastra el archivo aquí" at bounding box center [539, 281] width 246 height 9
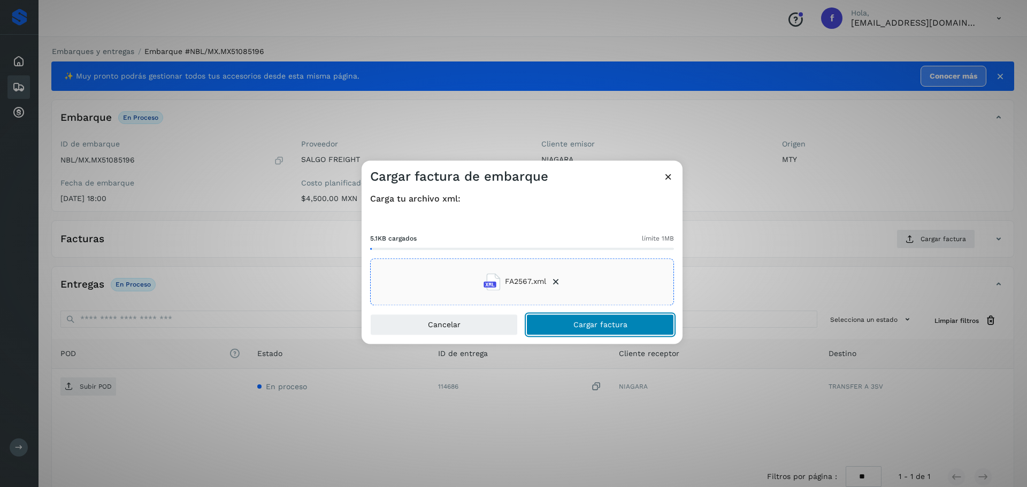
click at [581, 320] on button "Cargar factura" at bounding box center [600, 324] width 148 height 21
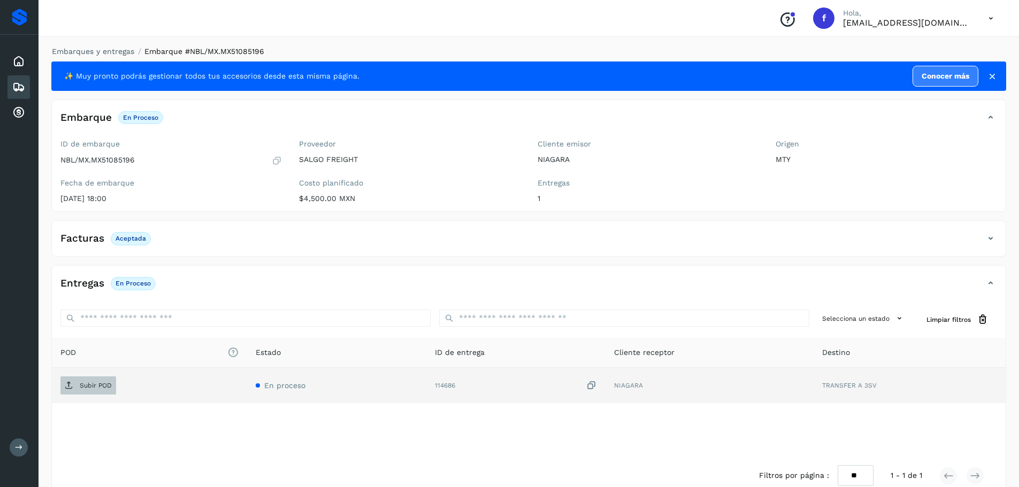
click at [110, 387] on p "Subir POD" at bounding box center [96, 385] width 32 height 7
click at [26, 87] on div "Embarques" at bounding box center [18, 87] width 22 height 24
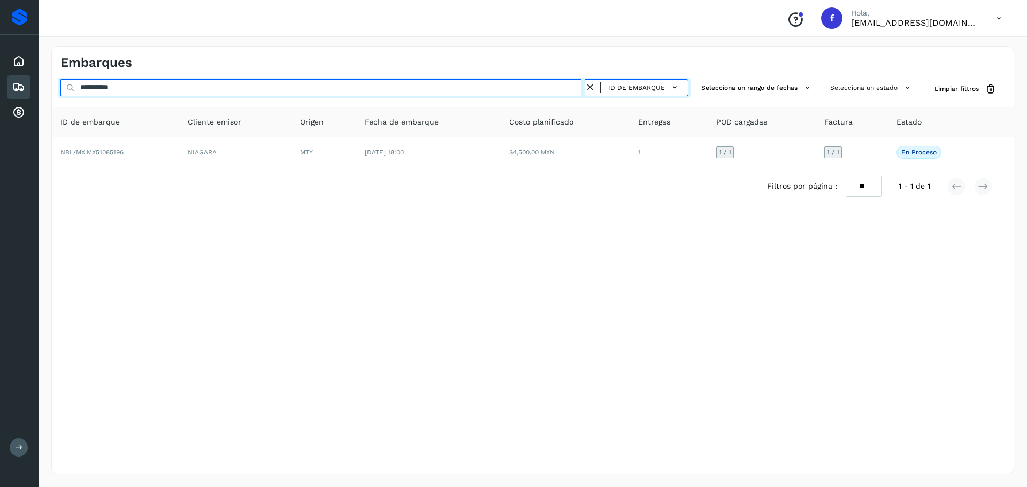
click at [429, 90] on input "**********" at bounding box center [322, 87] width 524 height 17
paste input "text"
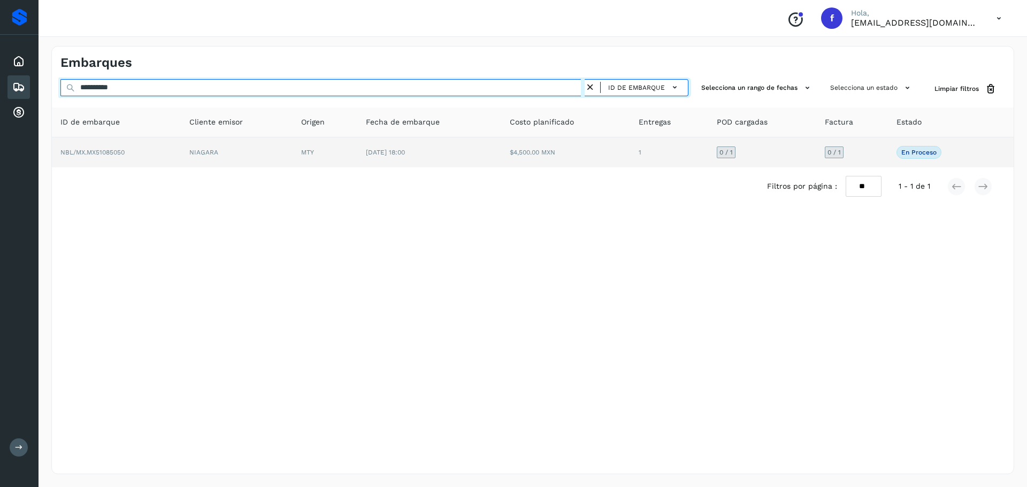
type input "**********"
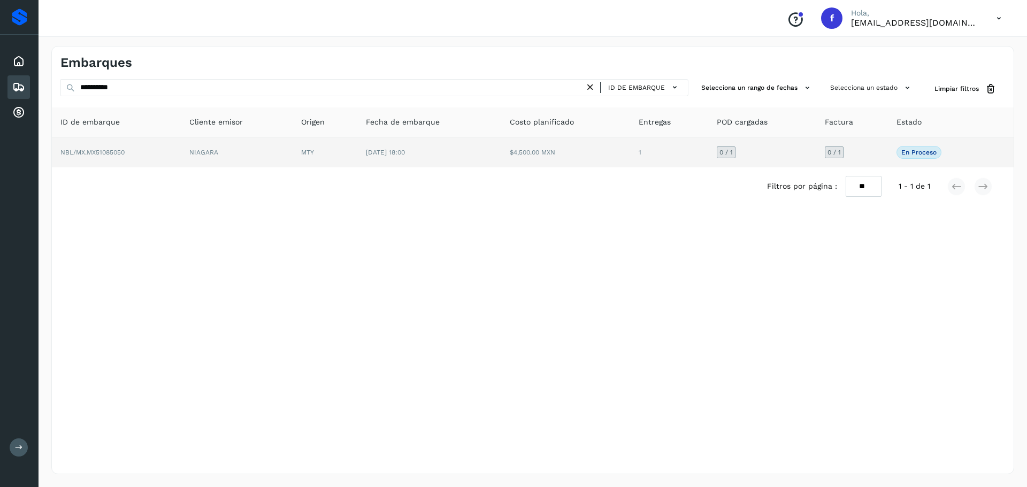
click at [485, 160] on td "[DATE] 18:00" at bounding box center [429, 152] width 144 height 30
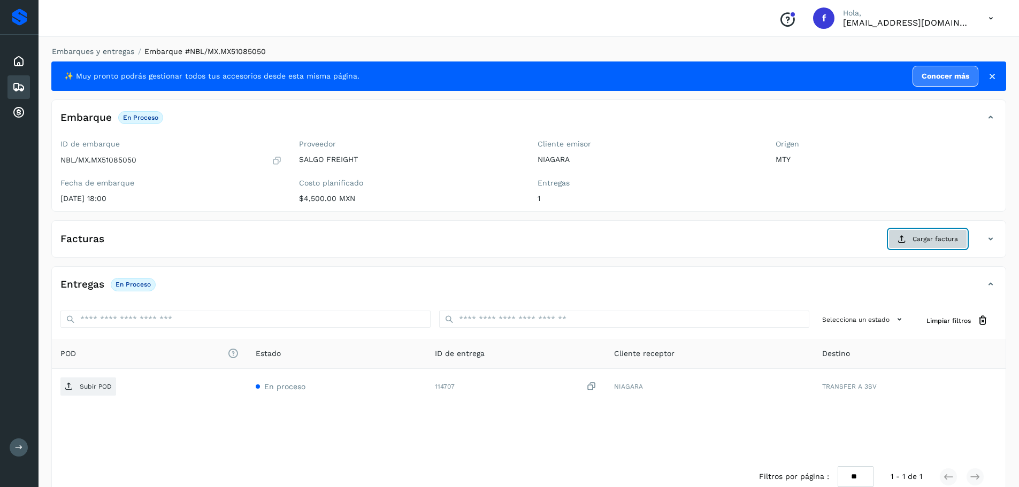
click at [918, 241] on span "Cargar factura" at bounding box center [934, 239] width 45 height 10
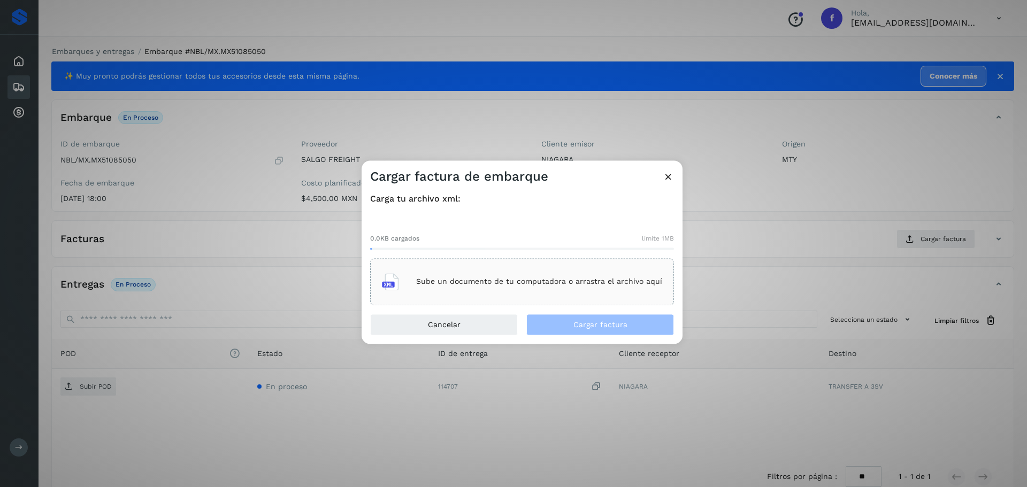
click at [495, 271] on div "Sube un documento de tu computadora o arrastra el archivo aquí" at bounding box center [522, 281] width 280 height 29
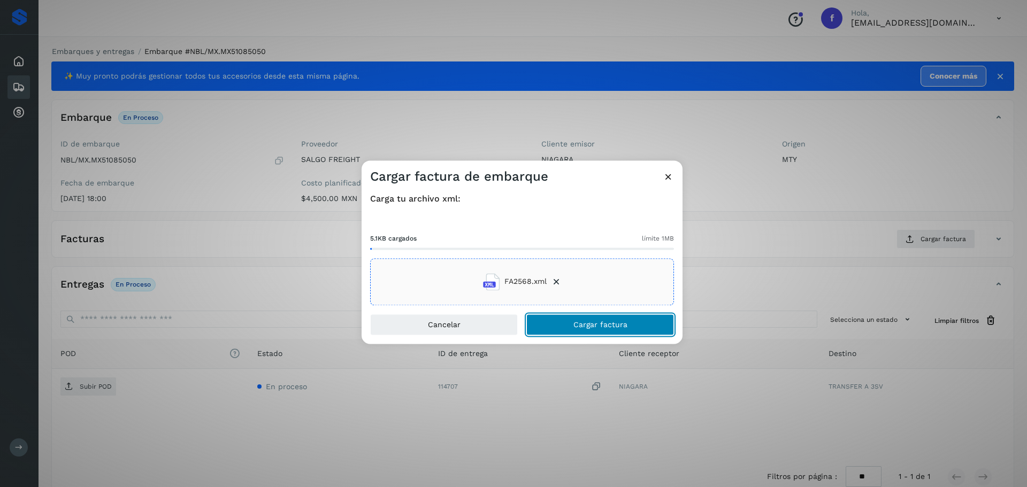
click at [557, 329] on button "Cargar factura" at bounding box center [600, 324] width 148 height 21
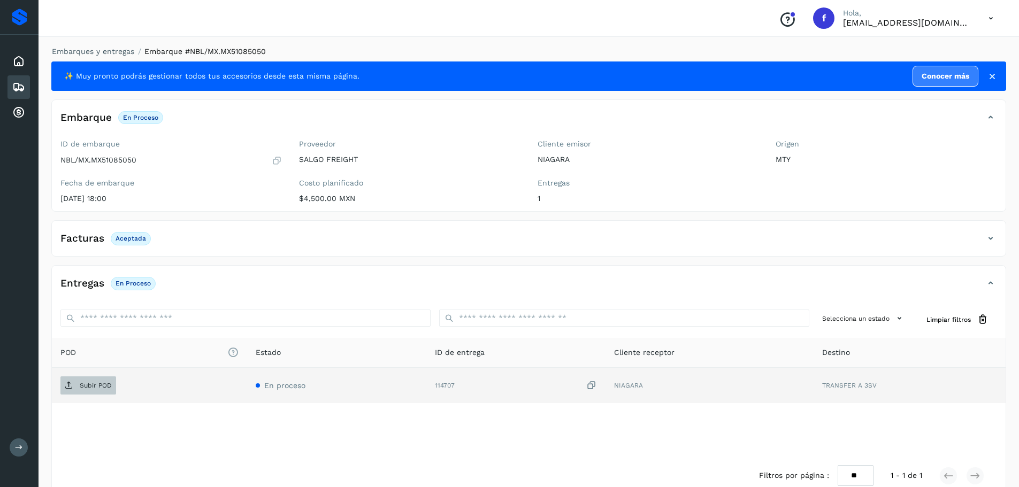
click at [84, 385] on p "Subir POD" at bounding box center [96, 385] width 32 height 7
click at [20, 86] on icon at bounding box center [18, 87] width 13 height 13
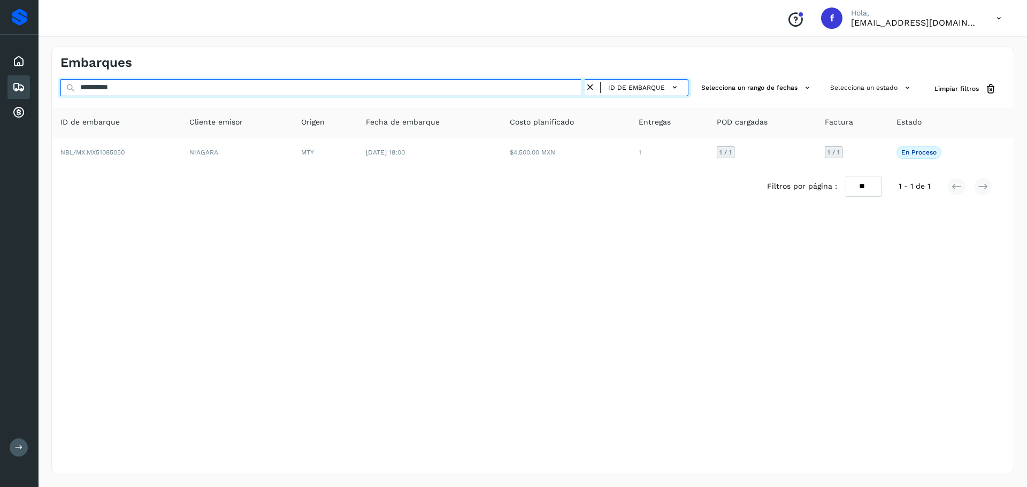
click at [358, 88] on input "**********" at bounding box center [322, 87] width 524 height 17
paste input "text"
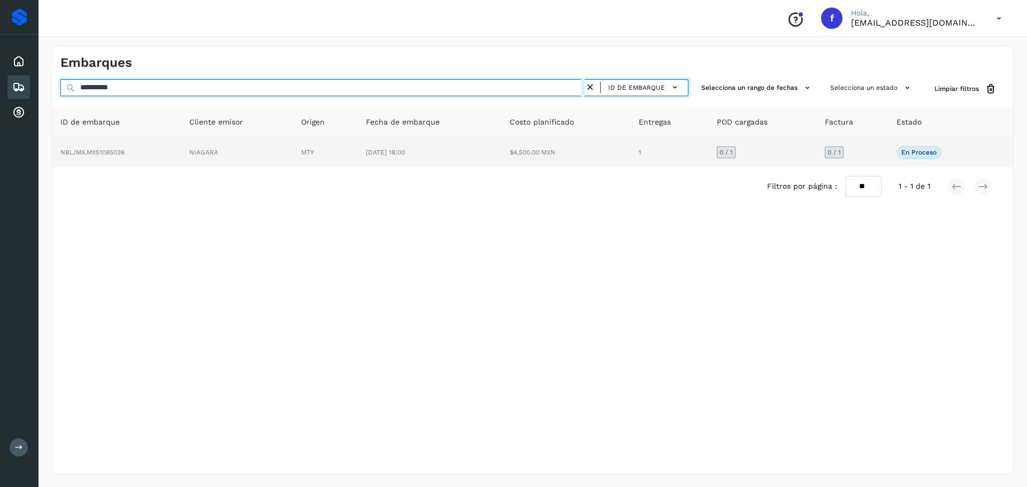
type input "**********"
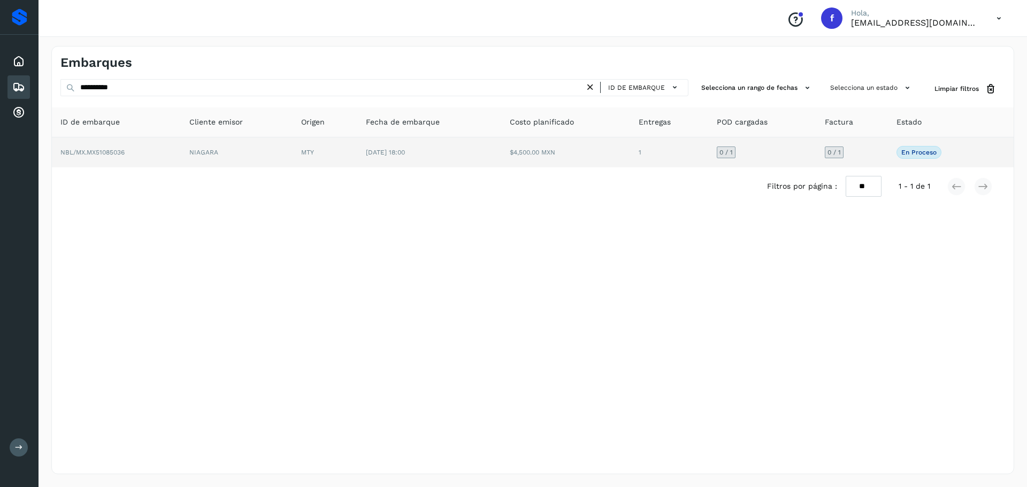
click at [569, 155] on td "$4,500.00 MXN" at bounding box center [565, 152] width 129 height 30
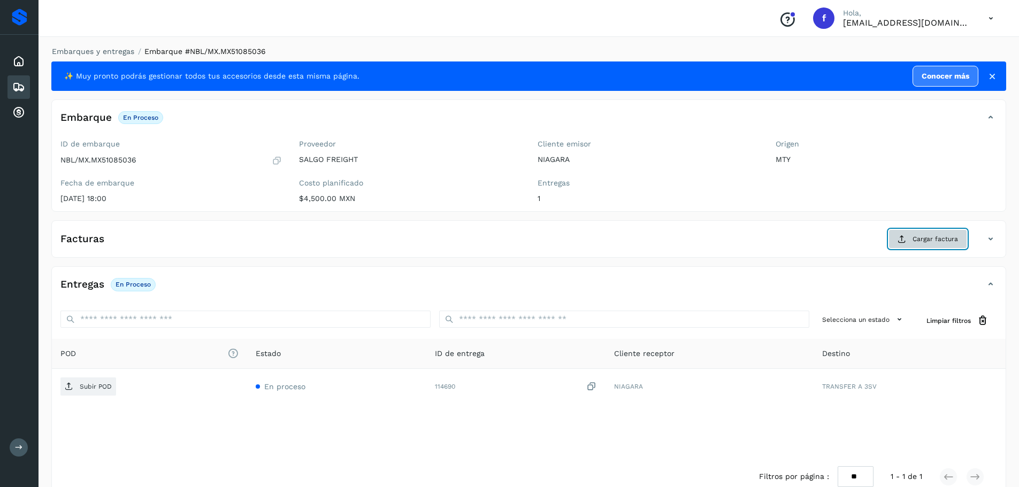
click at [916, 240] on span "Cargar factura" at bounding box center [934, 239] width 45 height 10
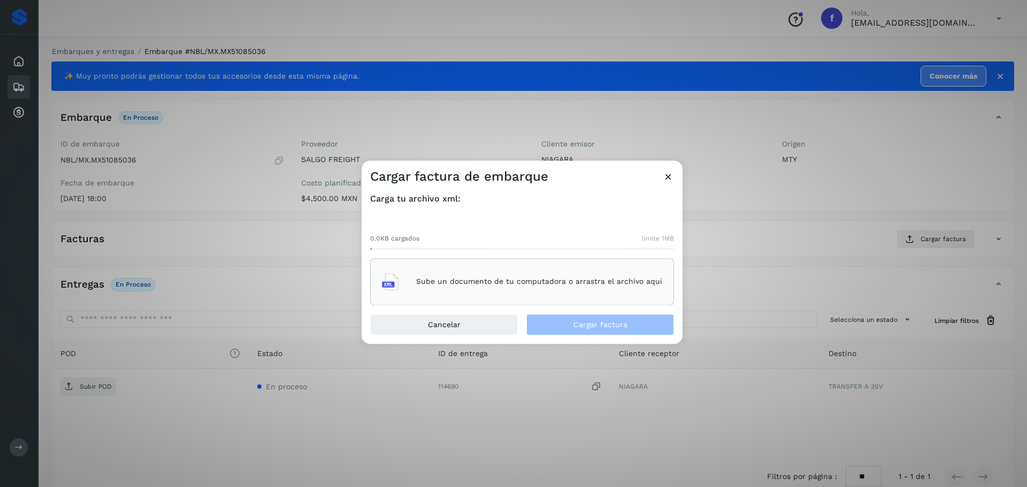
click at [605, 275] on div "Sube un documento de tu computadora o arrastra el archivo aquí" at bounding box center [522, 281] width 280 height 29
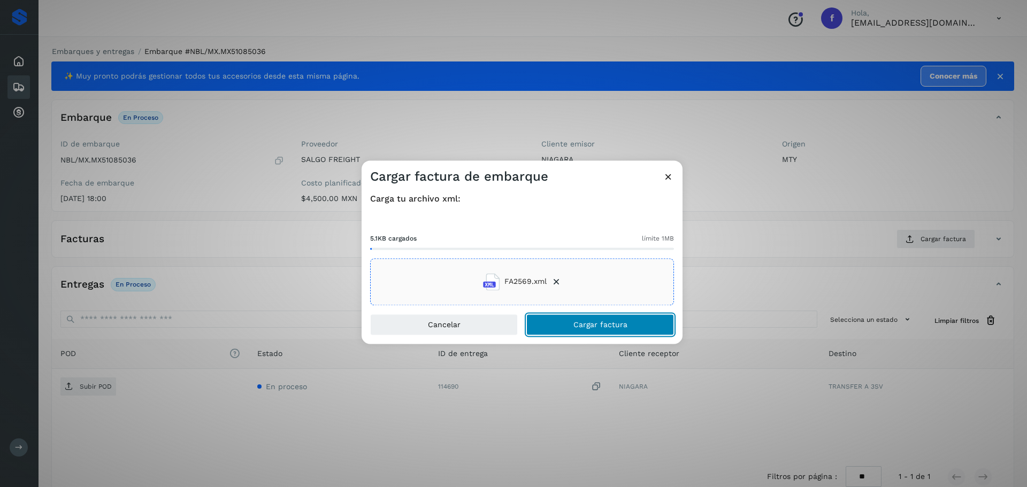
click at [629, 324] on button "Cargar factura" at bounding box center [600, 324] width 148 height 21
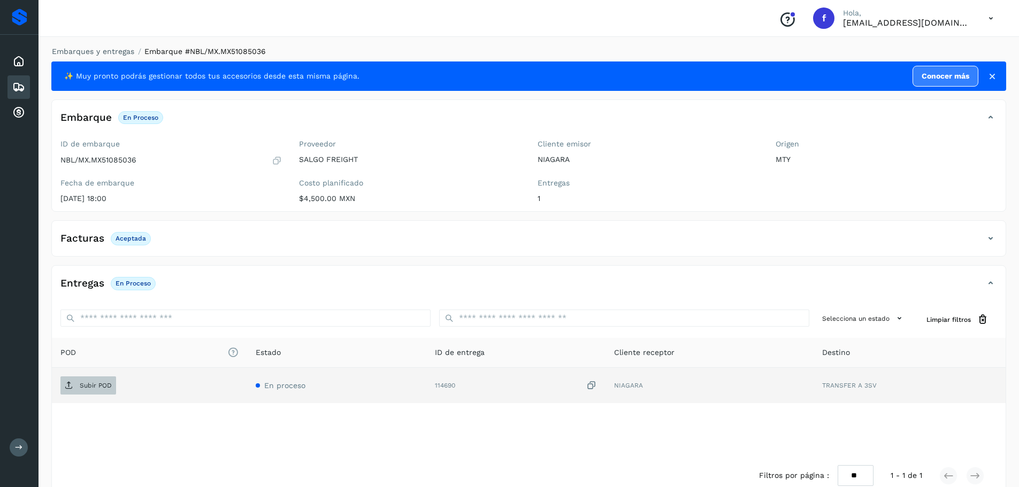
click at [109, 381] on span "Subir POD" at bounding box center [88, 385] width 56 height 17
click at [19, 86] on icon at bounding box center [18, 87] width 13 height 13
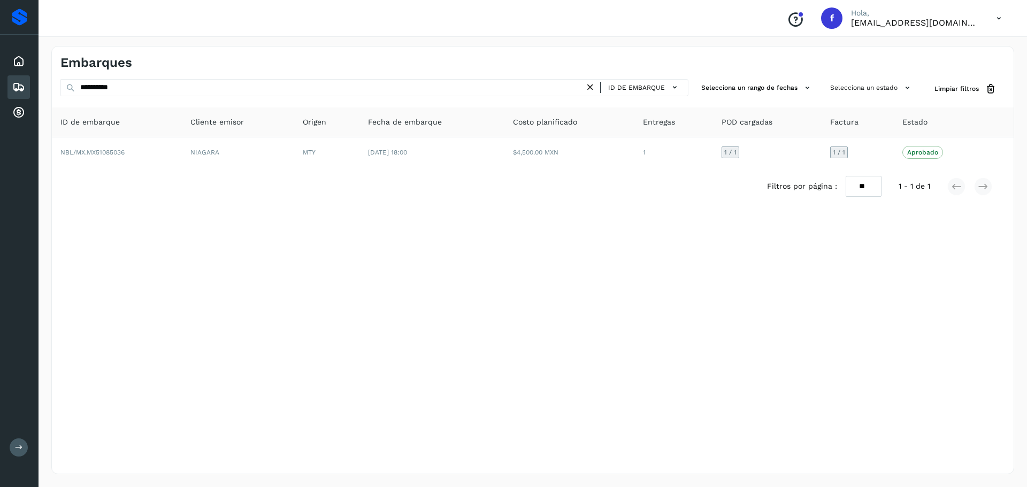
click at [25, 86] on div "Embarques" at bounding box center [18, 87] width 22 height 24
click at [959, 93] on span "Limpiar filtros" at bounding box center [956, 89] width 44 height 10
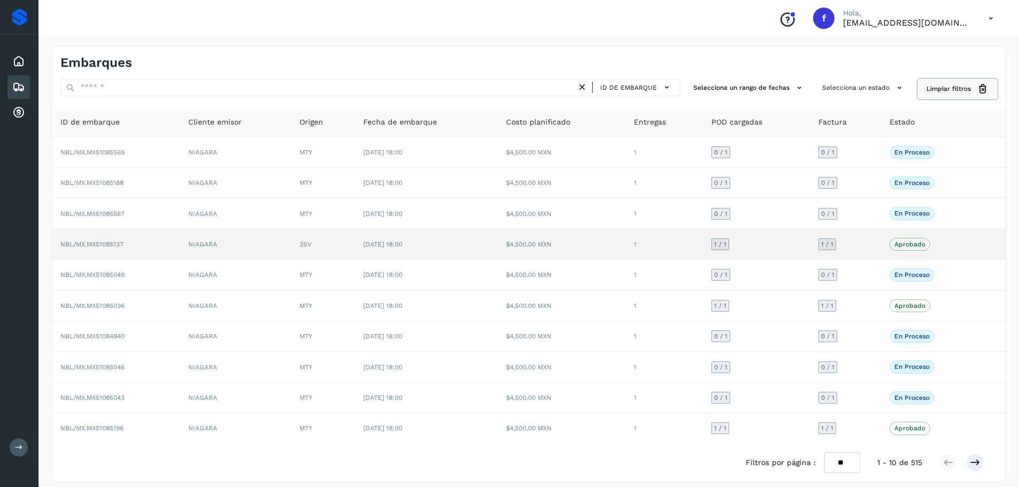
scroll to position [8, 0]
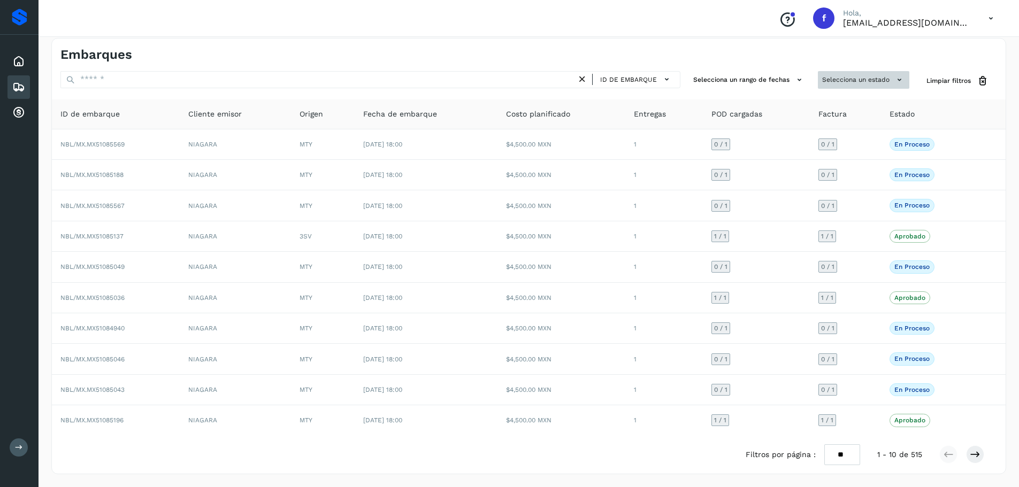
click at [900, 80] on icon at bounding box center [898, 79] width 11 height 11
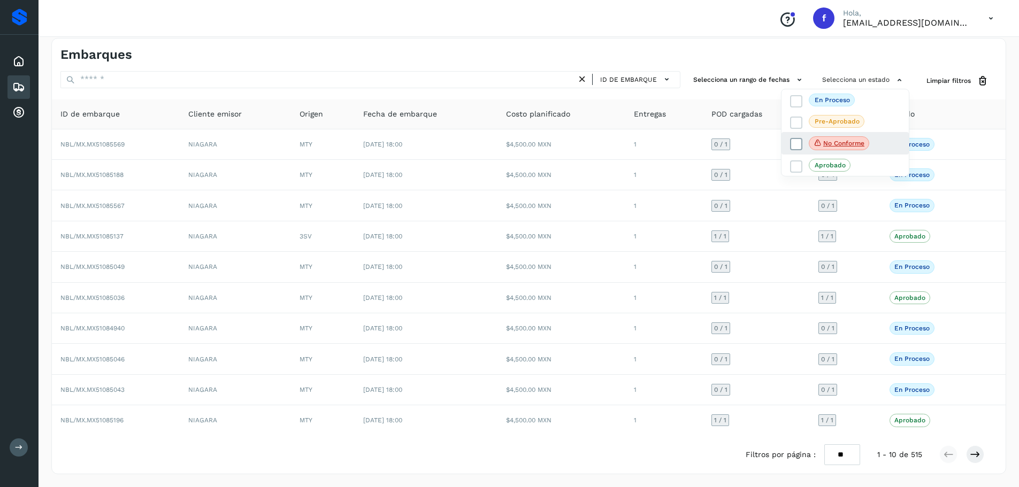
click at [852, 149] on span "No conforme" at bounding box center [838, 143] width 60 height 14
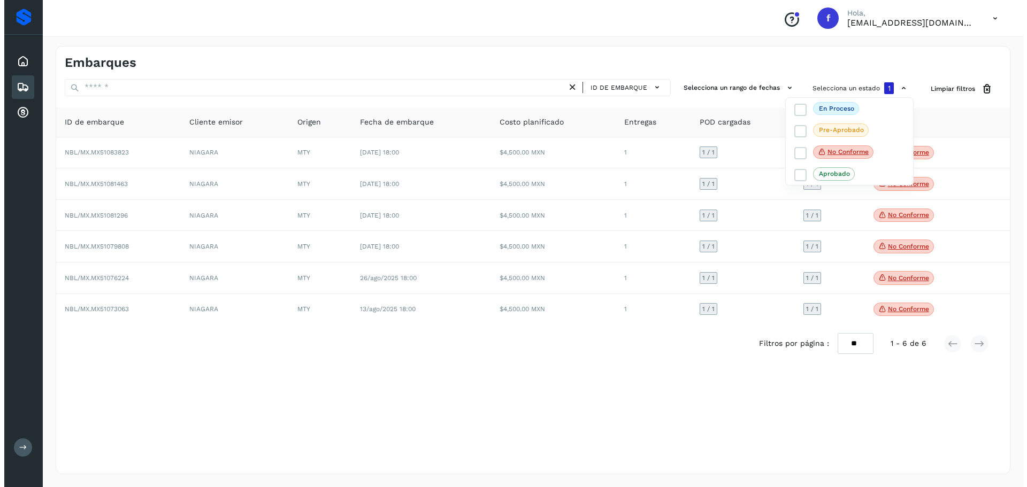
scroll to position [0, 0]
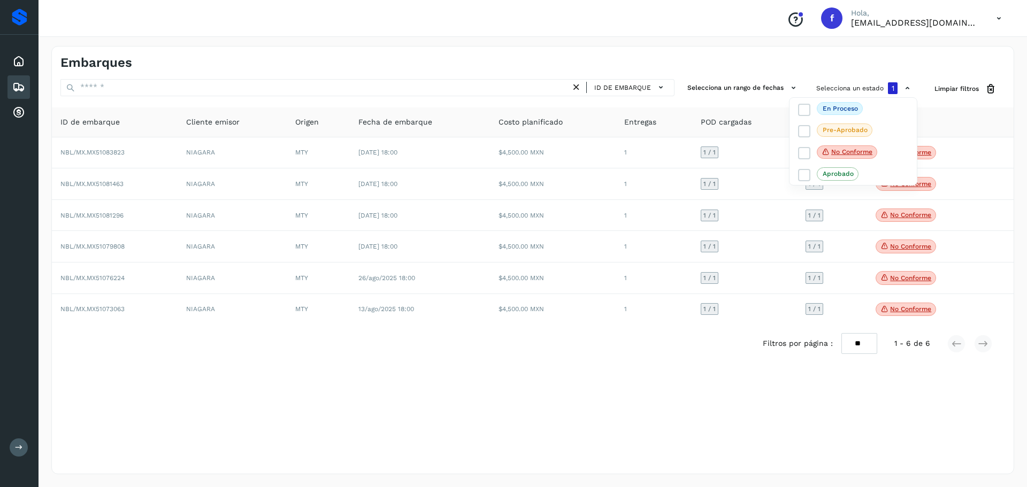
click at [730, 66] on div at bounding box center [513, 243] width 1027 height 487
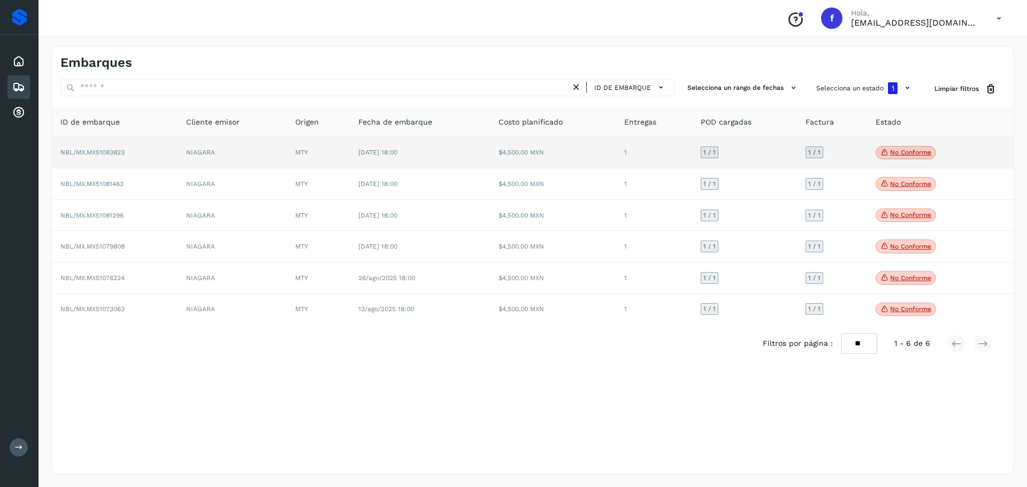
click at [912, 154] on p "No conforme" at bounding box center [910, 152] width 41 height 7
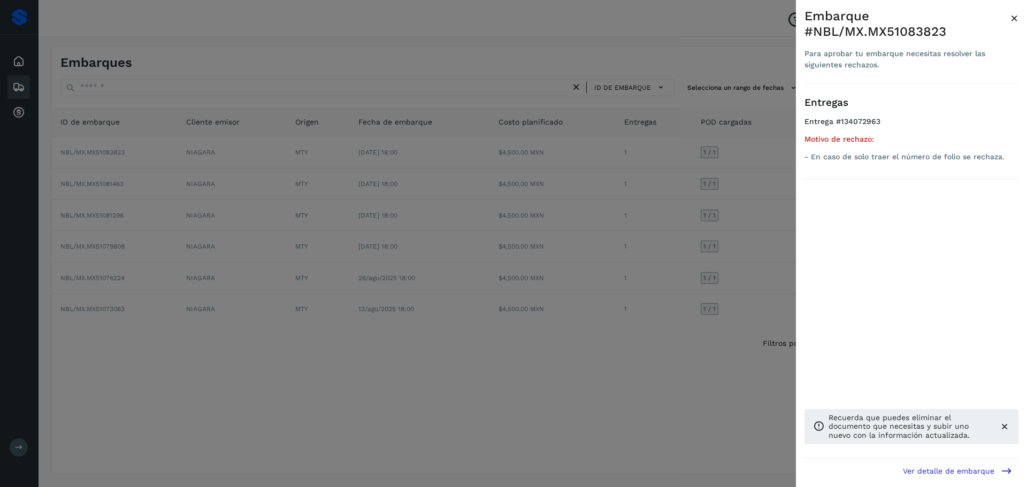
click at [916, 29] on div "Embarque #NBL/MX.MX51083823" at bounding box center [907, 24] width 206 height 31
copy div "MX51083823"
click at [612, 42] on div at bounding box center [513, 243] width 1027 height 487
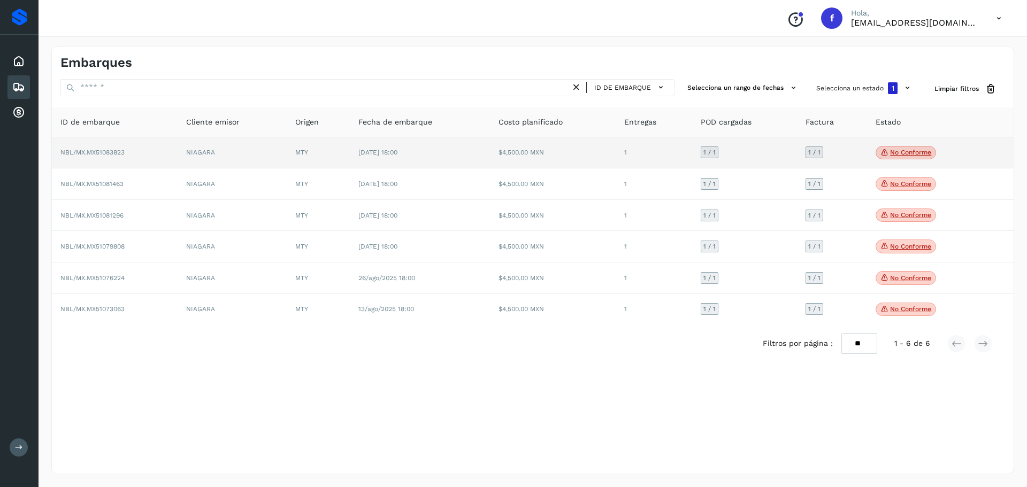
click at [767, 150] on td "1 / 1" at bounding box center [744, 153] width 105 height 32
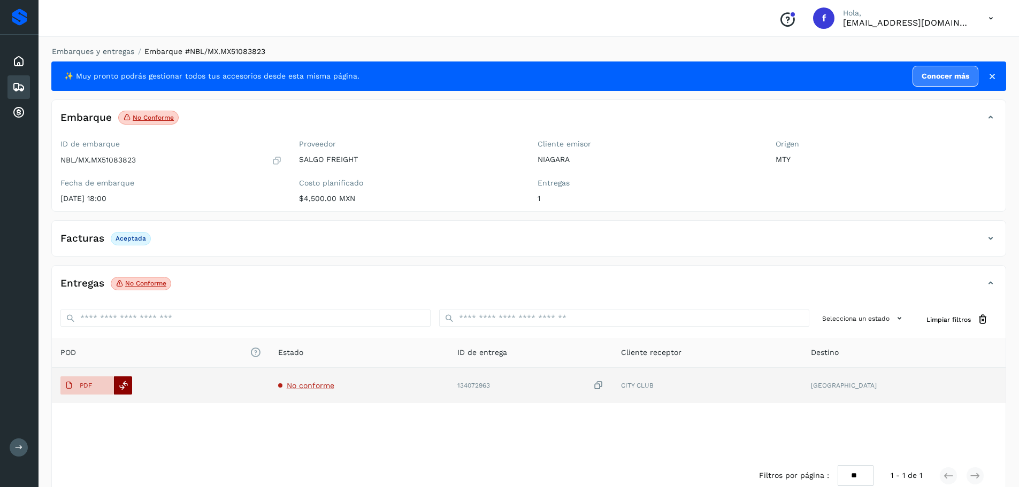
click at [126, 384] on icon at bounding box center [124, 386] width 10 height 10
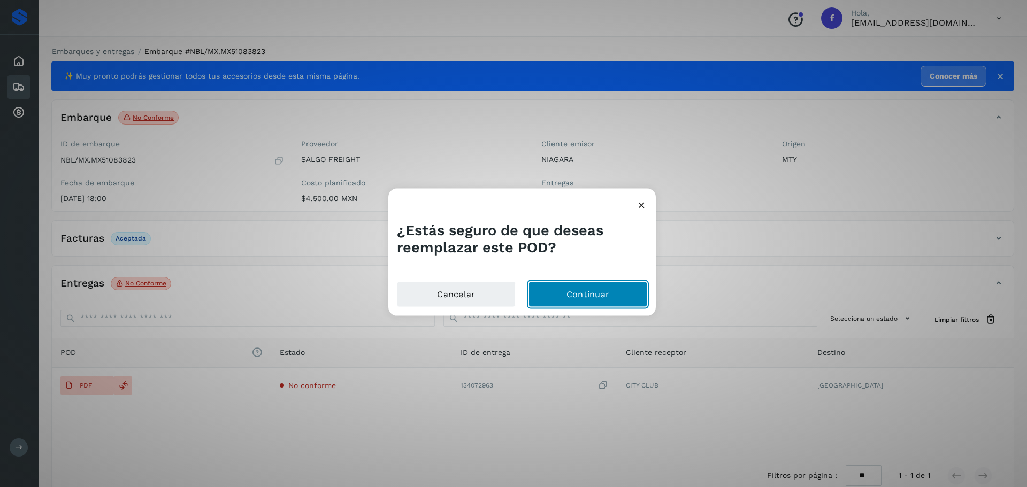
click at [574, 292] on button "Continuar" at bounding box center [587, 295] width 119 height 26
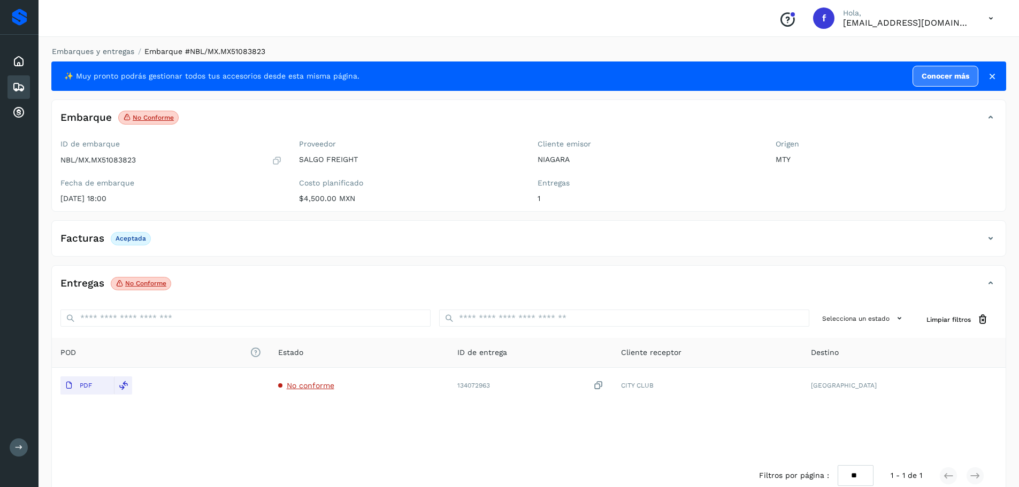
click at [23, 88] on icon at bounding box center [18, 87] width 13 height 13
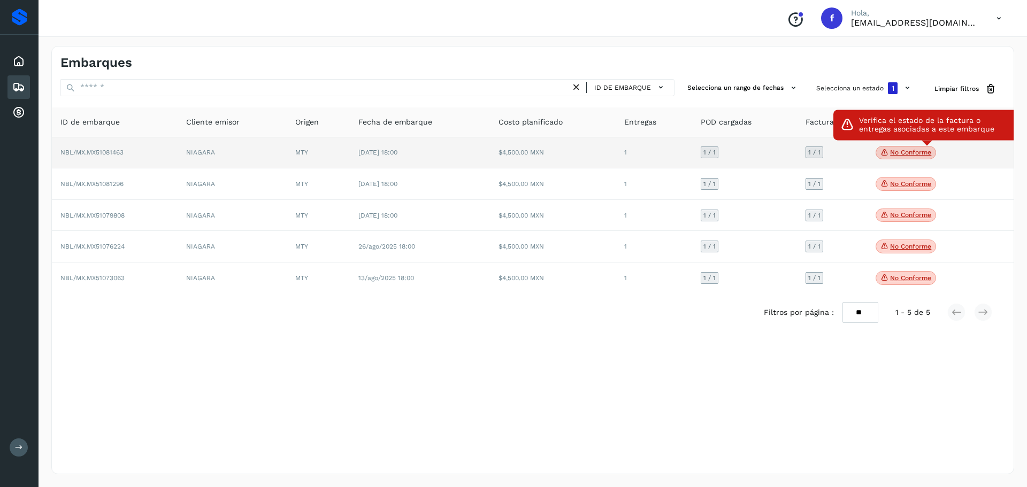
click at [903, 151] on p "No conforme" at bounding box center [910, 152] width 41 height 7
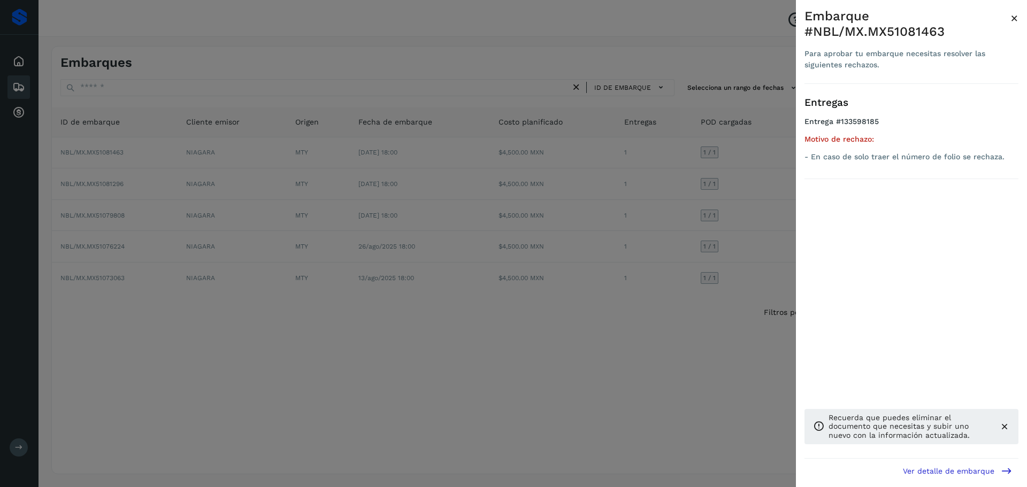
click at [866, 121] on h4 "Entrega #133598185" at bounding box center [911, 126] width 214 height 18
click at [918, 27] on div "Embarque #NBL/MX.MX51081463" at bounding box center [907, 24] width 206 height 31
copy div "MX51081463"
click at [687, 323] on div at bounding box center [513, 243] width 1027 height 487
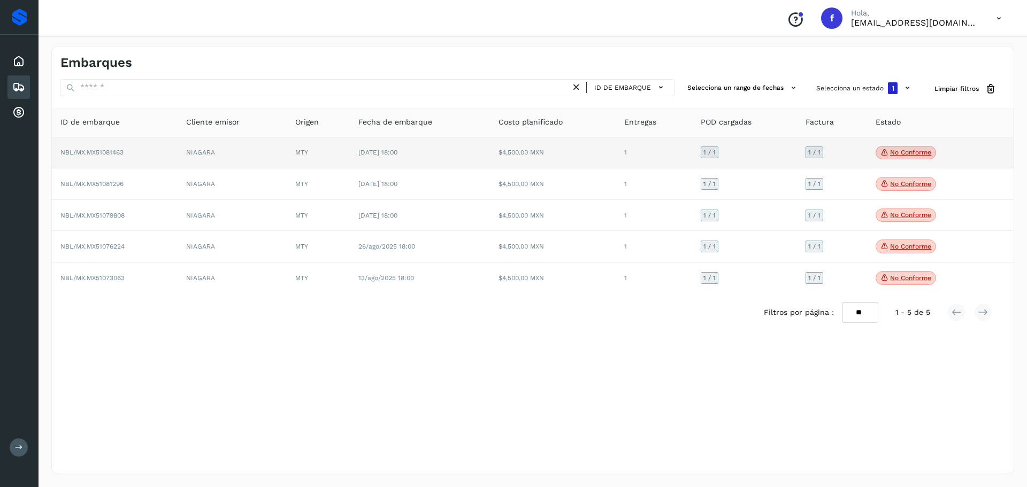
click at [858, 158] on td "1 / 1" at bounding box center [832, 153] width 70 height 32
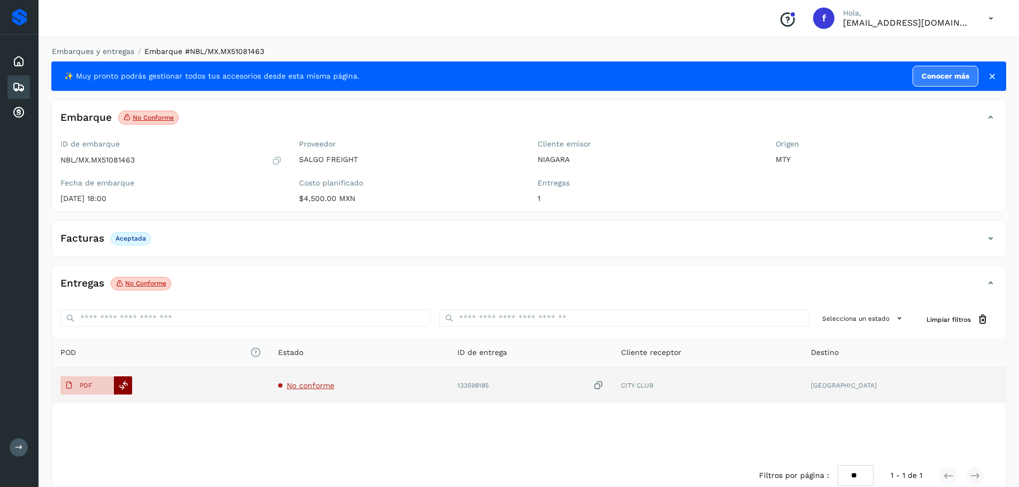
click at [126, 387] on icon at bounding box center [124, 386] width 10 height 10
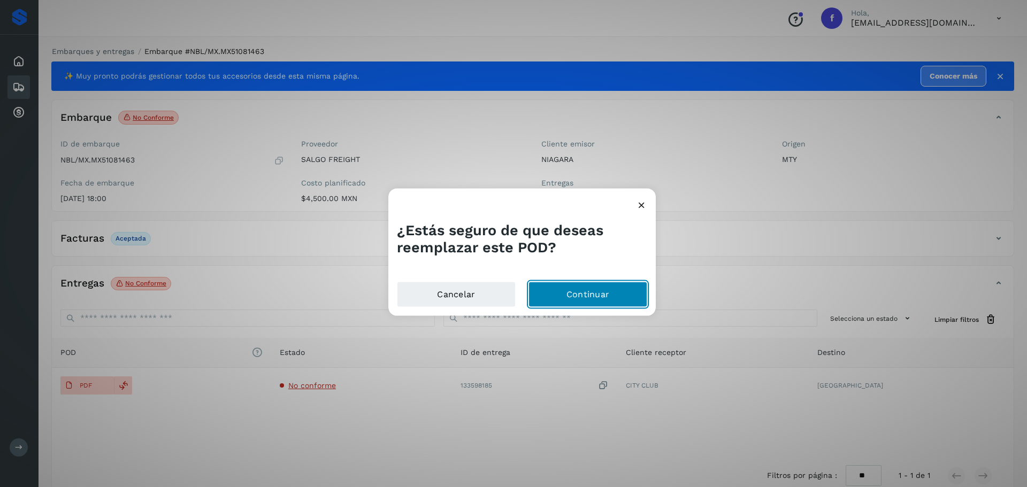
click at [590, 292] on button "Continuar" at bounding box center [587, 295] width 119 height 26
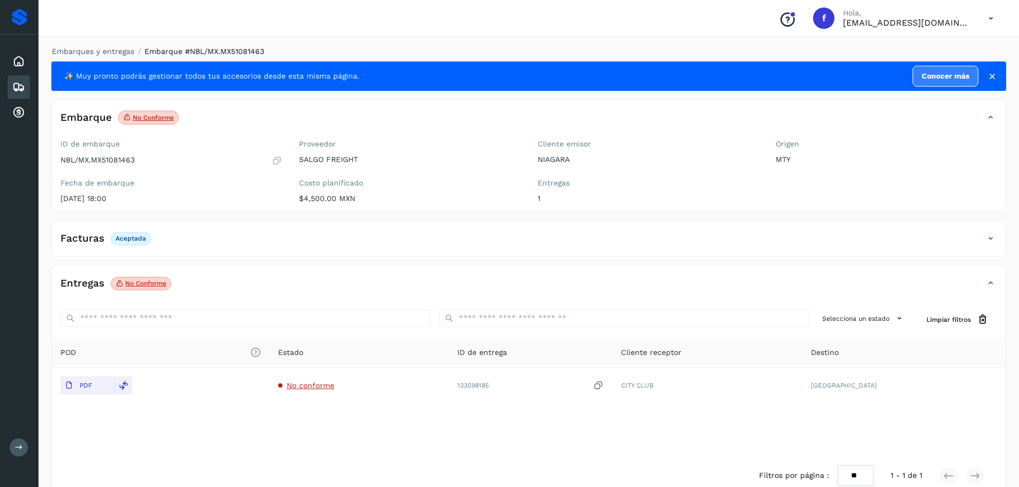
click at [16, 82] on icon at bounding box center [18, 87] width 13 height 13
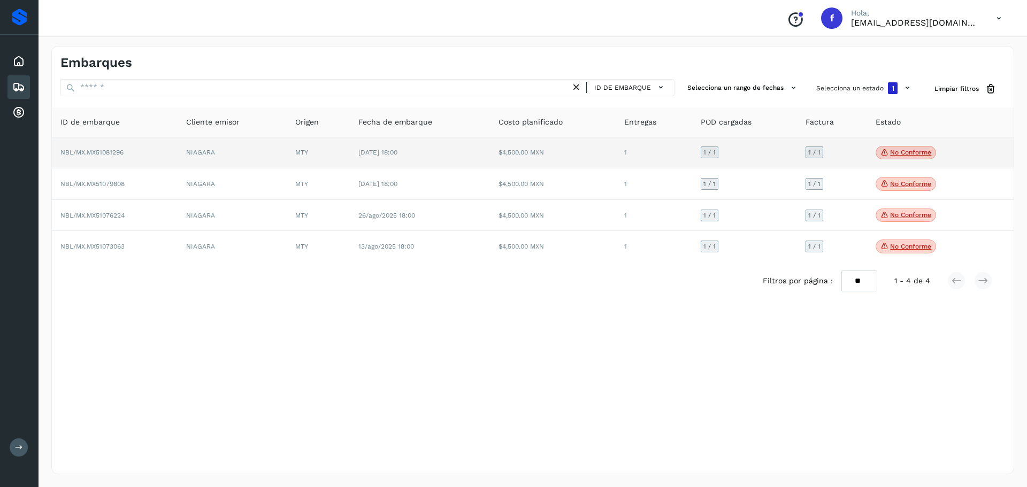
click at [893, 151] on p "No conforme" at bounding box center [910, 152] width 41 height 7
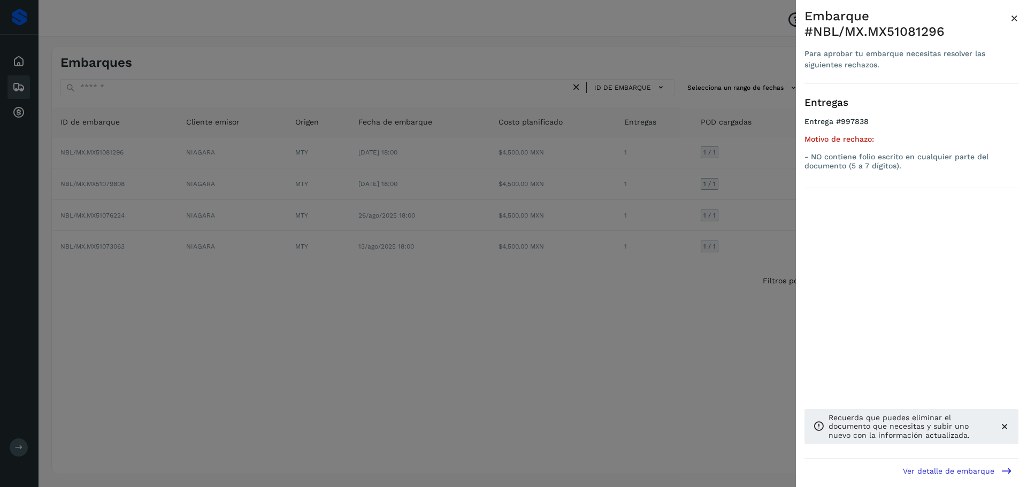
click at [915, 29] on div "Embarque #NBL/MX.MX51081296" at bounding box center [907, 24] width 206 height 31
copy div "MX51081296"
click at [885, 194] on div "Entregas Entrega #997838 Motivo de rechazo: - NO contiene folio escrito en cual…" at bounding box center [911, 144] width 214 height 121
click at [705, 340] on div at bounding box center [513, 243] width 1027 height 487
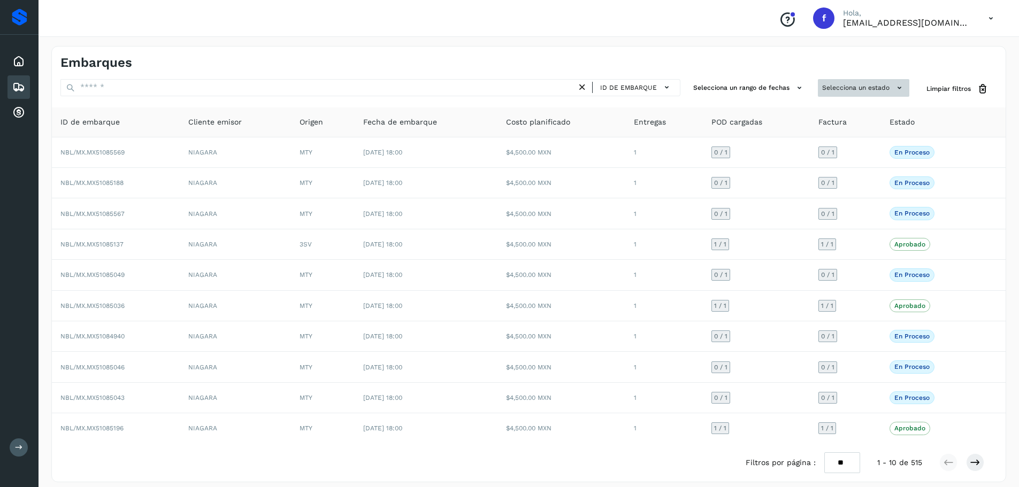
click at [878, 84] on button "Selecciona un estado" at bounding box center [863, 88] width 91 height 18
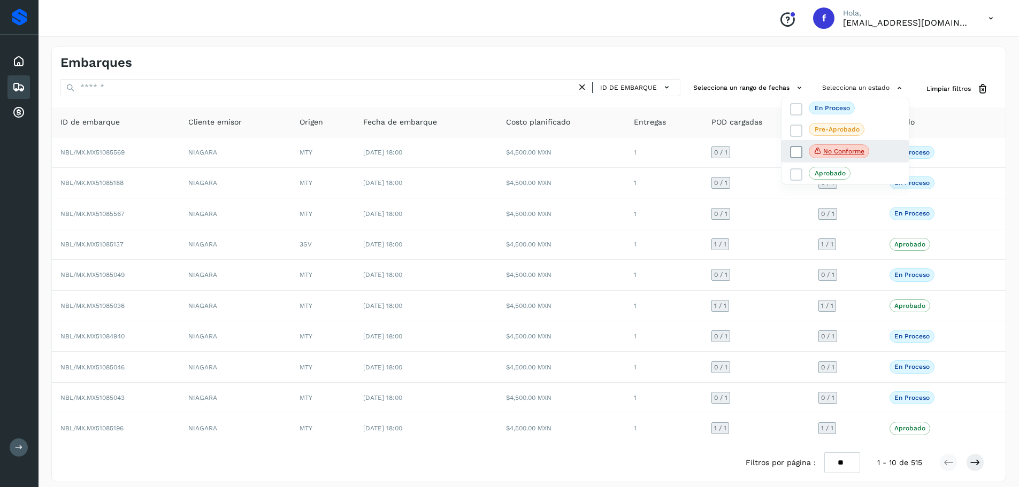
click at [795, 156] on icon at bounding box center [796, 152] width 11 height 11
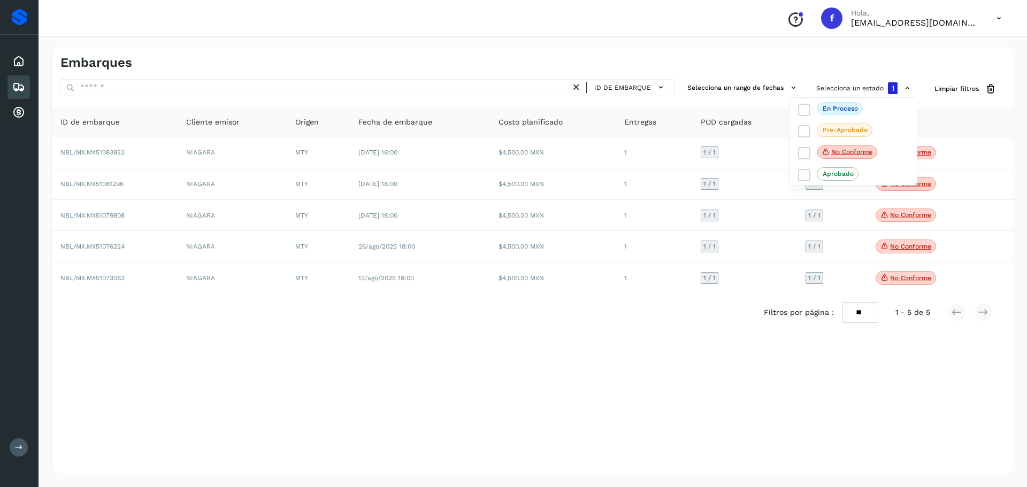
click at [676, 64] on div at bounding box center [513, 243] width 1027 height 487
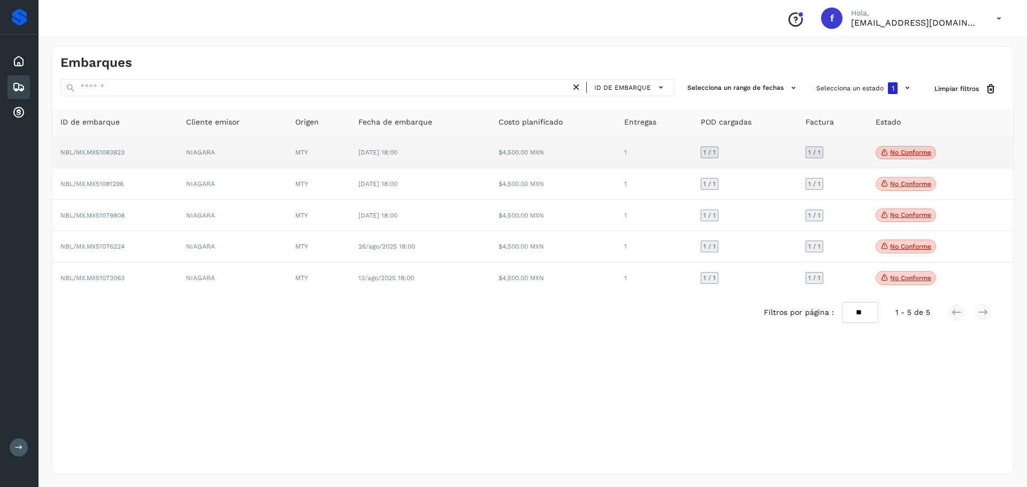
click at [897, 153] on p "No conforme" at bounding box center [910, 152] width 41 height 7
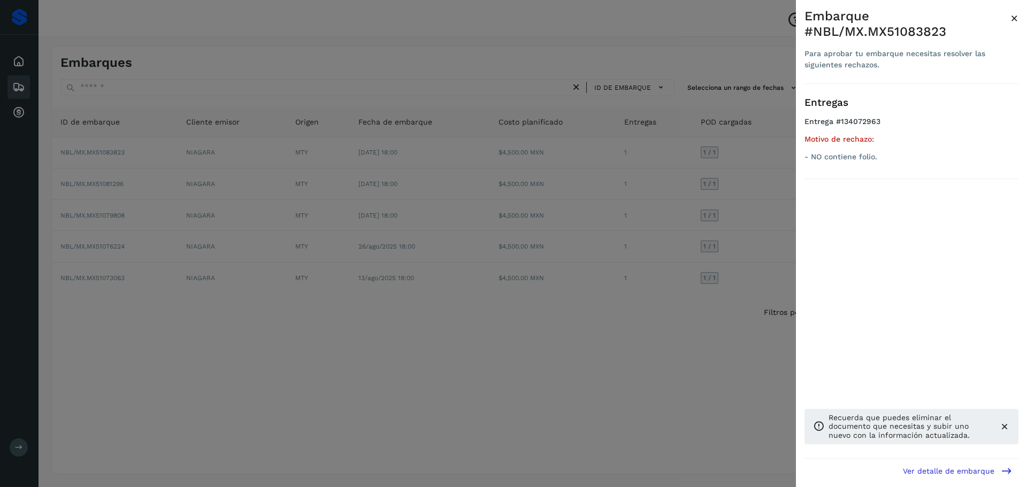
click at [903, 32] on div "Embarque #NBL/MX.MX51083823" at bounding box center [907, 24] width 206 height 31
copy div "MX51083823"
click at [484, 333] on div at bounding box center [513, 243] width 1027 height 487
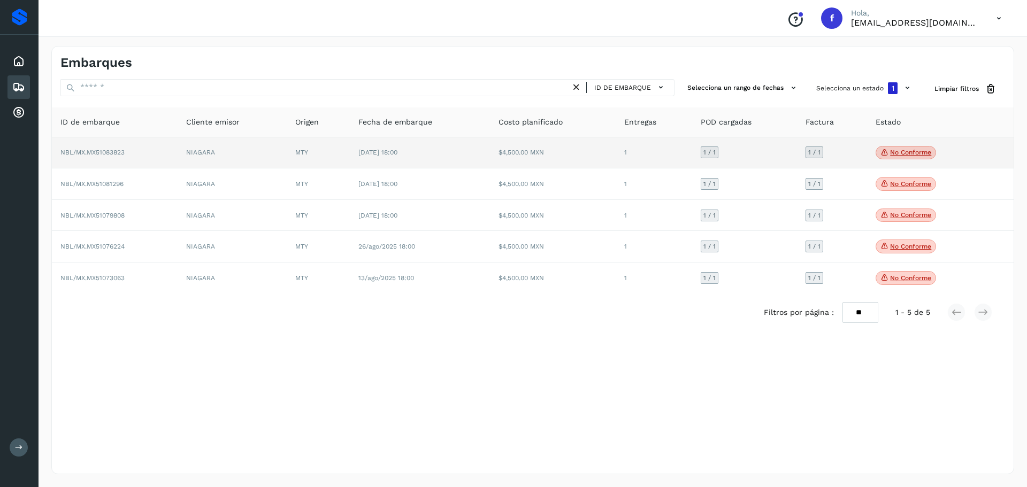
click at [904, 150] on p "No conforme" at bounding box center [910, 152] width 41 height 7
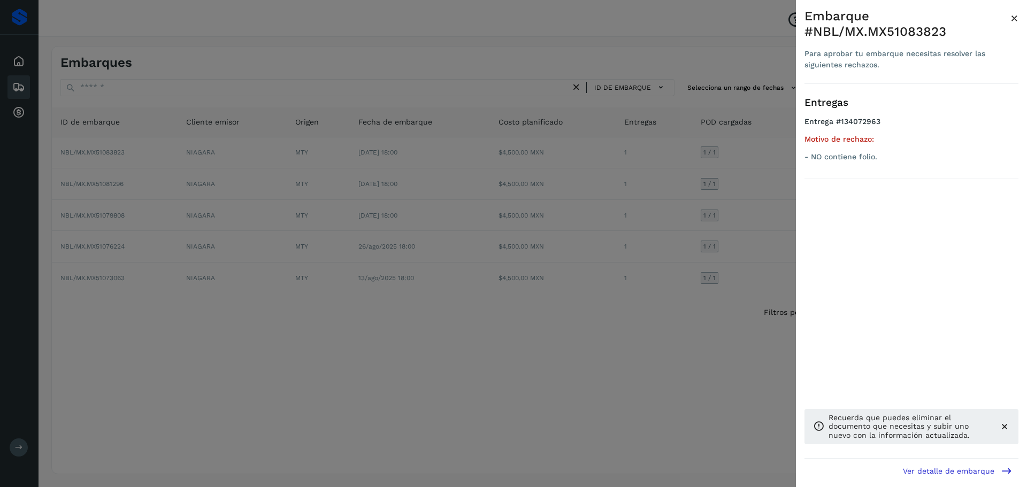
click at [577, 388] on div at bounding box center [513, 243] width 1027 height 487
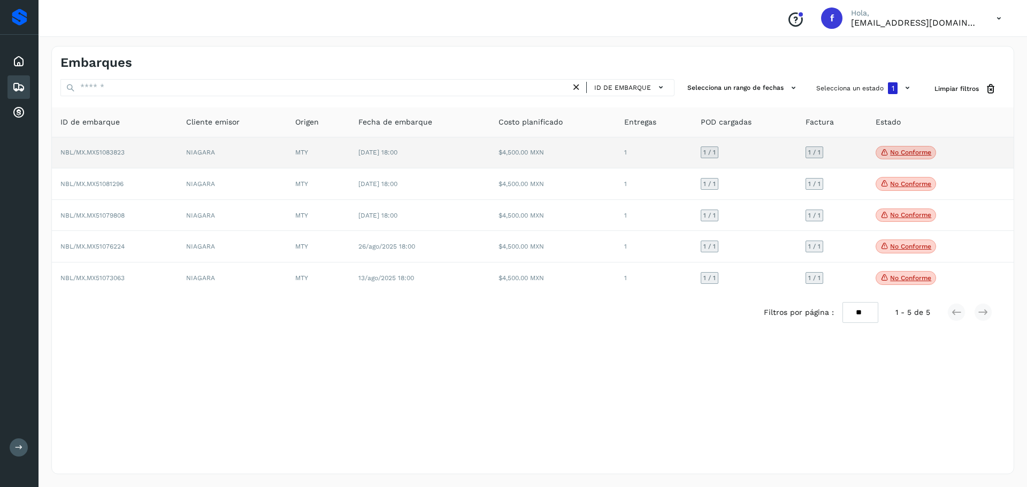
click at [604, 160] on td "$4,500.00 MXN" at bounding box center [553, 153] width 126 height 32
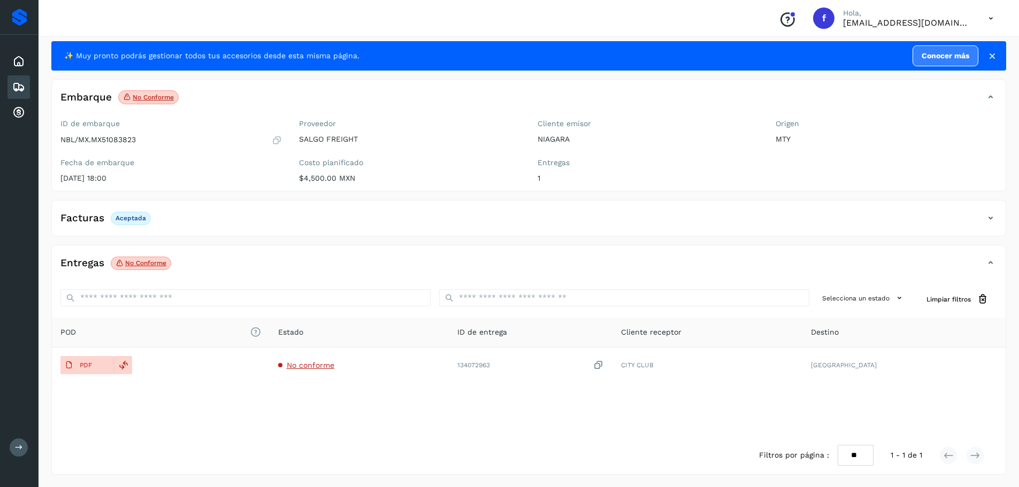
scroll to position [21, 0]
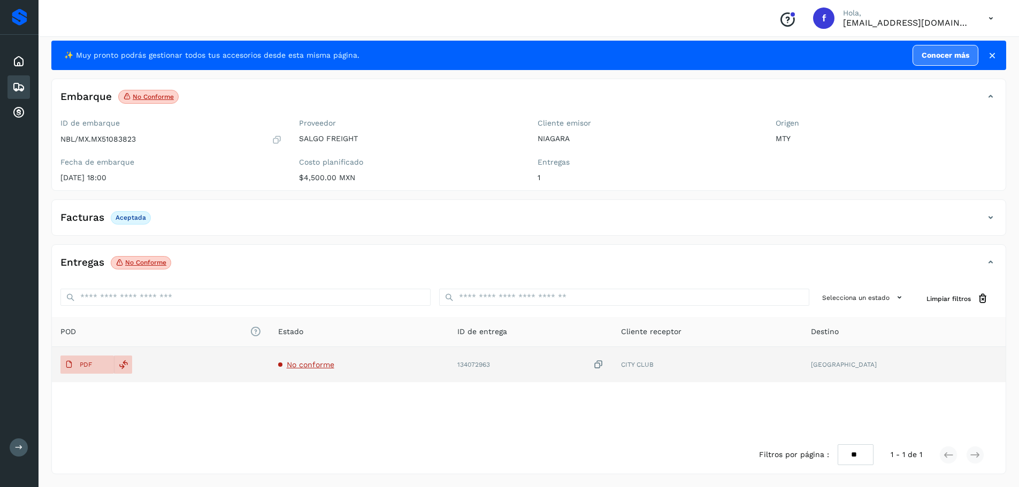
click at [329, 366] on span "No conforme" at bounding box center [311, 364] width 48 height 9
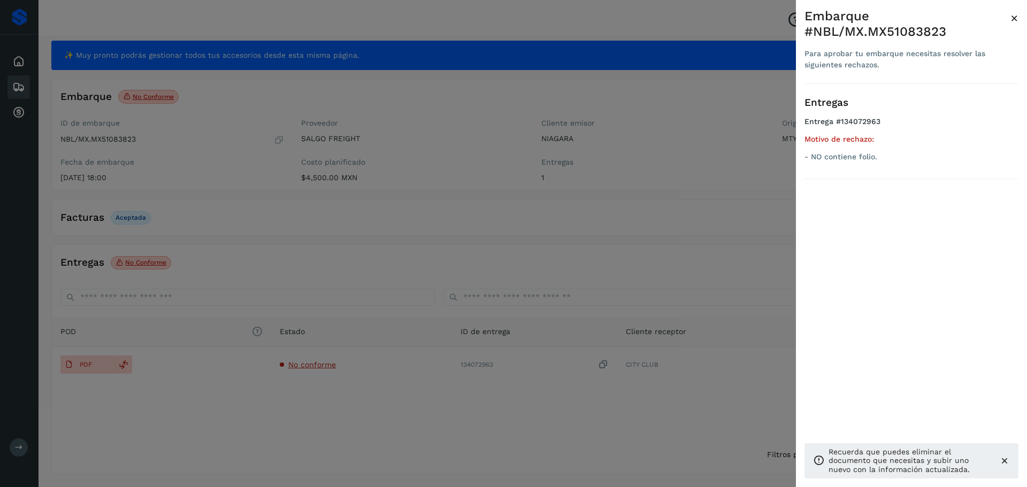
click at [449, 425] on div at bounding box center [513, 243] width 1027 height 487
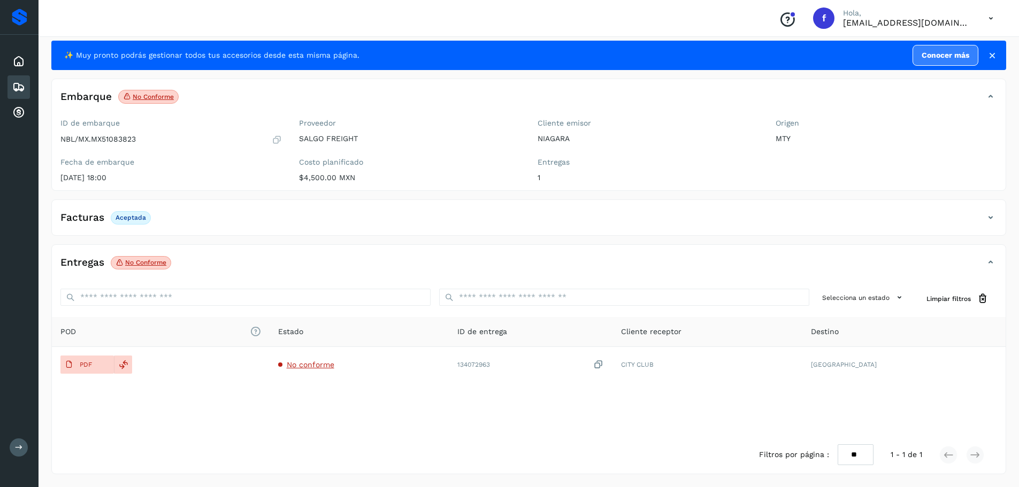
click at [405, 272] on div "Entregas No conforme" at bounding box center [518, 262] width 932 height 18
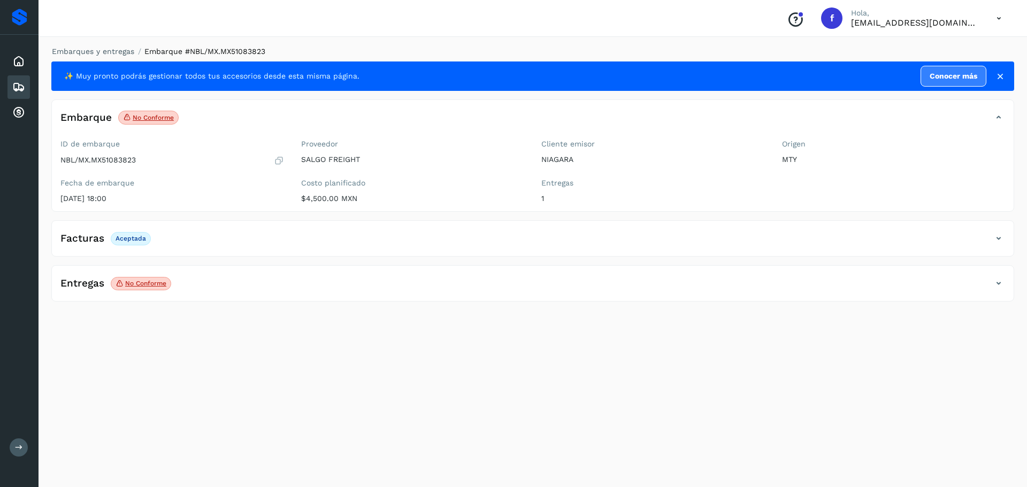
click at [275, 271] on div "Entregas No conforme Selecciona un estado Limpiar filtros POD El tamaño máximo …" at bounding box center [532, 283] width 962 height 36
drag, startPoint x: 195, startPoint y: 283, endPoint x: 186, endPoint y: 287, distance: 9.6
click at [195, 283] on div "Entregas No conforme" at bounding box center [522, 283] width 940 height 18
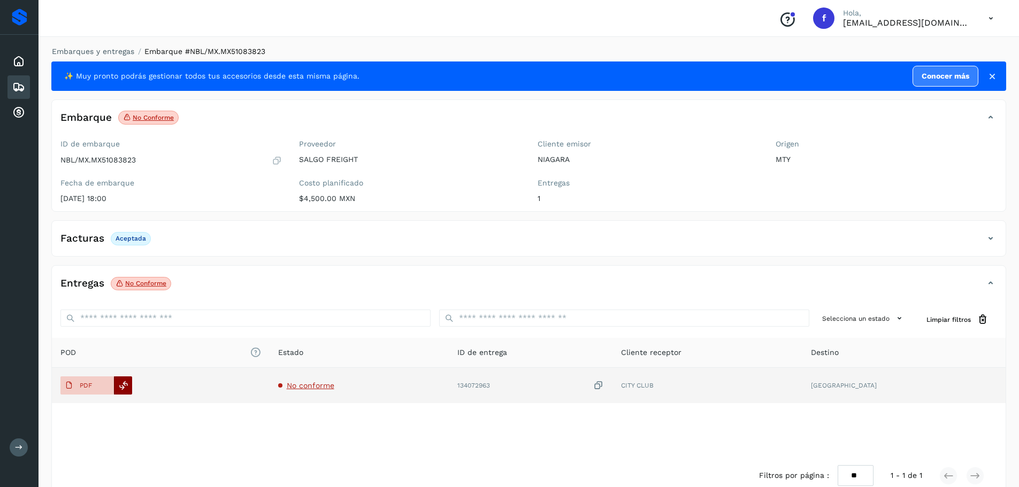
click at [126, 389] on icon at bounding box center [124, 386] width 10 height 10
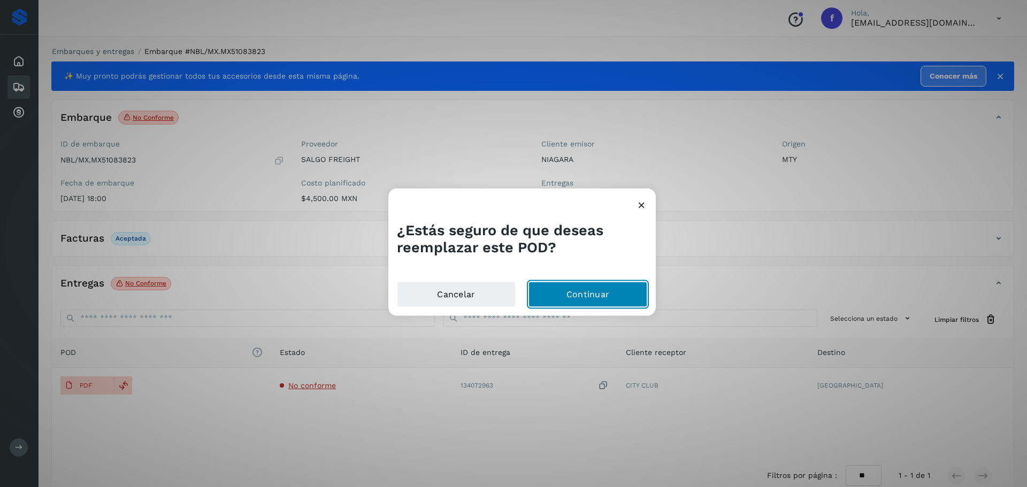
click at [565, 289] on button "Continuar" at bounding box center [587, 295] width 119 height 26
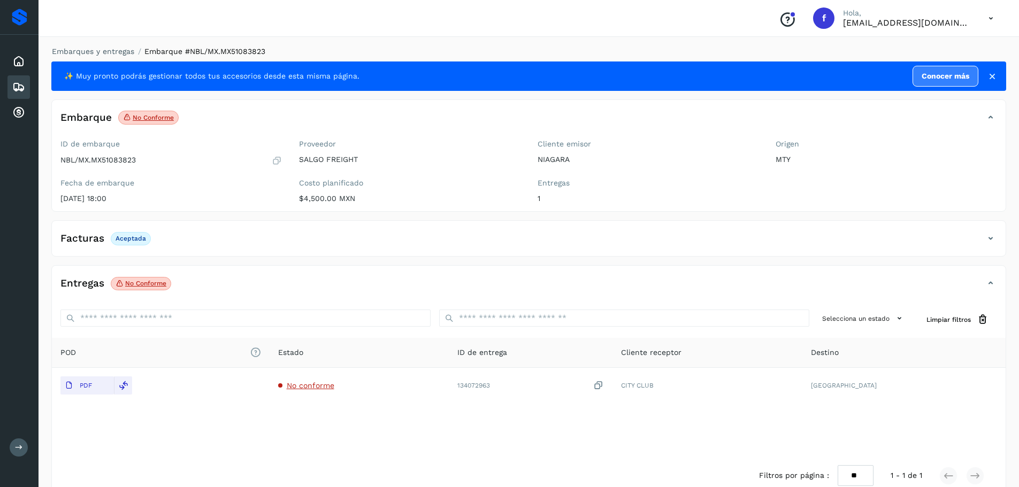
click at [24, 85] on icon at bounding box center [18, 87] width 13 height 13
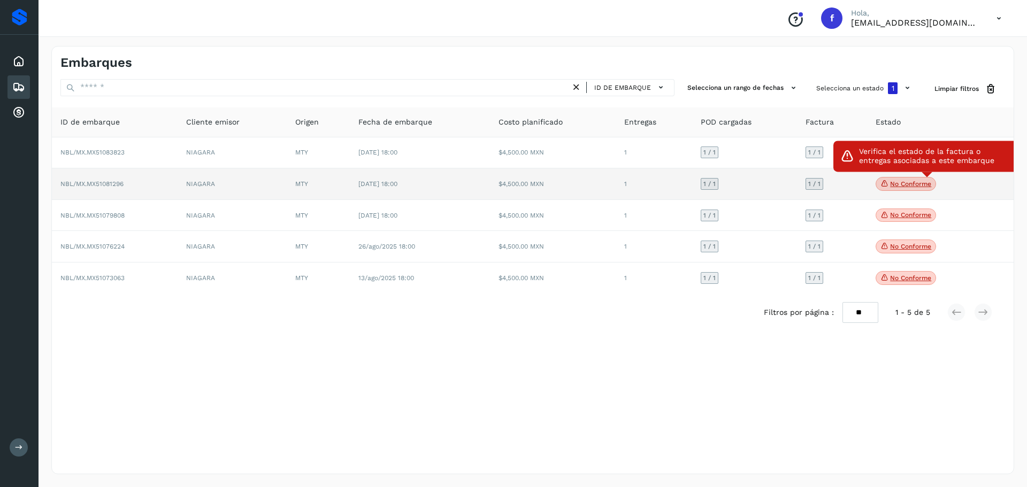
click at [906, 179] on span "No conforme" at bounding box center [905, 184] width 60 height 14
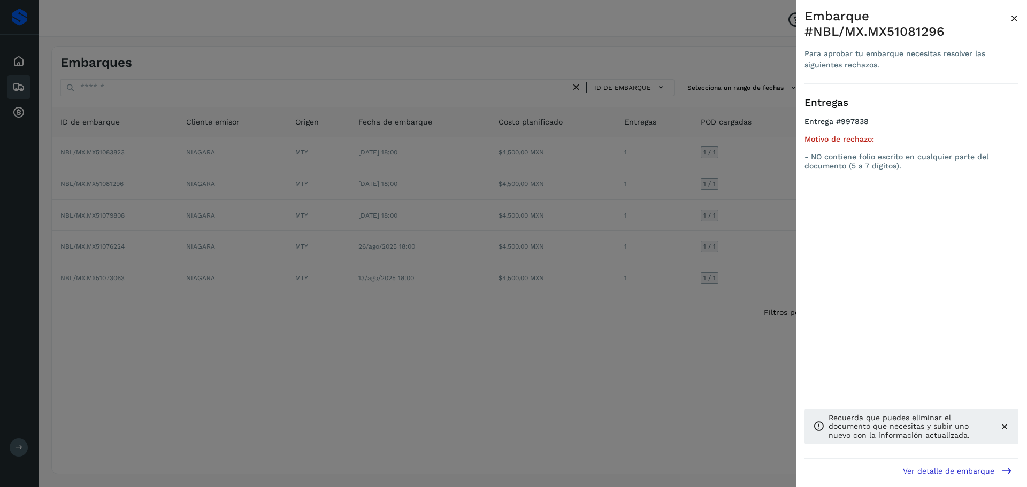
click at [919, 26] on div "Embarque #NBL/MX.MX51081296" at bounding box center [907, 24] width 206 height 31
copy div "MX51081296"
click at [739, 251] on div at bounding box center [513, 243] width 1027 height 487
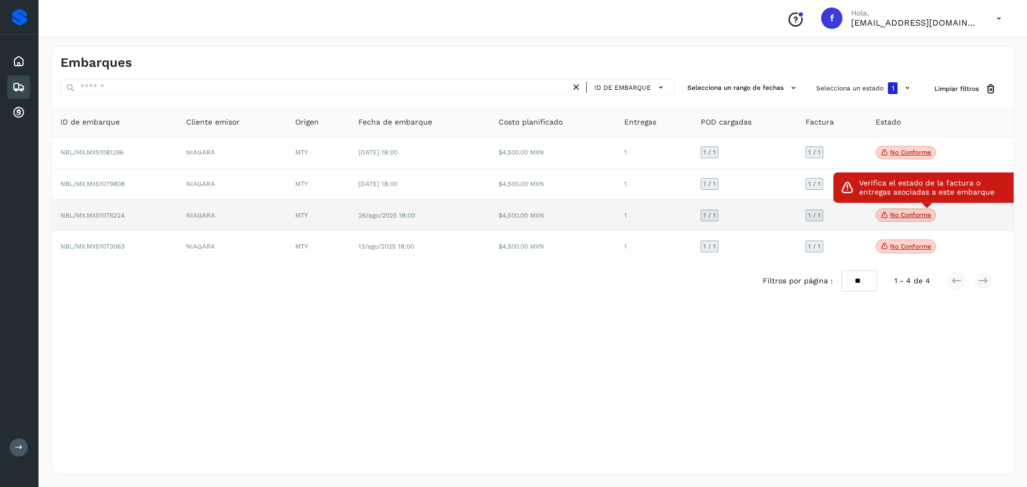
click at [890, 217] on p "No conforme" at bounding box center [910, 214] width 41 height 7
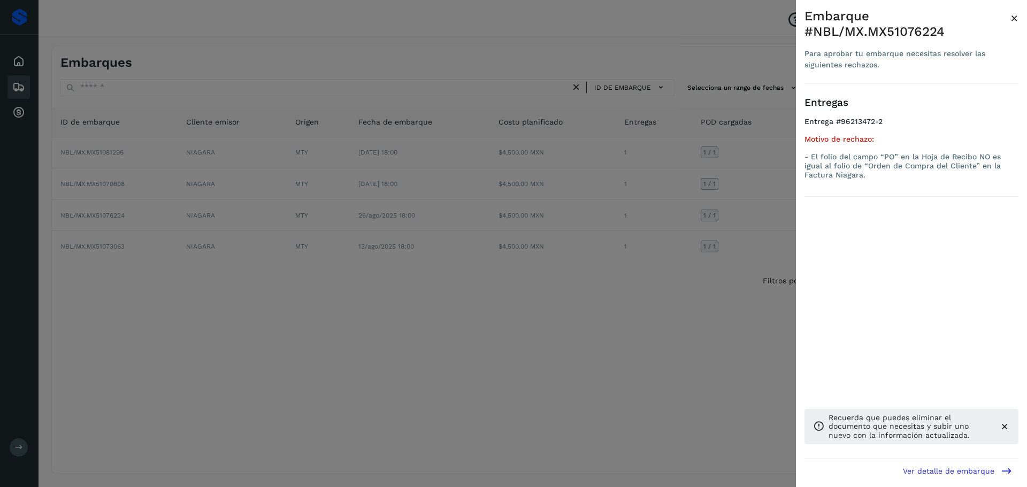
click at [912, 22] on div "Embarque #NBL/MX.MX51076224" at bounding box center [907, 24] width 206 height 31
click at [908, 35] on div "Embarque #NBL/MX.MX51076224" at bounding box center [907, 24] width 206 height 31
copy div "MX51076224"
drag, startPoint x: 733, startPoint y: 380, endPoint x: 752, endPoint y: 340, distance: 44.5
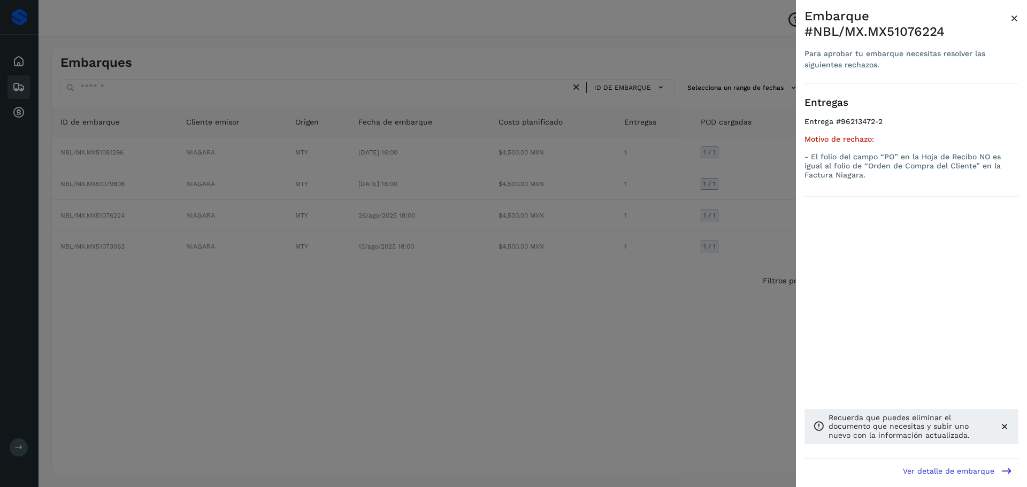
click at [733, 371] on div at bounding box center [513, 243] width 1027 height 487
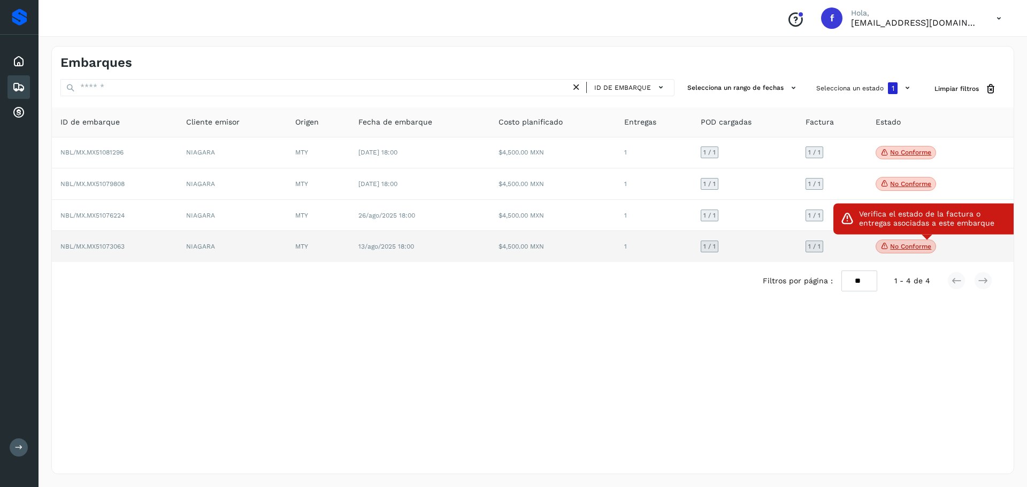
click at [898, 245] on p "No conforme" at bounding box center [910, 246] width 41 height 7
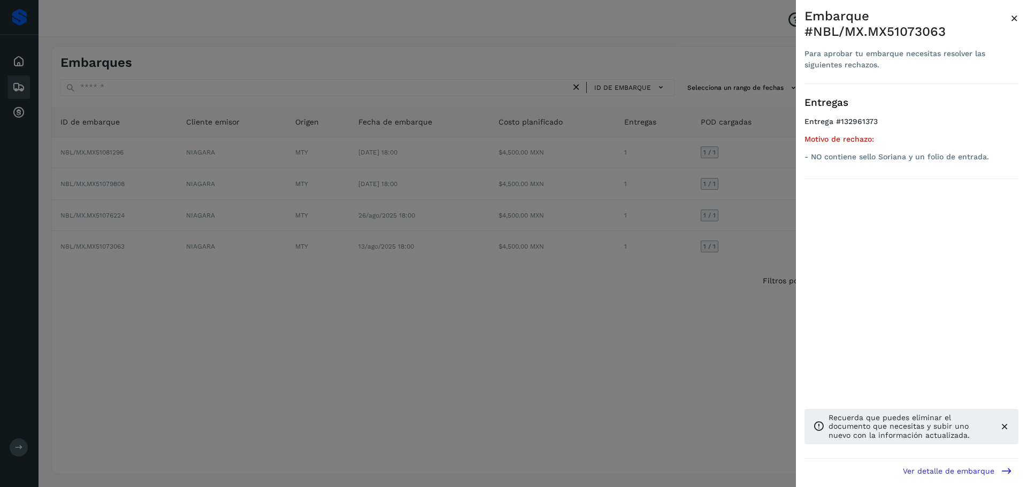
click at [922, 30] on div "Embarque #NBL/MX.MX51073063" at bounding box center [907, 24] width 206 height 31
click at [922, 29] on div "Embarque #NBL/MX.MX51073063" at bounding box center [907, 24] width 206 height 31
copy div "MX51073063"
click at [342, 135] on div at bounding box center [513, 243] width 1027 height 487
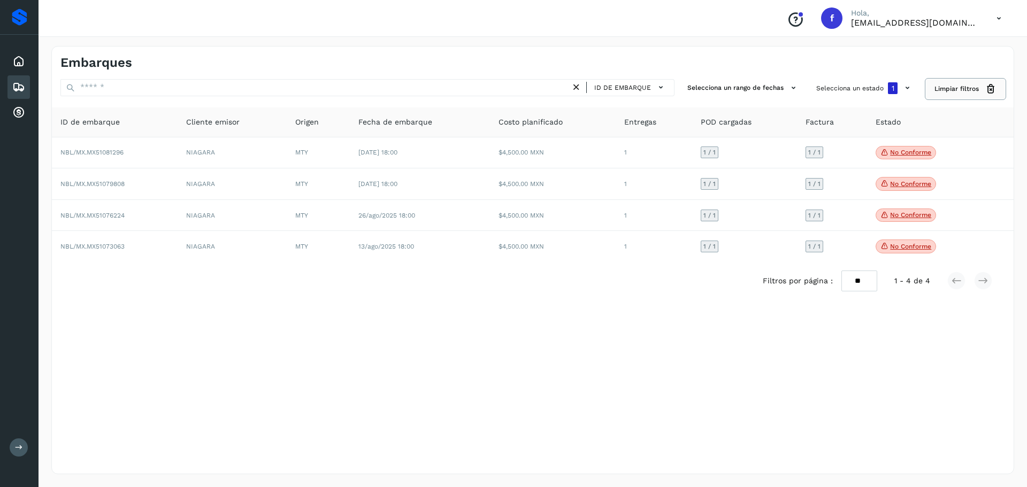
click at [939, 86] on span "Limpiar filtros" at bounding box center [956, 89] width 44 height 10
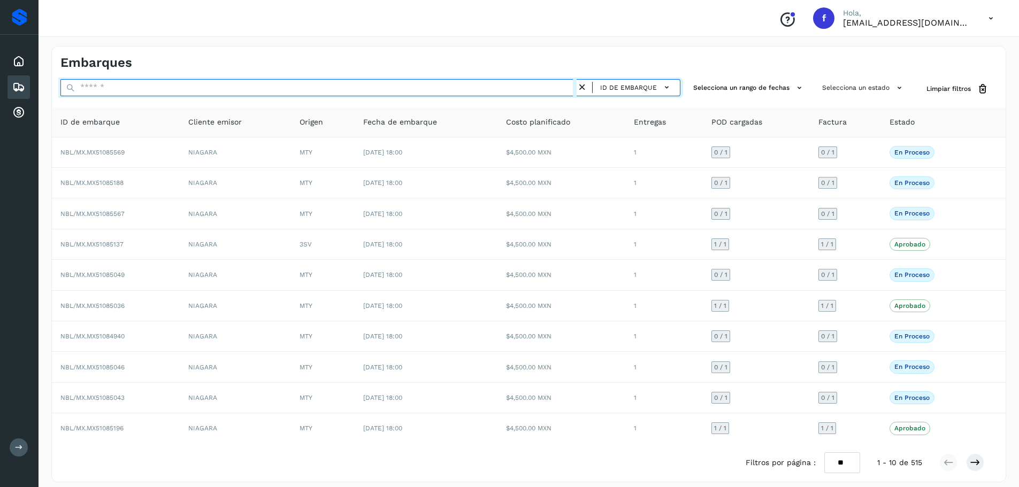
click at [330, 86] on input "text" at bounding box center [318, 87] width 516 height 17
paste input "**********"
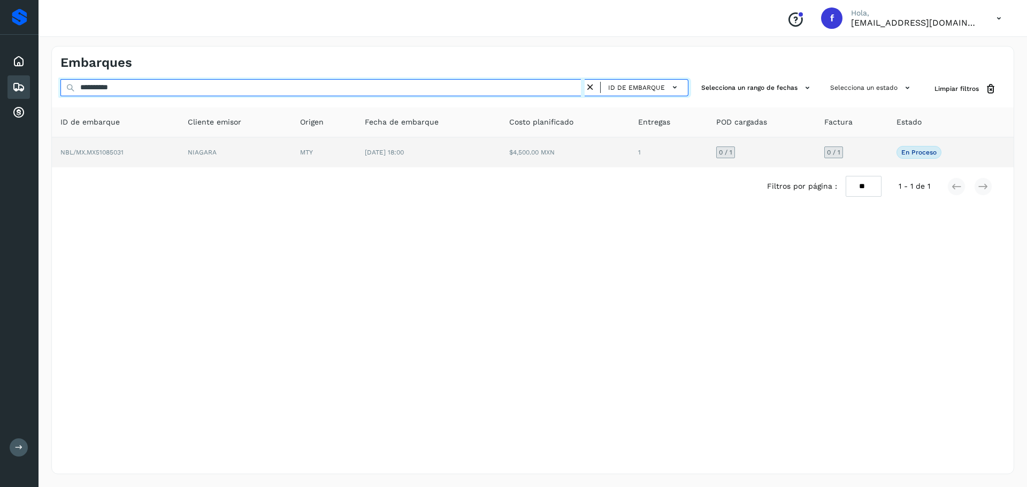
type input "**********"
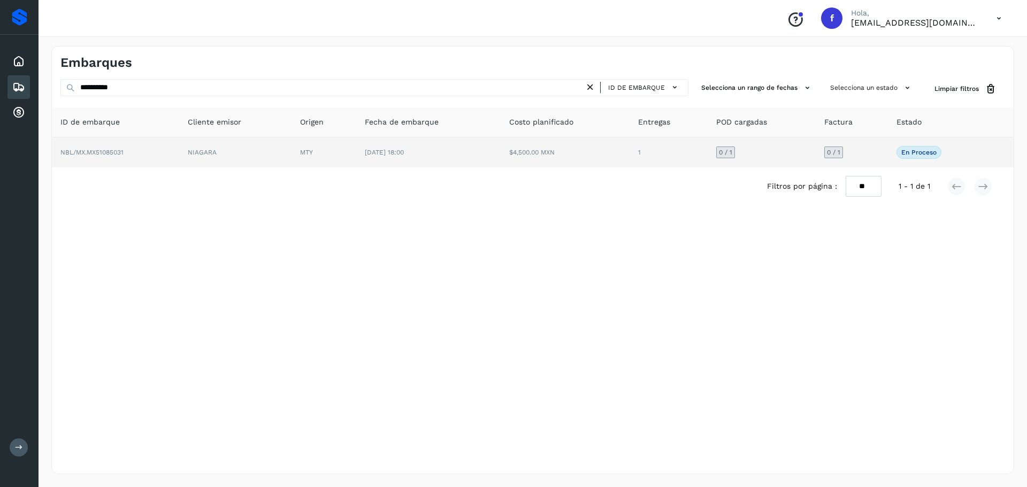
click at [605, 153] on td "$4,500.00 MXN" at bounding box center [564, 152] width 129 height 30
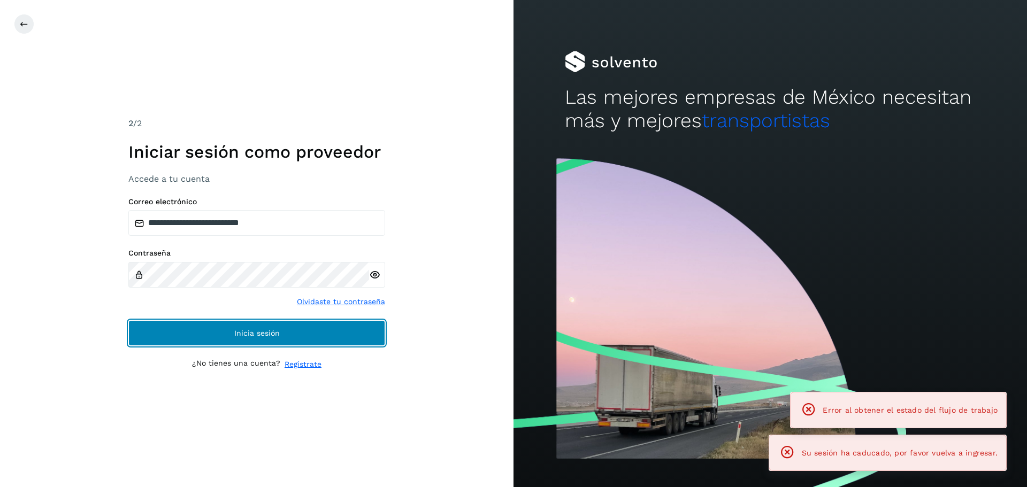
click at [286, 329] on button "Inicia sesión" at bounding box center [256, 333] width 257 height 26
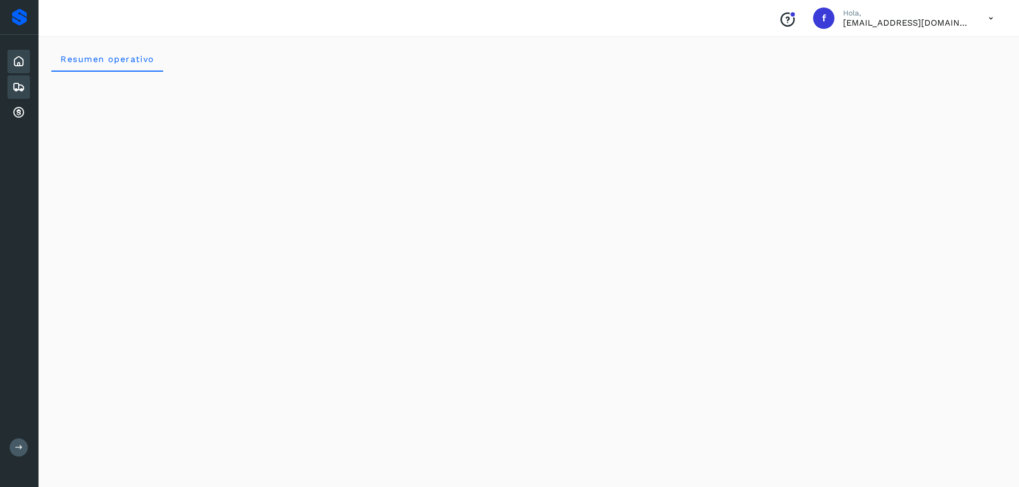
click at [22, 85] on icon at bounding box center [18, 87] width 13 height 13
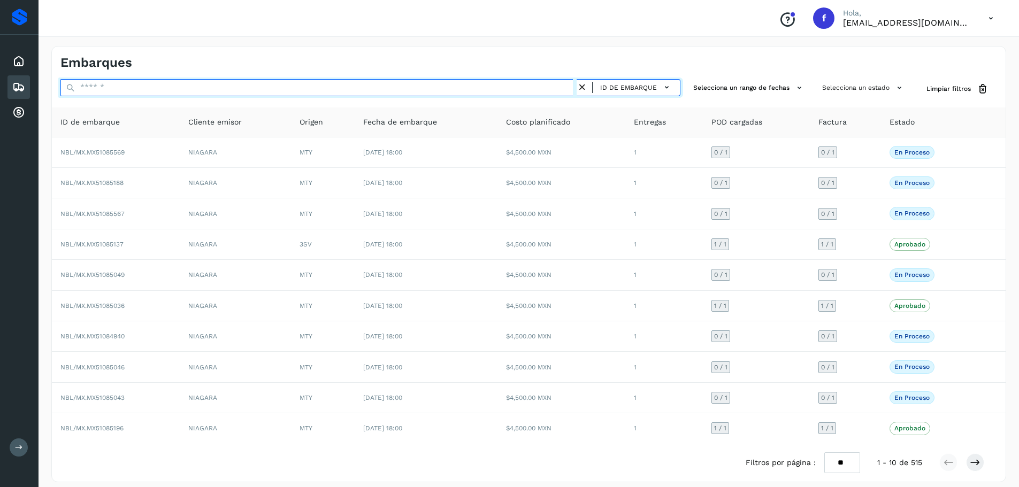
click at [221, 84] on input "text" at bounding box center [318, 87] width 516 height 17
type input "*"
paste input "**********"
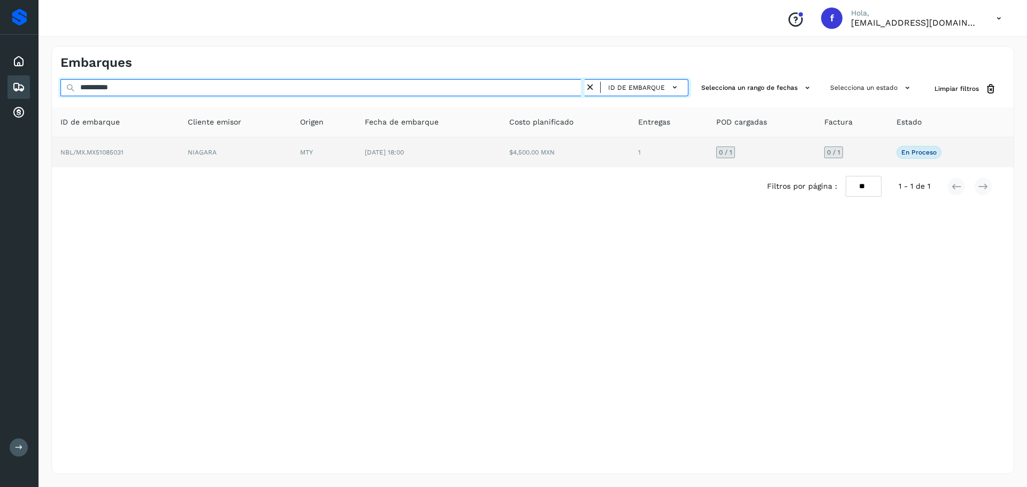
type input "**********"
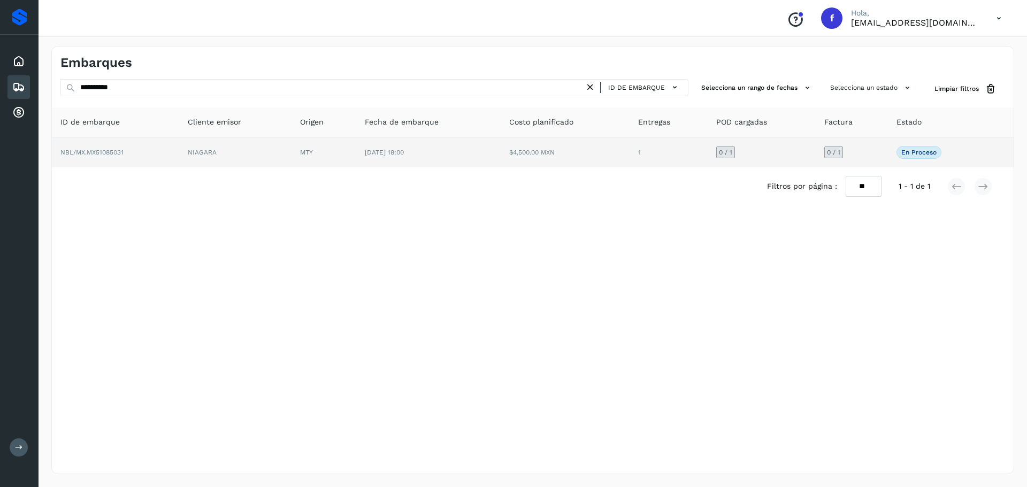
click at [558, 145] on td "$4,500.00 MXN" at bounding box center [564, 152] width 129 height 30
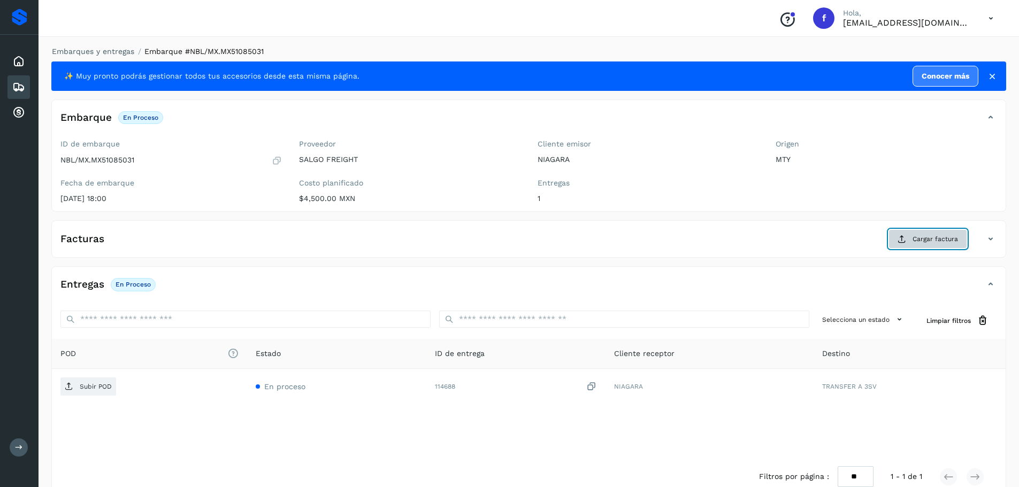
click at [940, 233] on button "Cargar factura" at bounding box center [927, 238] width 79 height 19
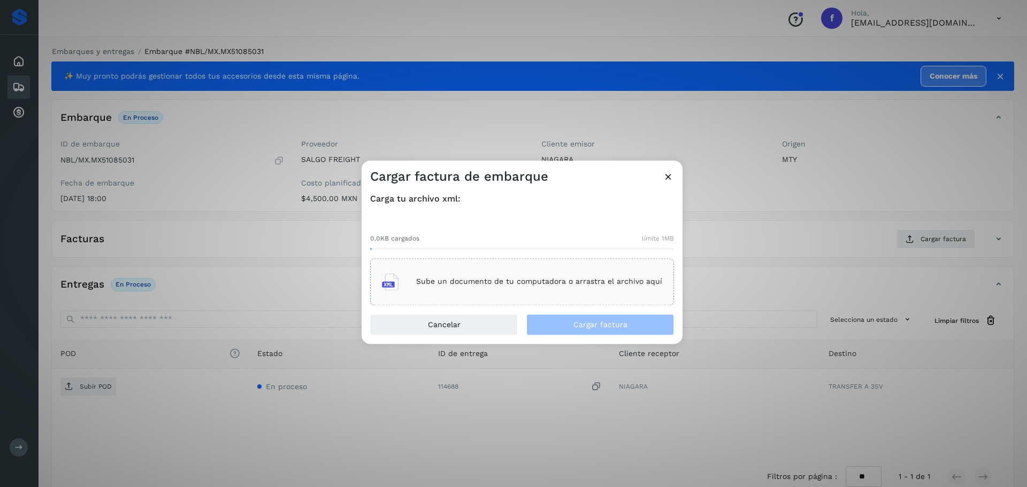
click at [618, 287] on div "Sube un documento de tu computadora o arrastra el archivo aquí" at bounding box center [522, 281] width 280 height 29
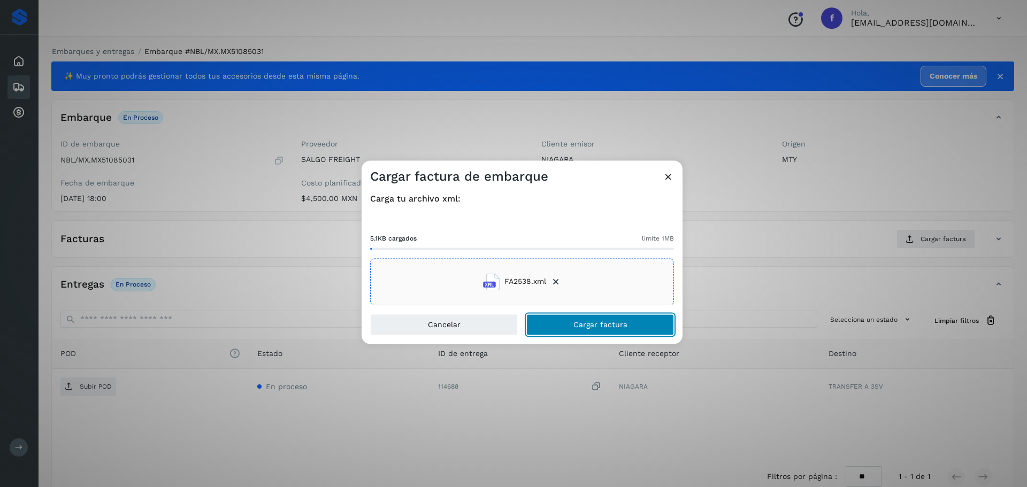
click at [579, 327] on span "Cargar factura" at bounding box center [600, 324] width 54 height 7
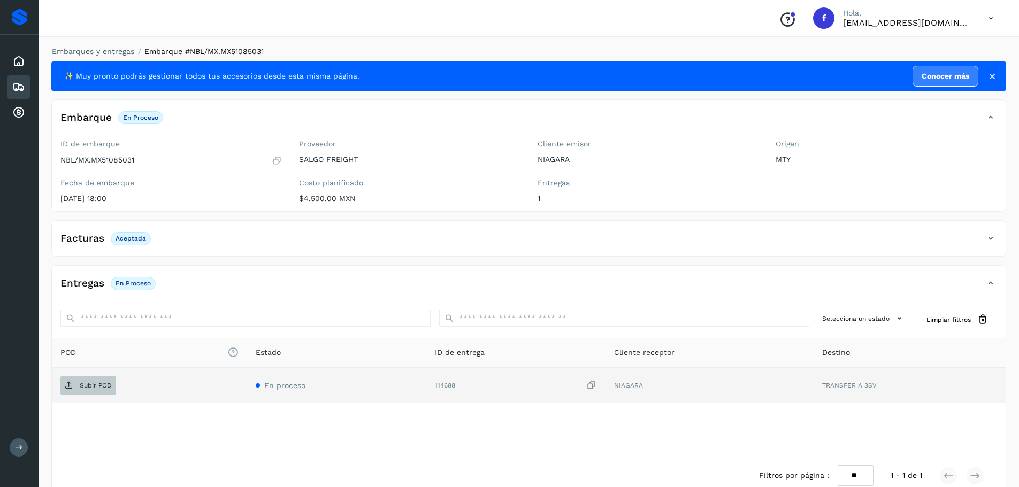
click at [106, 387] on p "Subir POD" at bounding box center [96, 385] width 32 height 7
click at [17, 84] on icon at bounding box center [18, 87] width 13 height 13
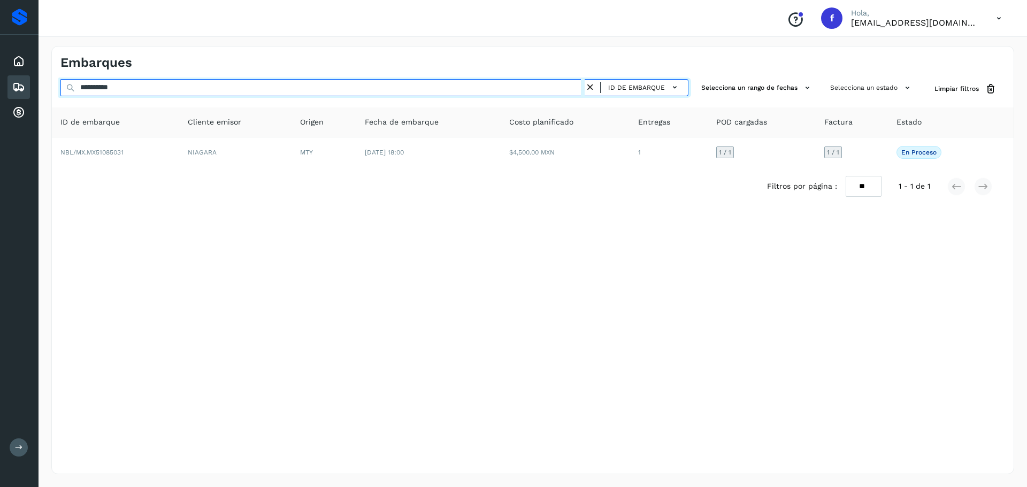
click at [187, 90] on input "**********" at bounding box center [322, 87] width 524 height 17
paste input "text"
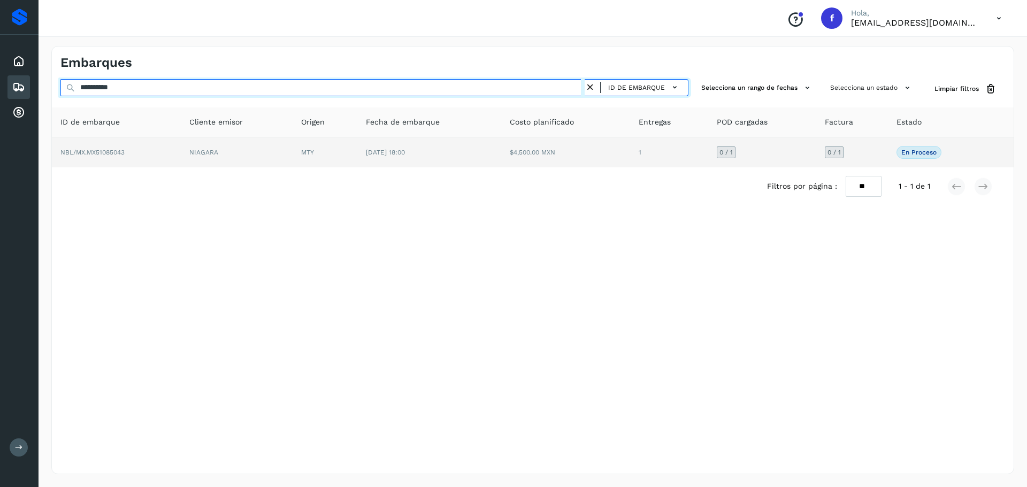
type input "**********"
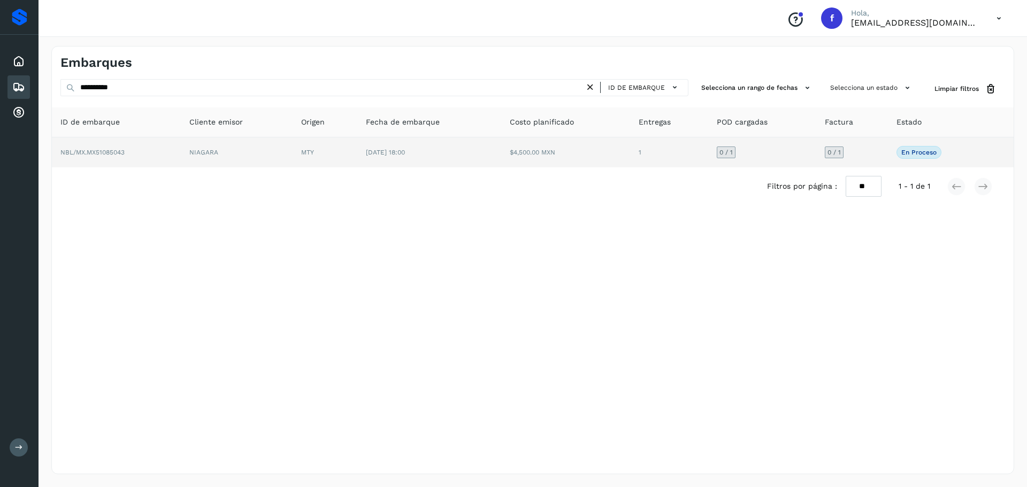
click at [292, 161] on td "NIAGARA" at bounding box center [237, 152] width 112 height 30
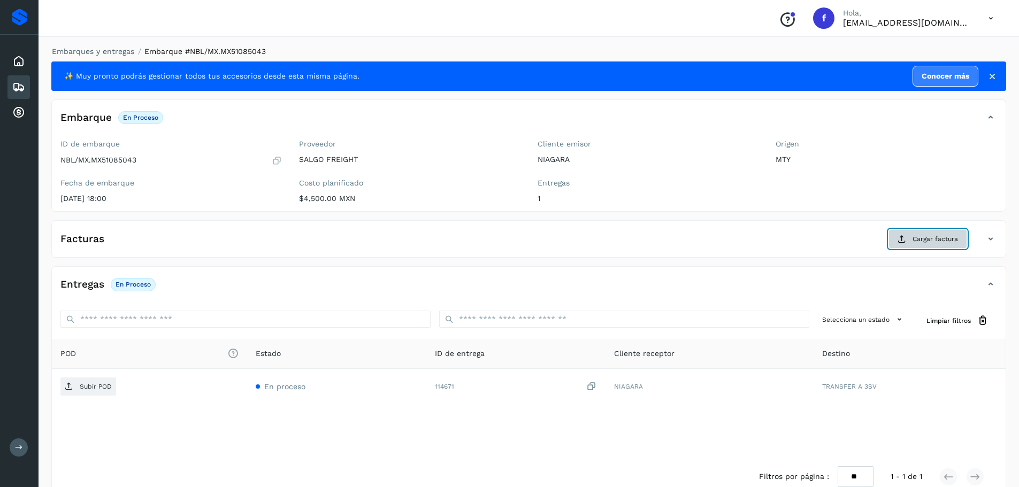
click at [924, 241] on span "Cargar factura" at bounding box center [934, 239] width 45 height 10
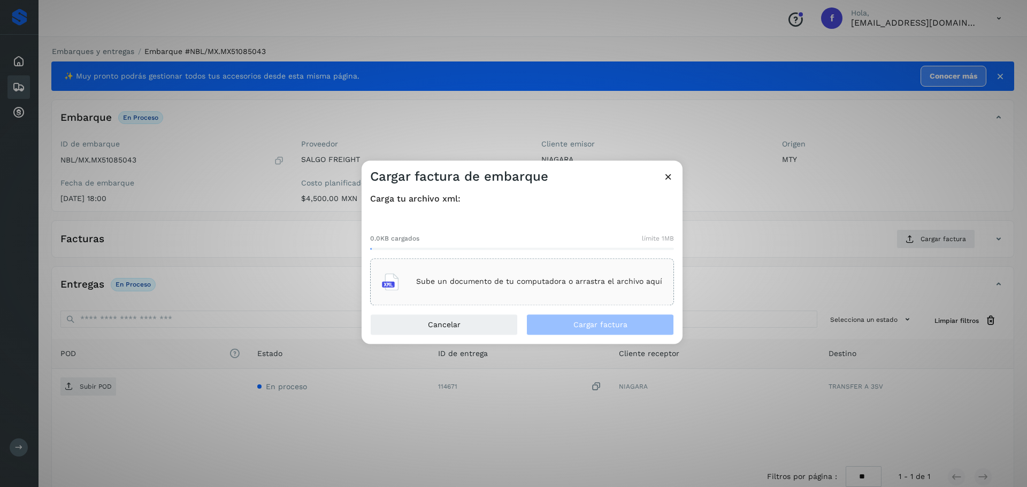
click at [576, 261] on div "Sube un documento de tu computadora o arrastra el archivo aquí" at bounding box center [522, 281] width 304 height 47
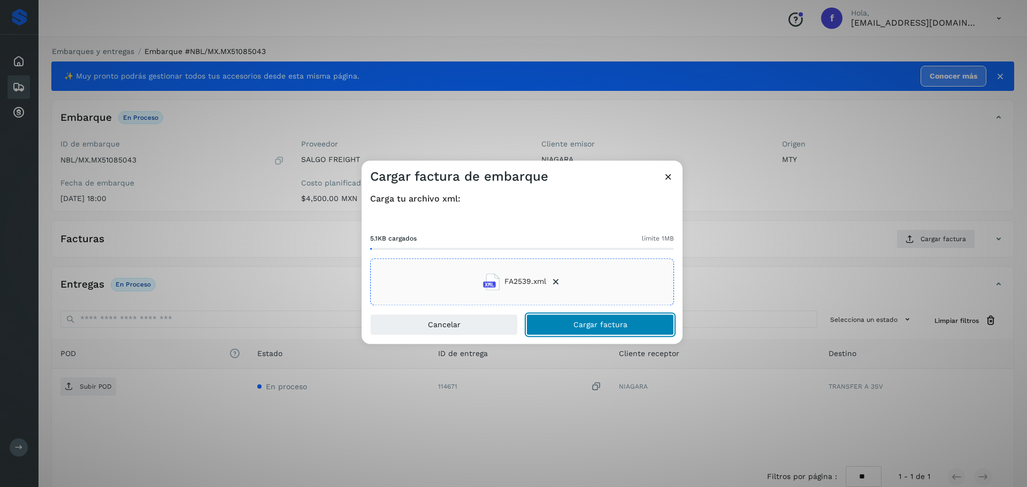
click at [579, 326] on span "Cargar factura" at bounding box center [600, 324] width 54 height 7
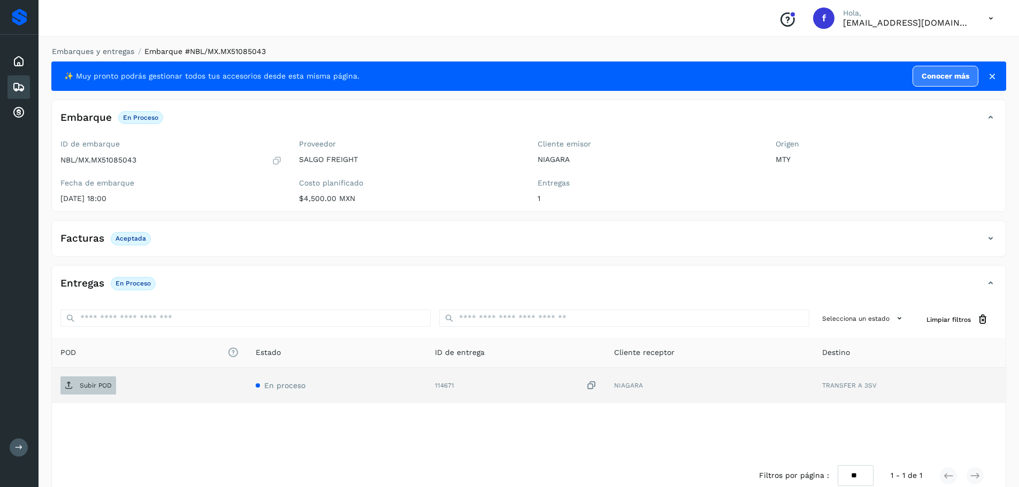
click at [95, 391] on span "Subir POD" at bounding box center [88, 385] width 56 height 17
drag, startPoint x: 13, startPoint y: 88, endPoint x: 495, endPoint y: 3, distance: 489.3
click at [13, 88] on icon at bounding box center [18, 87] width 13 height 13
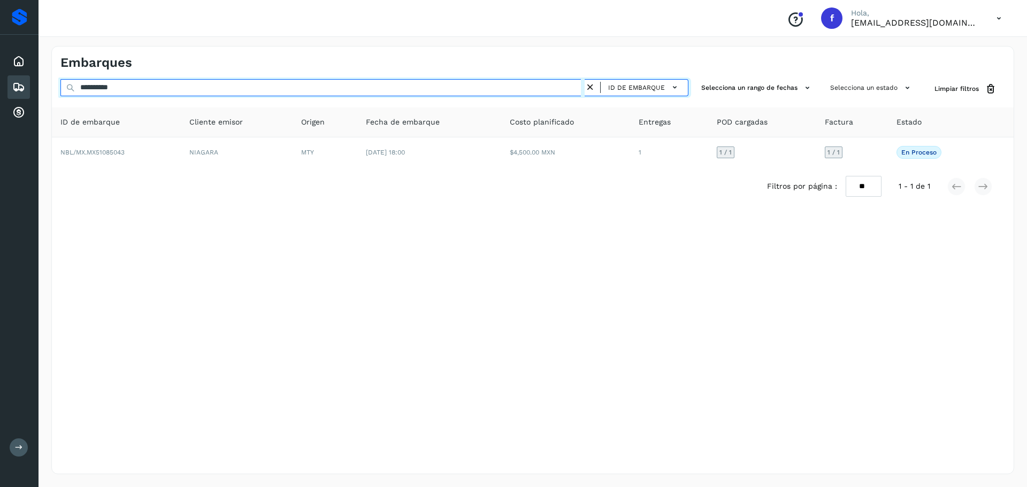
click at [302, 92] on input "**********" at bounding box center [322, 87] width 524 height 17
paste input "text"
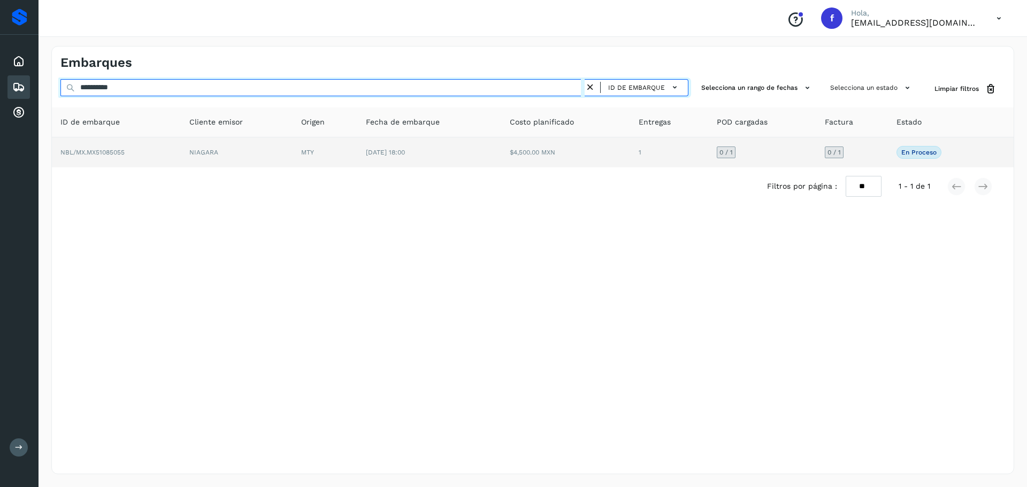
type input "**********"
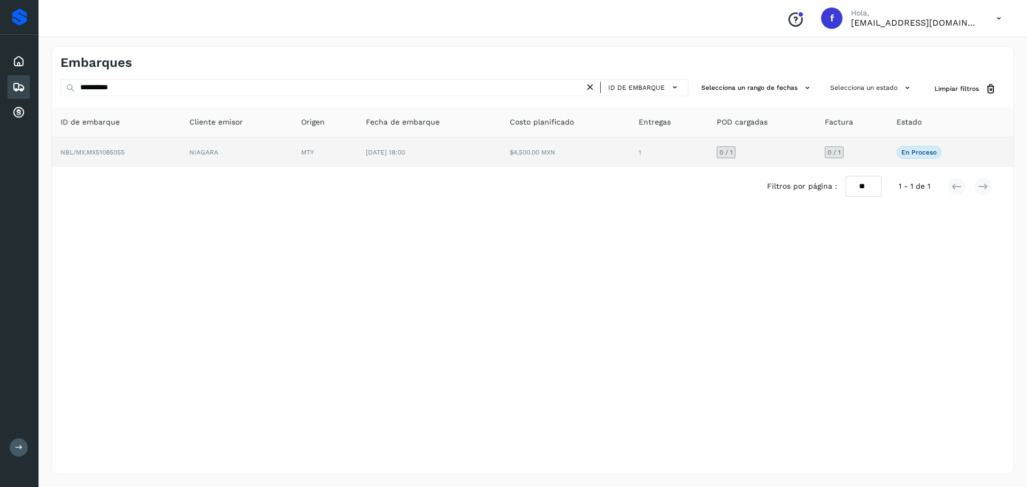
click at [510, 157] on td "$4,500.00 MXN" at bounding box center [565, 152] width 129 height 30
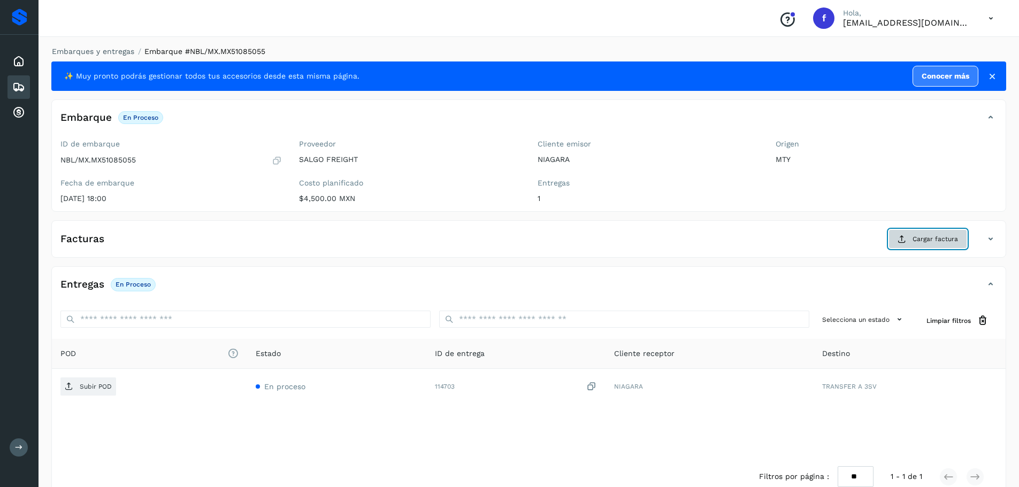
click at [936, 243] on span "Cargar factura" at bounding box center [934, 239] width 45 height 10
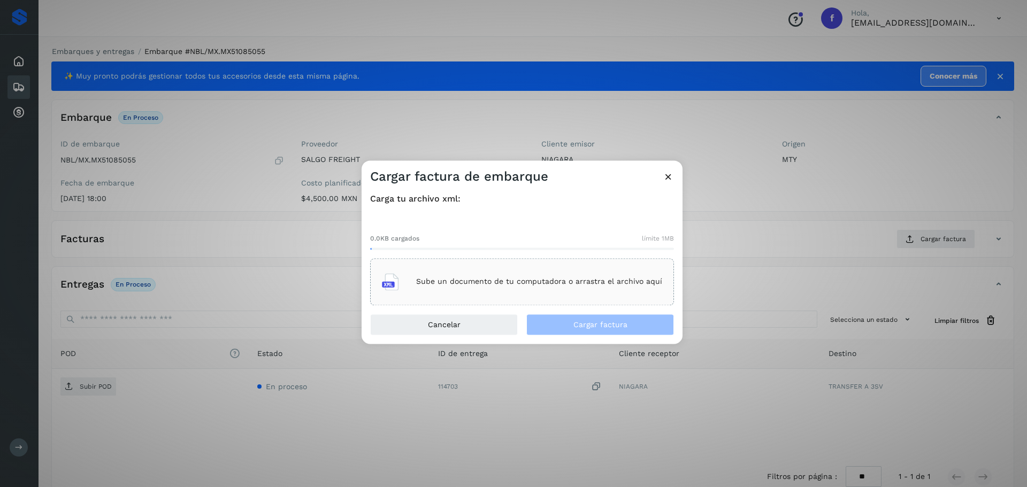
click at [579, 263] on div "Sube un documento de tu computadora o arrastra el archivo aquí" at bounding box center [522, 281] width 304 height 47
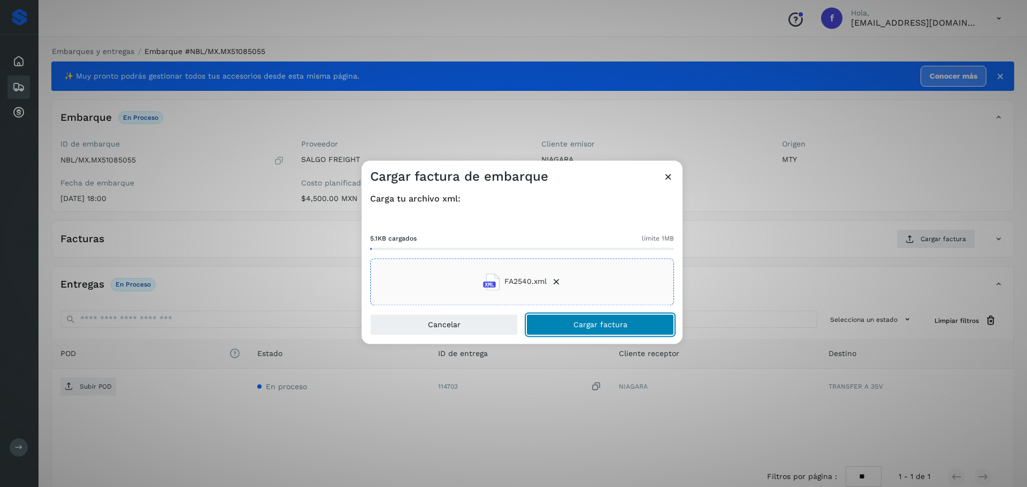
click at [566, 322] on button "Cargar factura" at bounding box center [600, 324] width 148 height 21
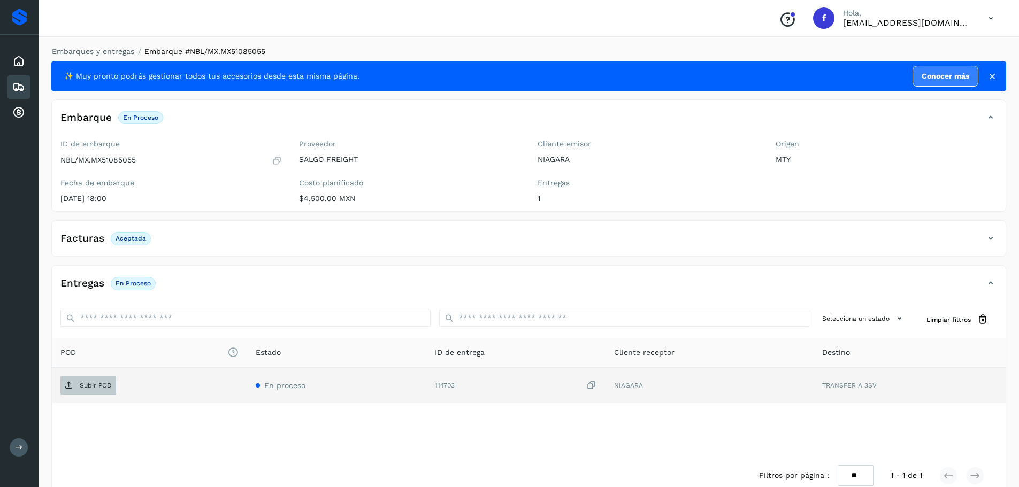
click at [92, 390] on span "Subir POD" at bounding box center [88, 385] width 56 height 17
click at [22, 82] on icon at bounding box center [18, 87] width 13 height 13
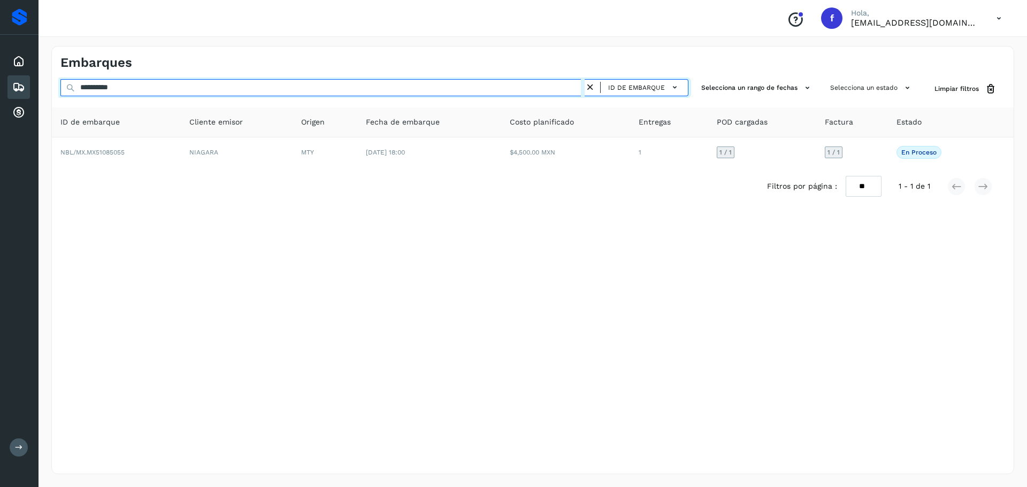
click at [341, 87] on input "**********" at bounding box center [322, 87] width 524 height 17
paste input "text"
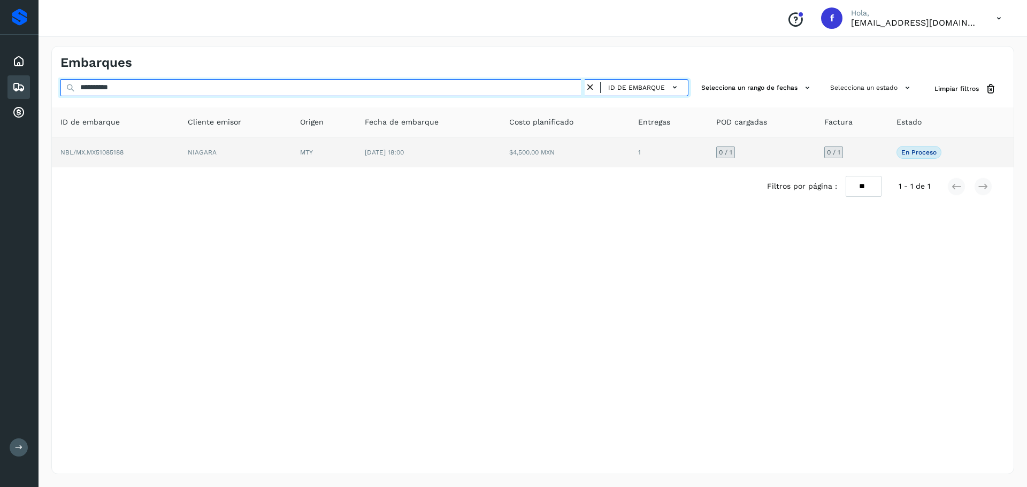
type input "**********"
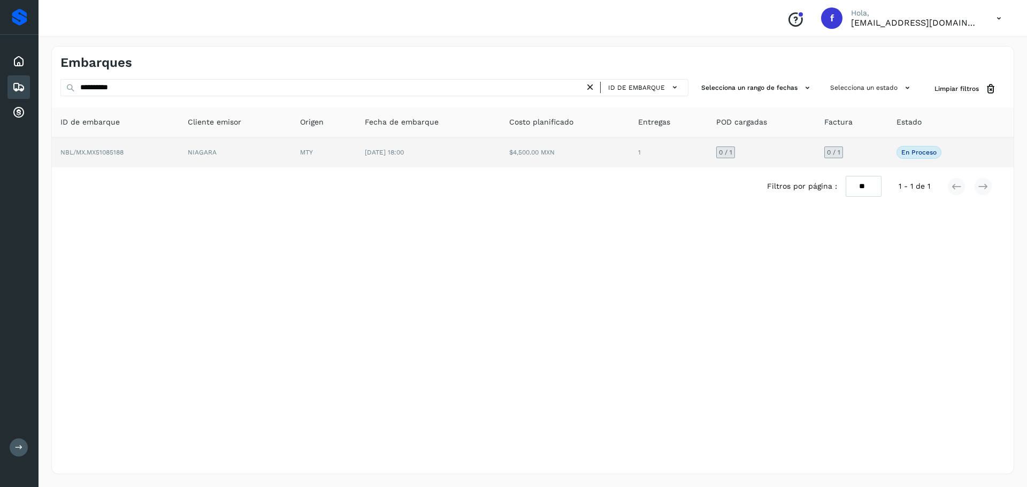
click at [642, 150] on td "1" at bounding box center [668, 152] width 78 height 30
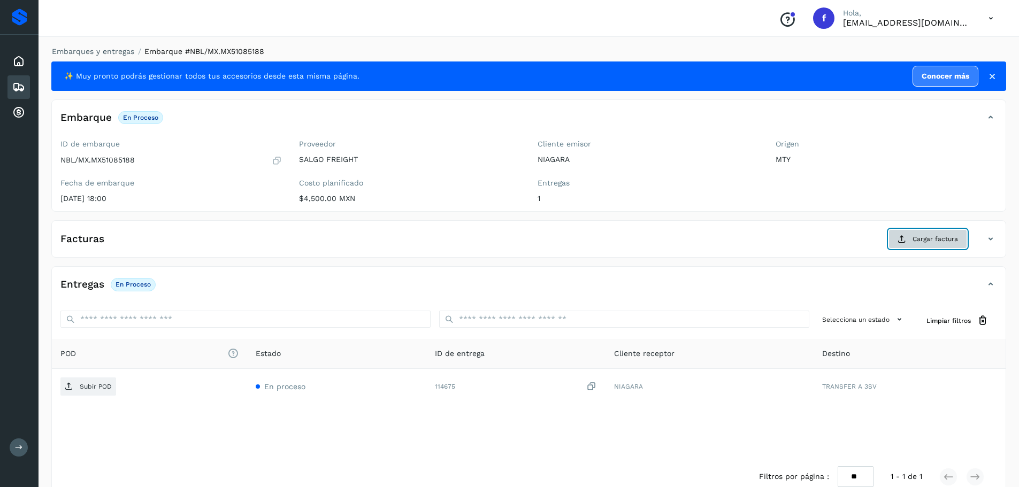
click at [935, 237] on span "Cargar factura" at bounding box center [934, 239] width 45 height 10
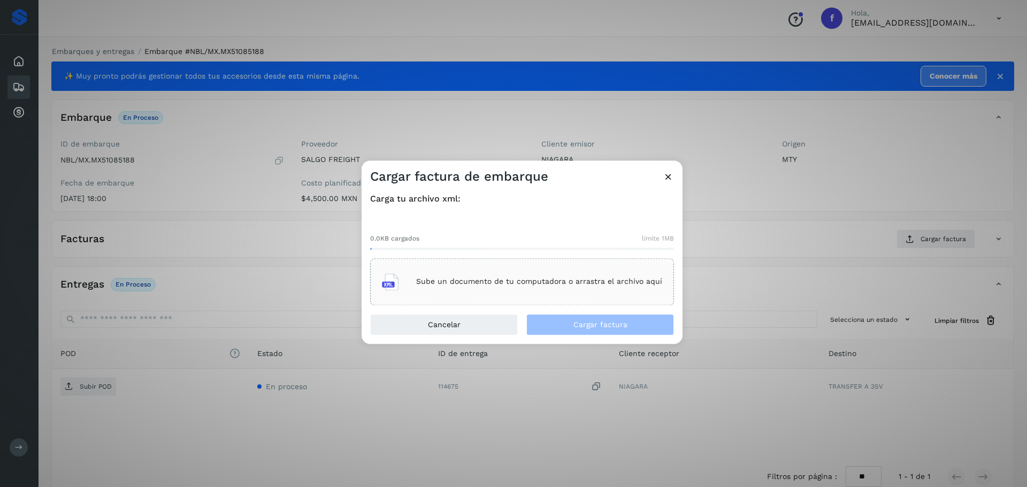
click at [482, 275] on div "Sube un documento de tu computadora o arrastra el archivo aquí" at bounding box center [522, 281] width 280 height 29
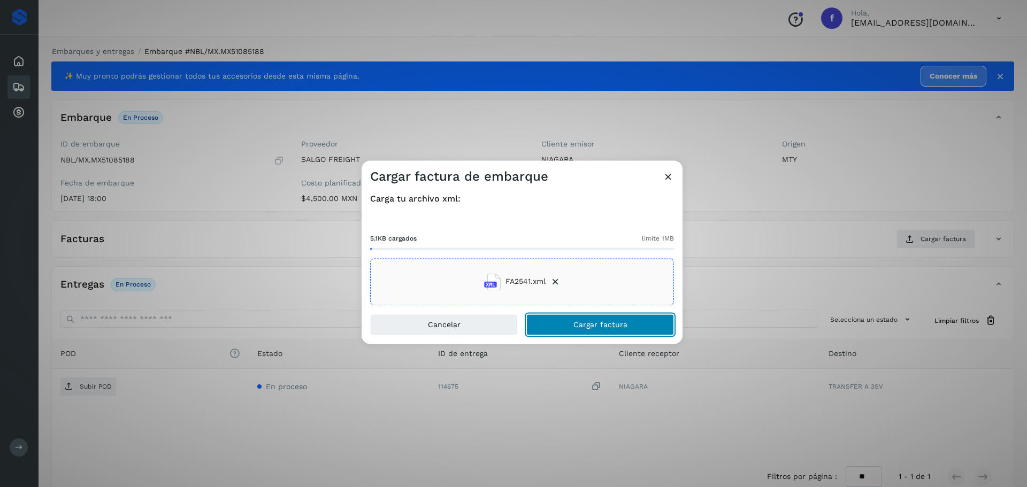
click at [591, 325] on span "Cargar factura" at bounding box center [600, 324] width 54 height 7
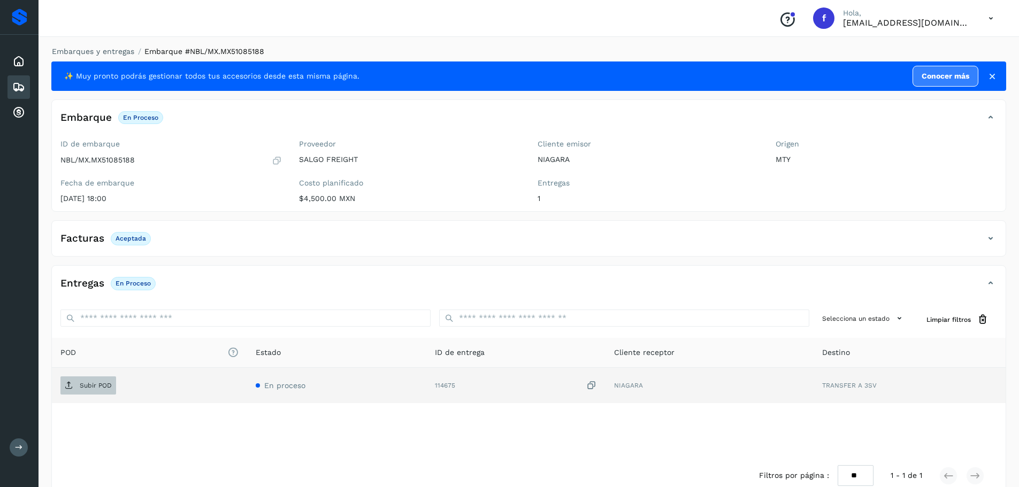
click at [72, 390] on span "Subir POD" at bounding box center [88, 385] width 56 height 17
click at [0, 89] on div "Inicio Embarques Cuentas por cobrar" at bounding box center [19, 87] width 38 height 105
click at [24, 82] on icon at bounding box center [18, 87] width 13 height 13
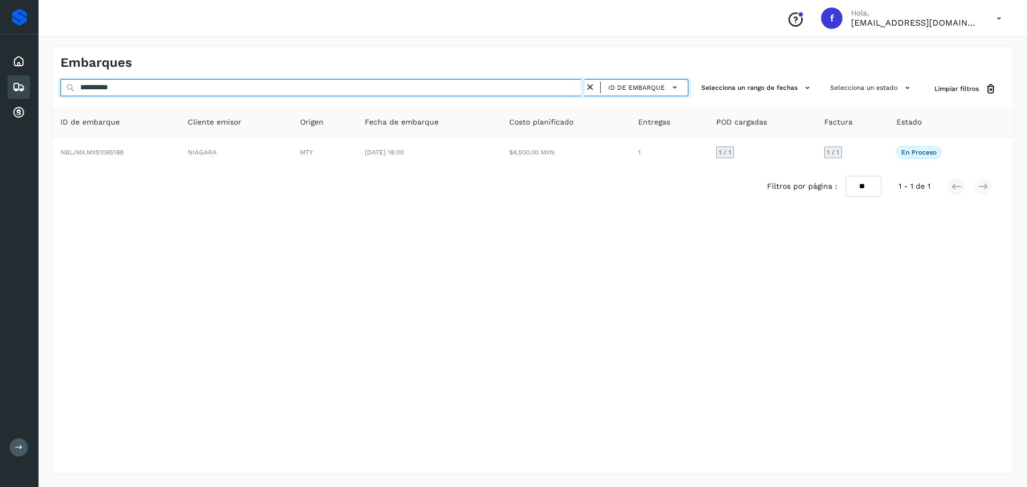
click at [426, 79] on input "**********" at bounding box center [322, 87] width 524 height 17
paste input "text"
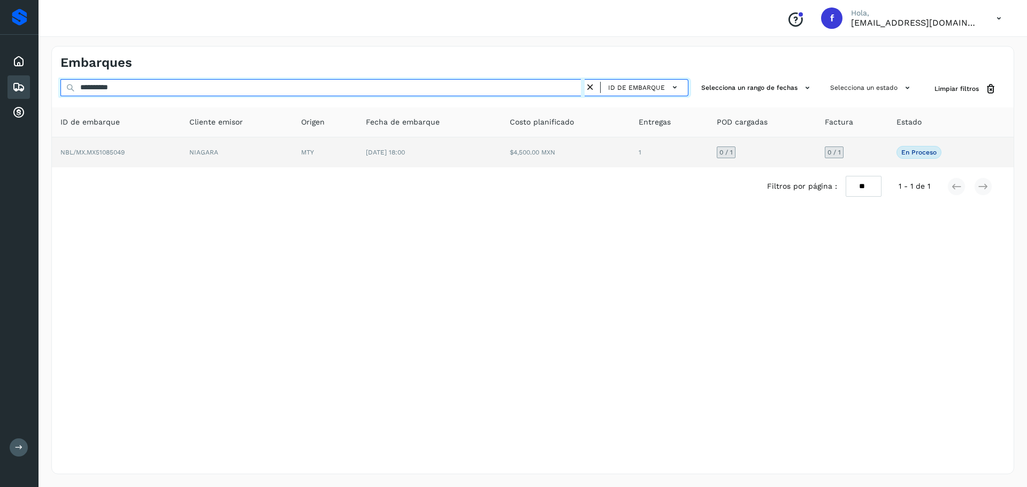
type input "**********"
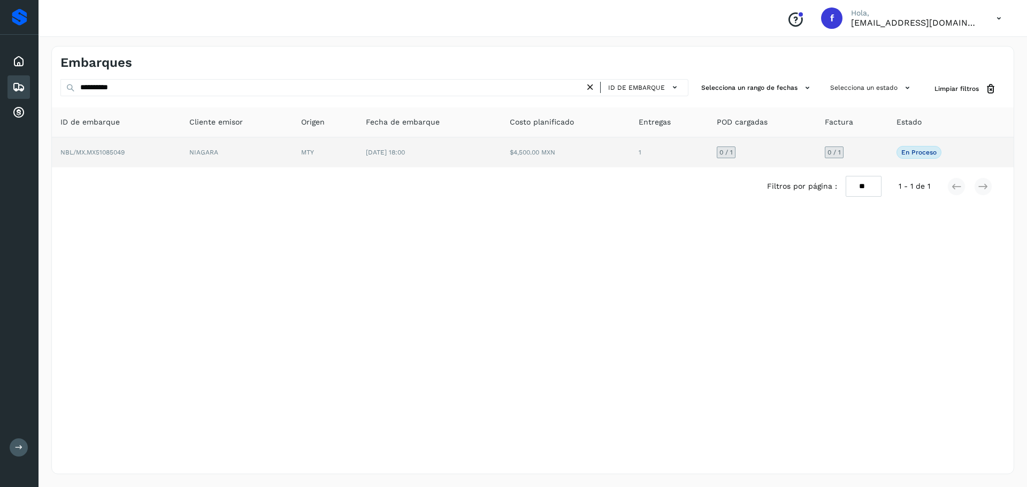
click at [490, 155] on td "[DATE] 18:00" at bounding box center [429, 152] width 144 height 30
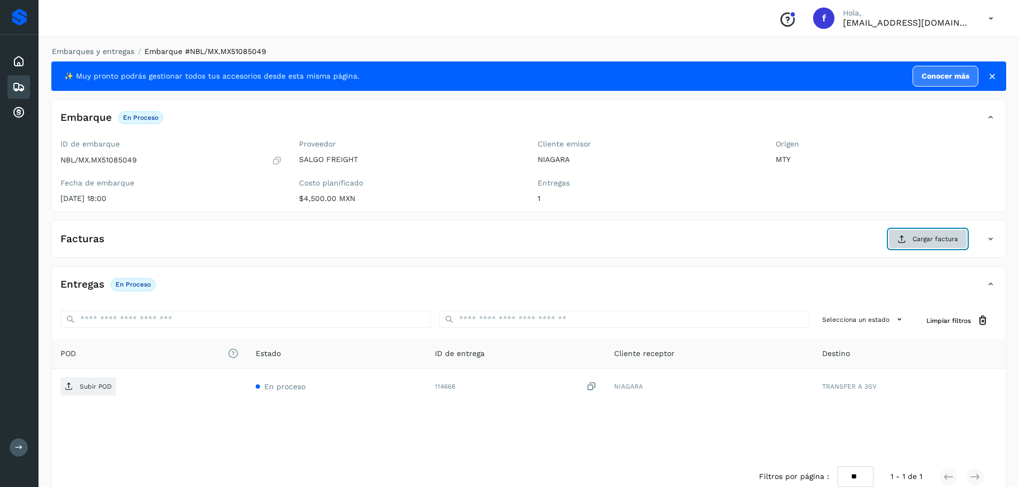
click at [914, 236] on span "Cargar factura" at bounding box center [934, 239] width 45 height 10
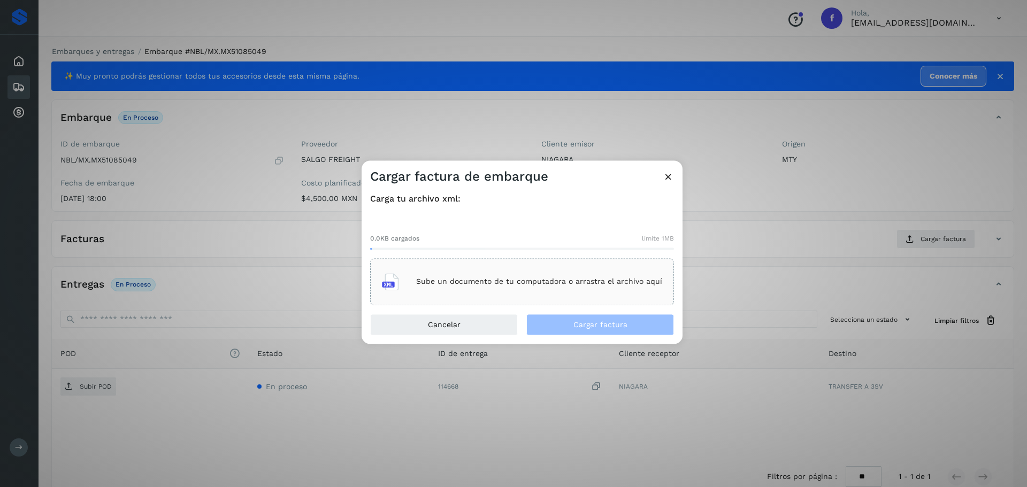
click at [428, 279] on p "Sube un documento de tu computadora o arrastra el archivo aquí" at bounding box center [539, 281] width 246 height 9
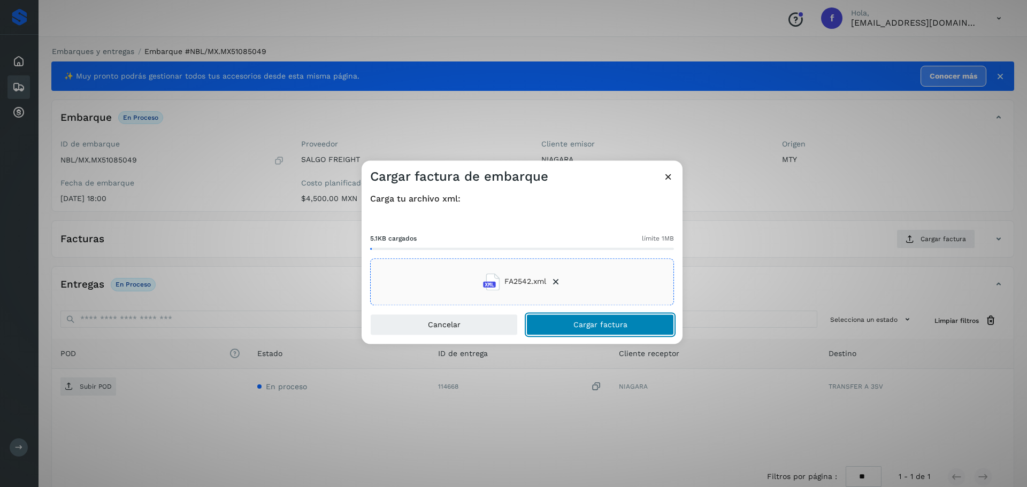
click at [577, 321] on span "Cargar factura" at bounding box center [600, 324] width 54 height 7
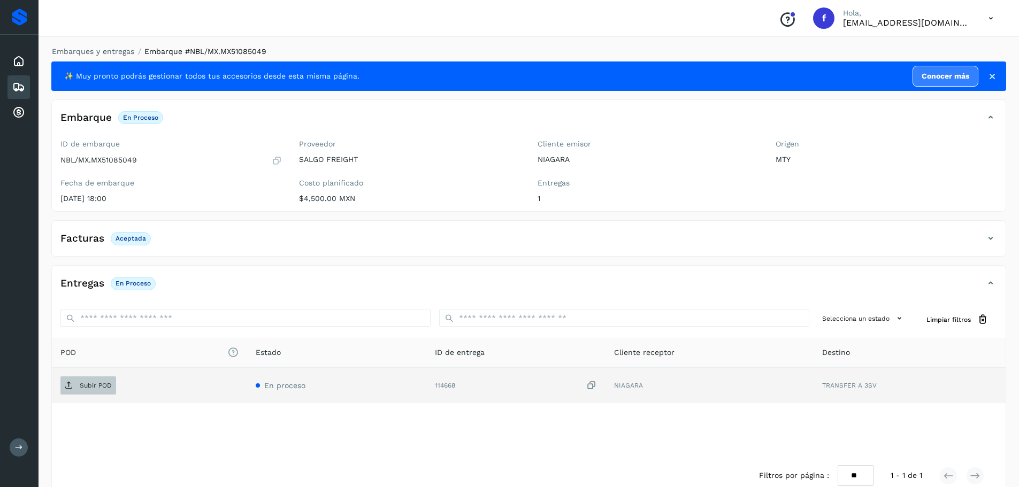
click at [101, 387] on p "Subir POD" at bounding box center [96, 385] width 32 height 7
click at [20, 91] on icon at bounding box center [18, 87] width 13 height 13
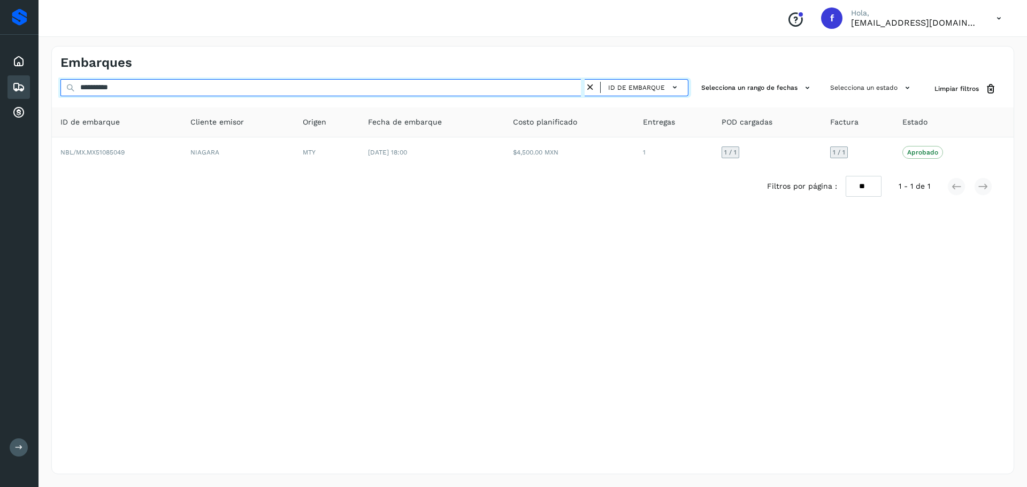
click at [511, 86] on input "**********" at bounding box center [322, 87] width 524 height 17
paste input "text"
click at [325, 80] on input "**********" at bounding box center [322, 87] width 524 height 17
click at [322, 84] on input "**********" at bounding box center [322, 87] width 524 height 17
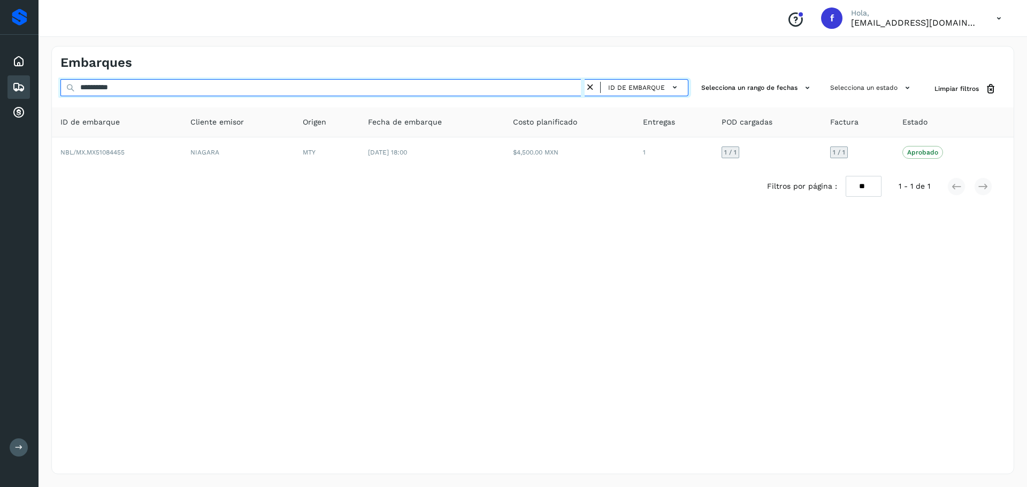
click at [322, 84] on input "**********" at bounding box center [322, 87] width 524 height 17
paste input "text"
type input "**********"
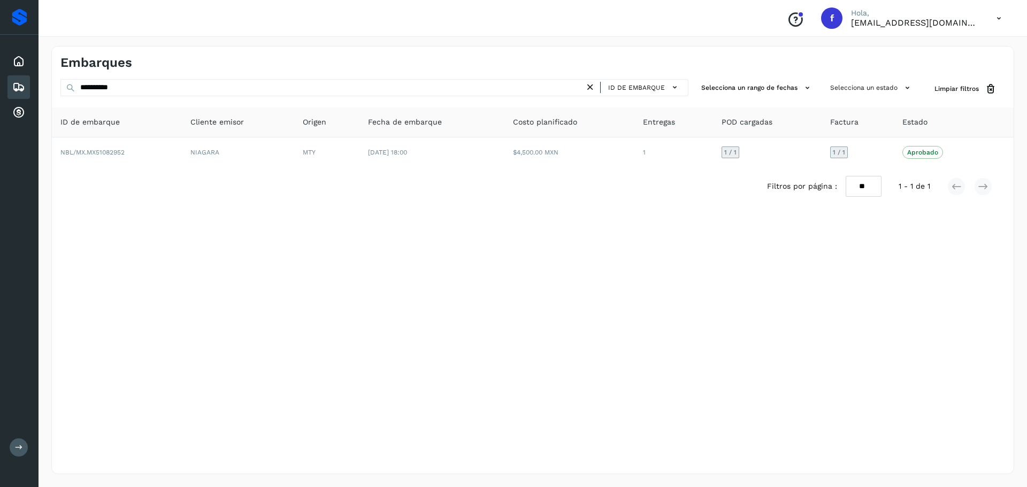
click at [593, 86] on icon at bounding box center [589, 87] width 11 height 11
click at [590, 86] on icon at bounding box center [589, 87] width 11 height 11
